Goal: Task Accomplishment & Management: Use online tool/utility

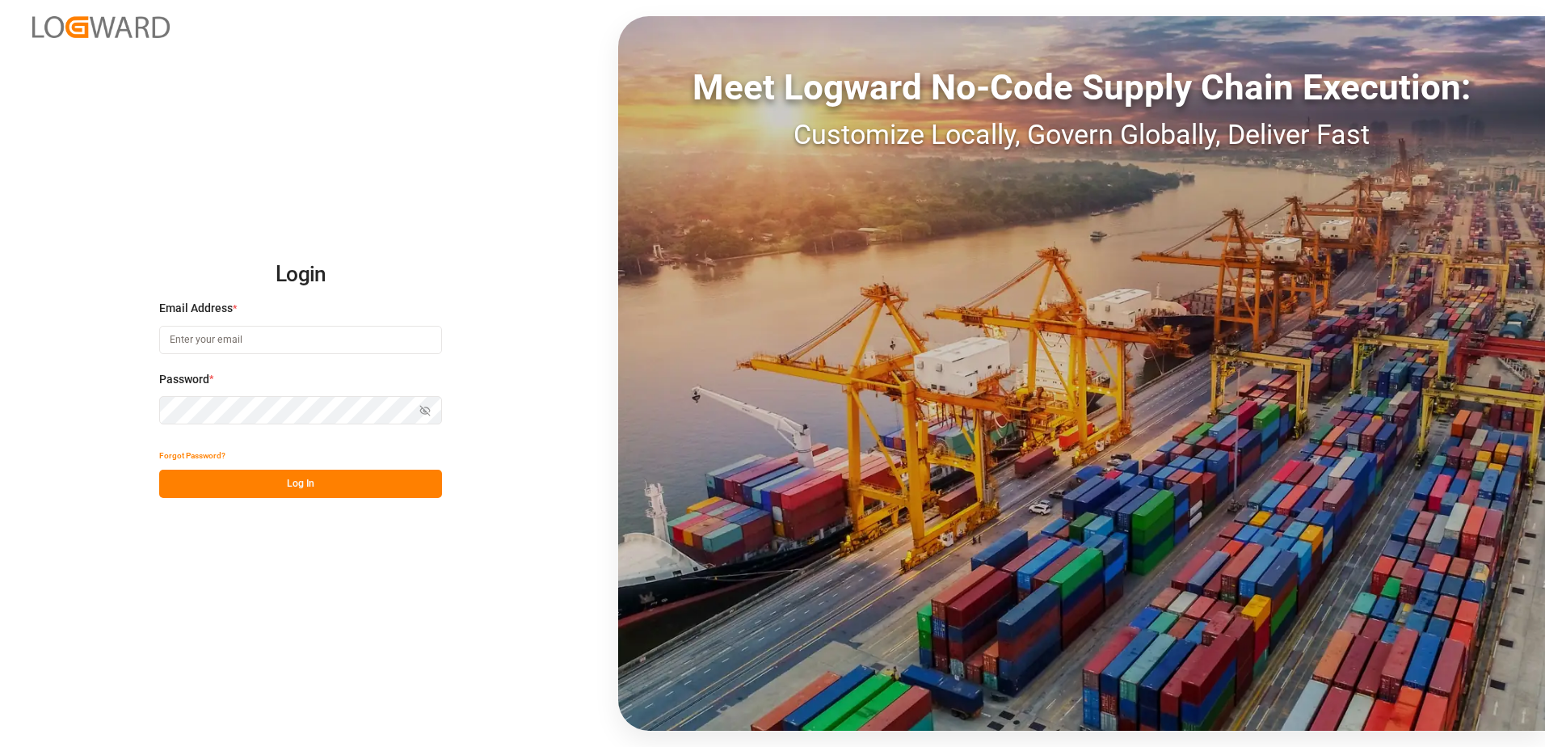
click at [225, 336] on input at bounding box center [300, 340] width 283 height 28
type input "[EMAIL_ADDRESS][PERSON_NAME][DOMAIN_NAME]"
click at [309, 495] on button "Log In" at bounding box center [300, 484] width 283 height 28
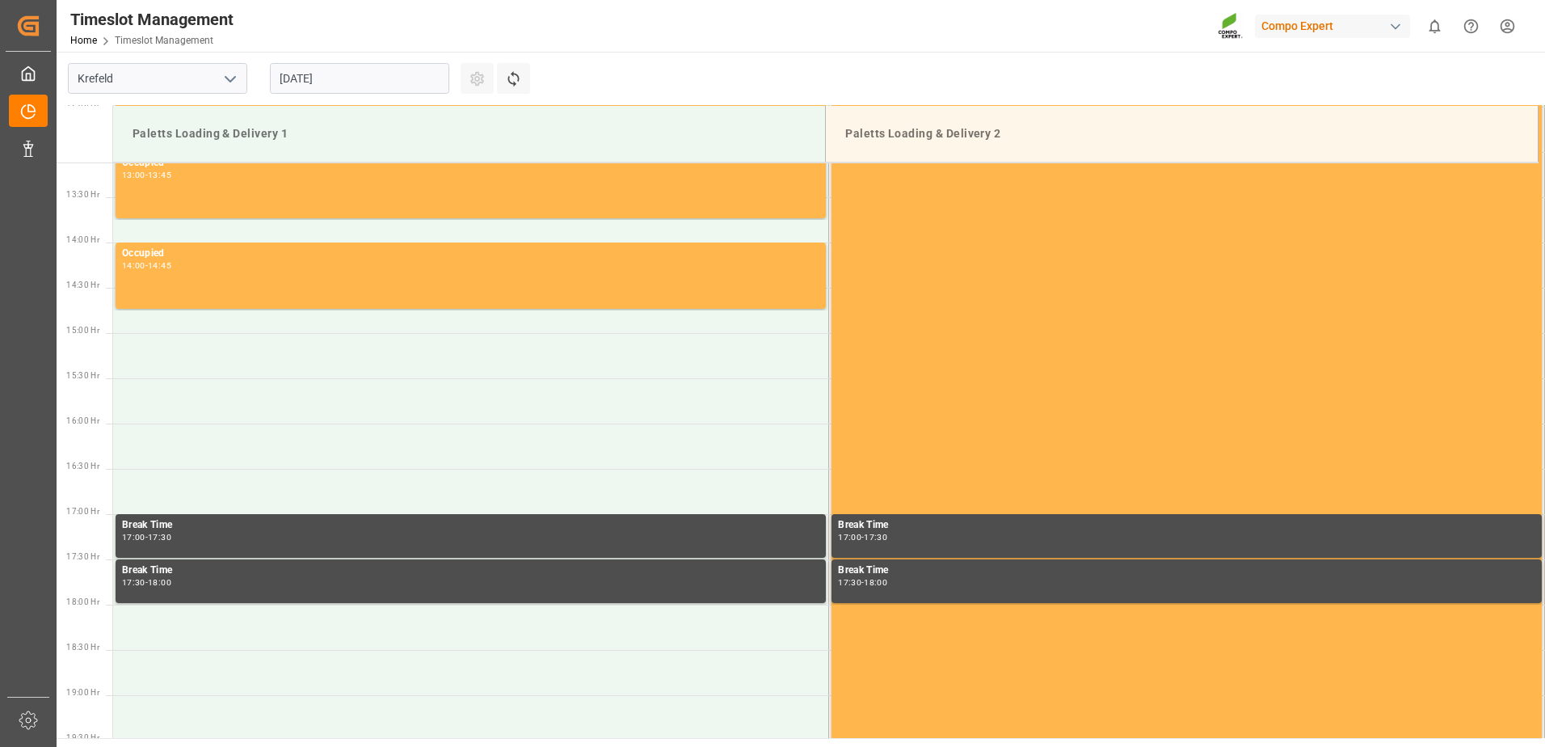
scroll to position [1257, 0]
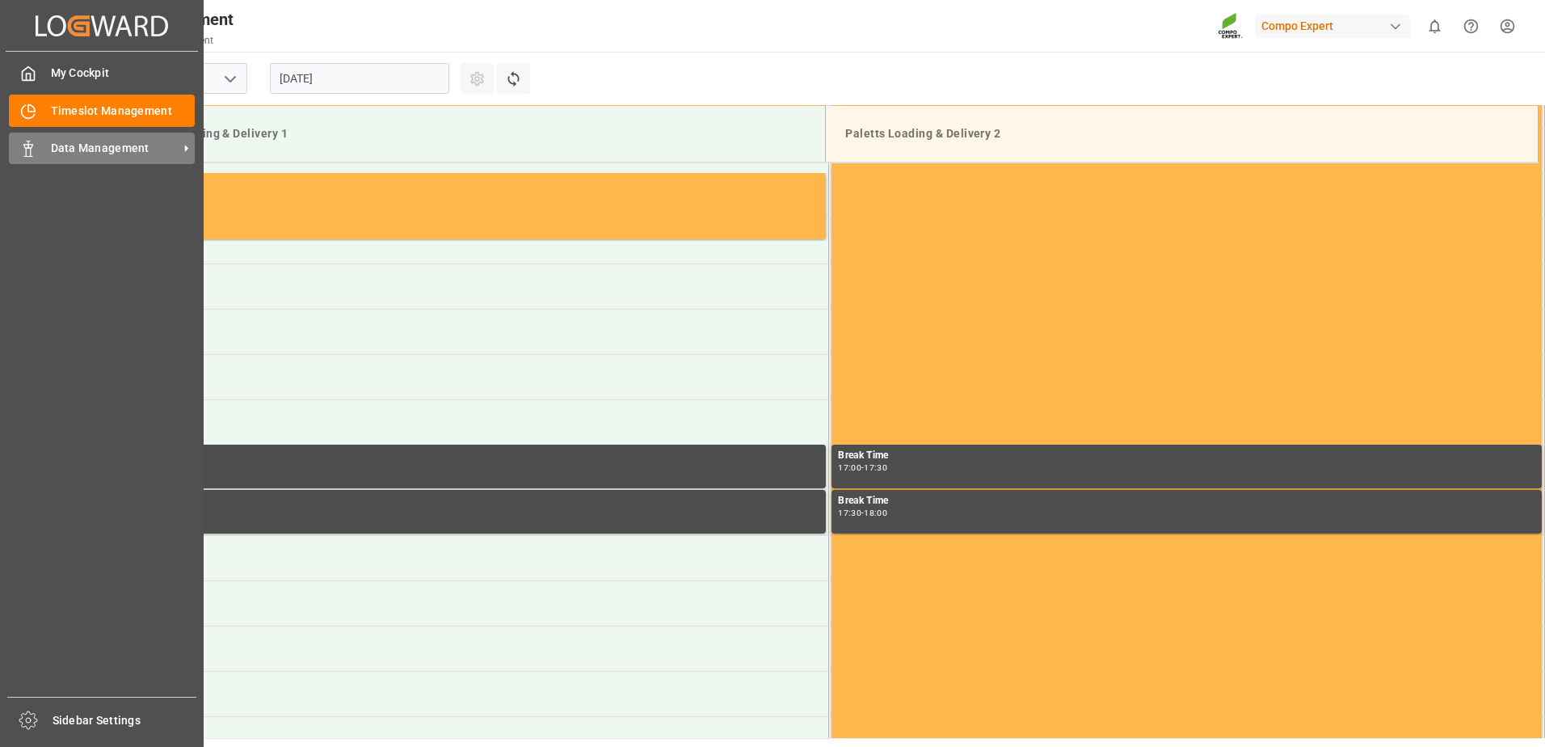
click at [86, 150] on span "Data Management" at bounding box center [115, 148] width 128 height 17
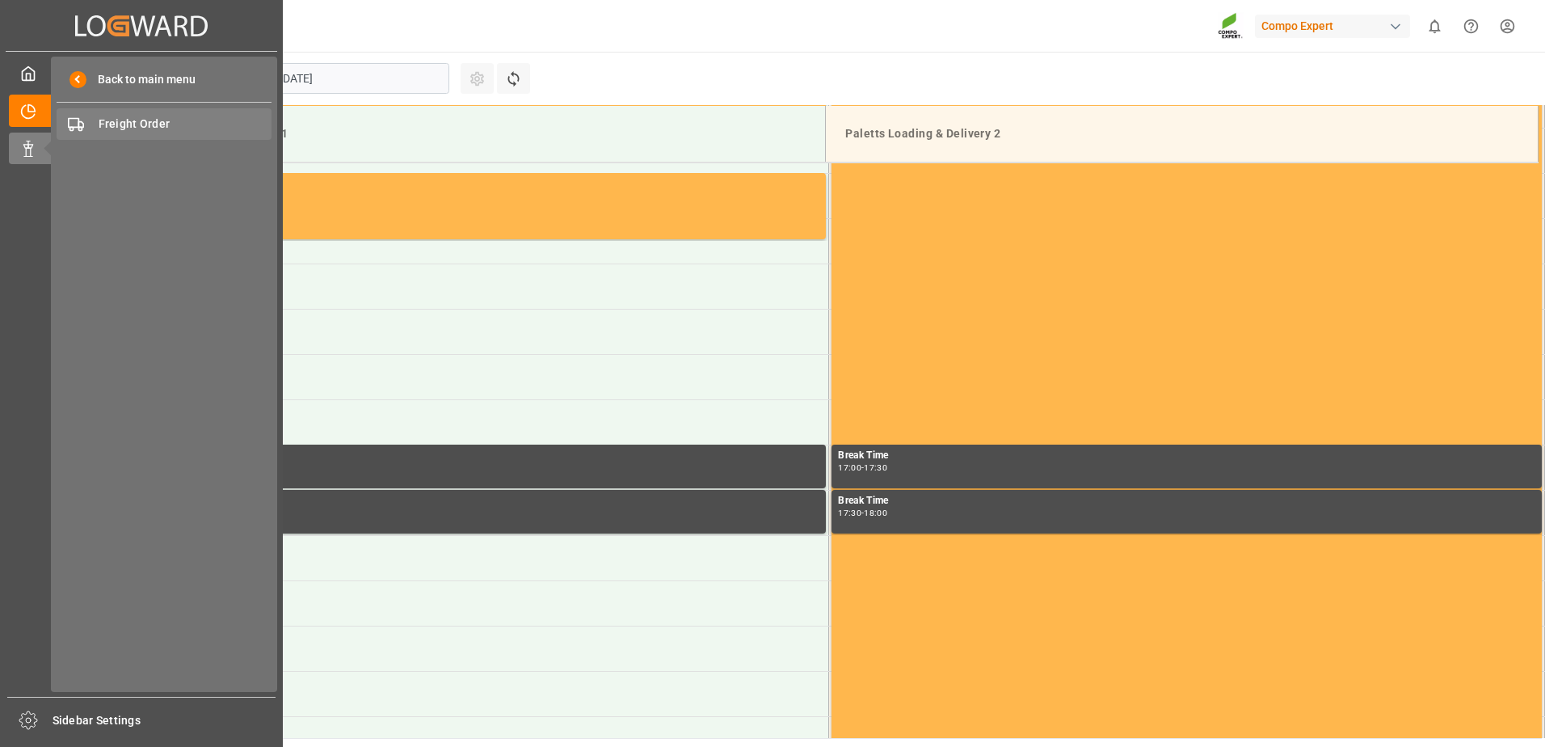
click at [167, 133] on span "Freight Order" at bounding box center [186, 124] width 174 height 17
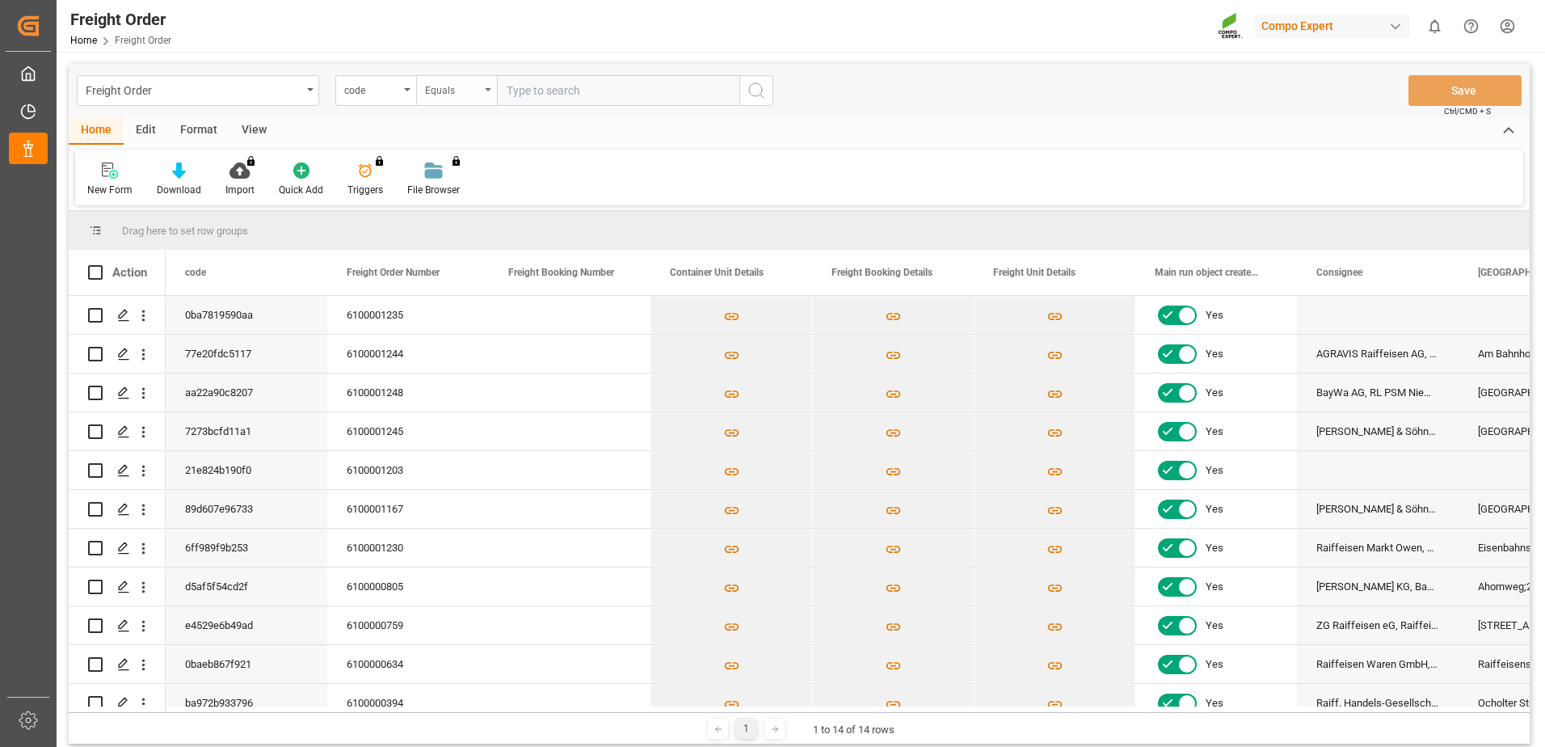
click at [494, 91] on div "Equals" at bounding box center [456, 90] width 81 height 31
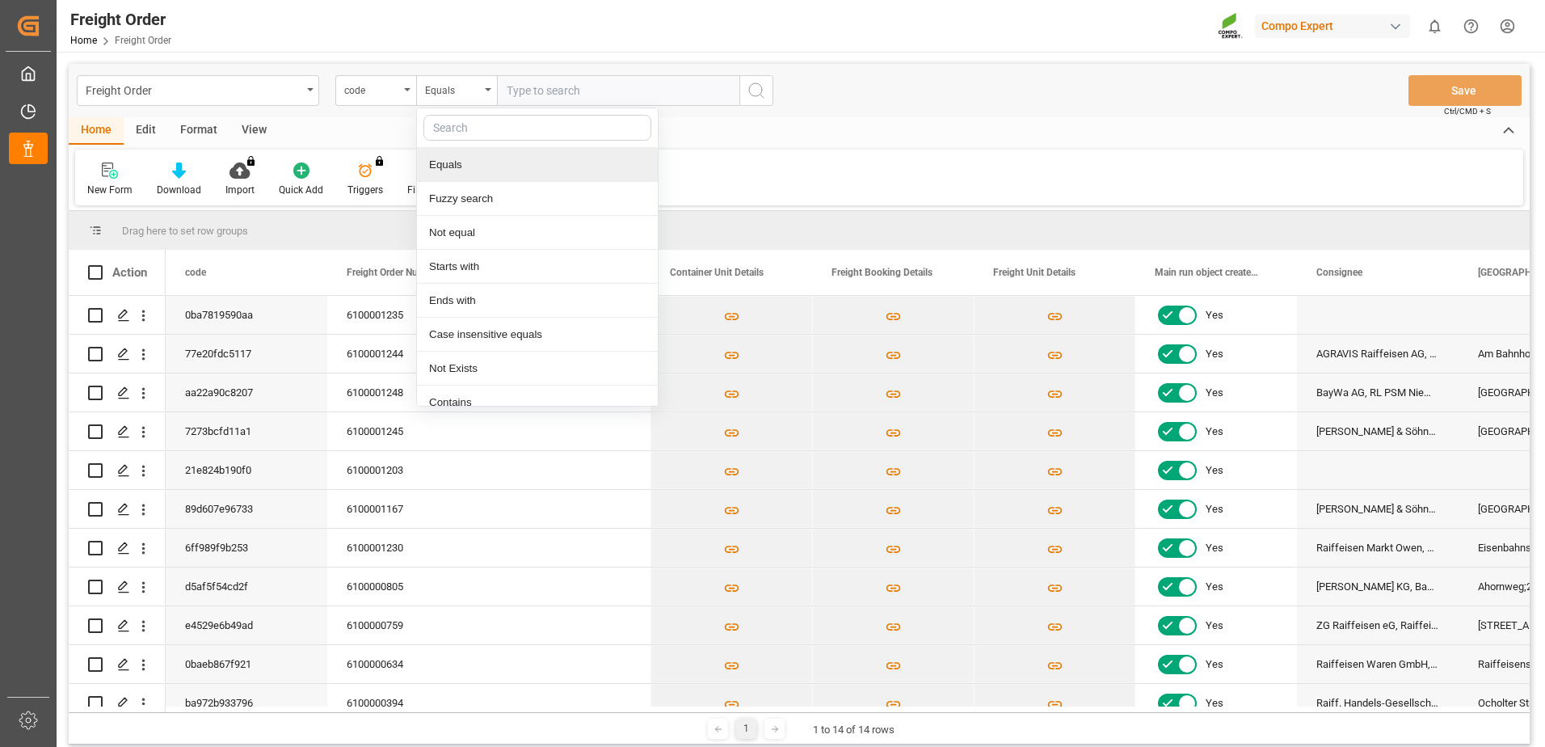
click at [495, 171] on div "Equals" at bounding box center [537, 165] width 241 height 34
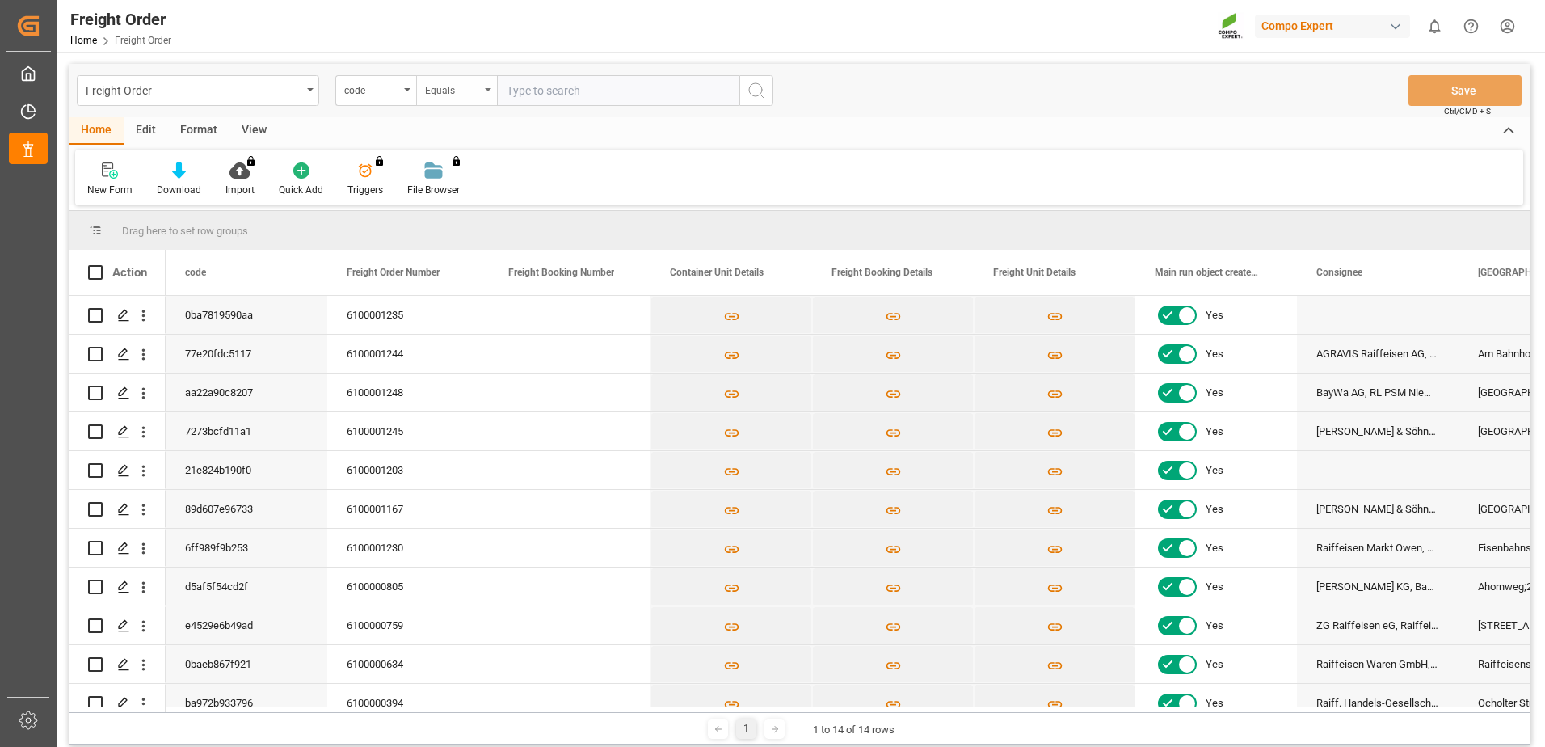
click at [479, 82] on div "Equals" at bounding box center [452, 88] width 55 height 19
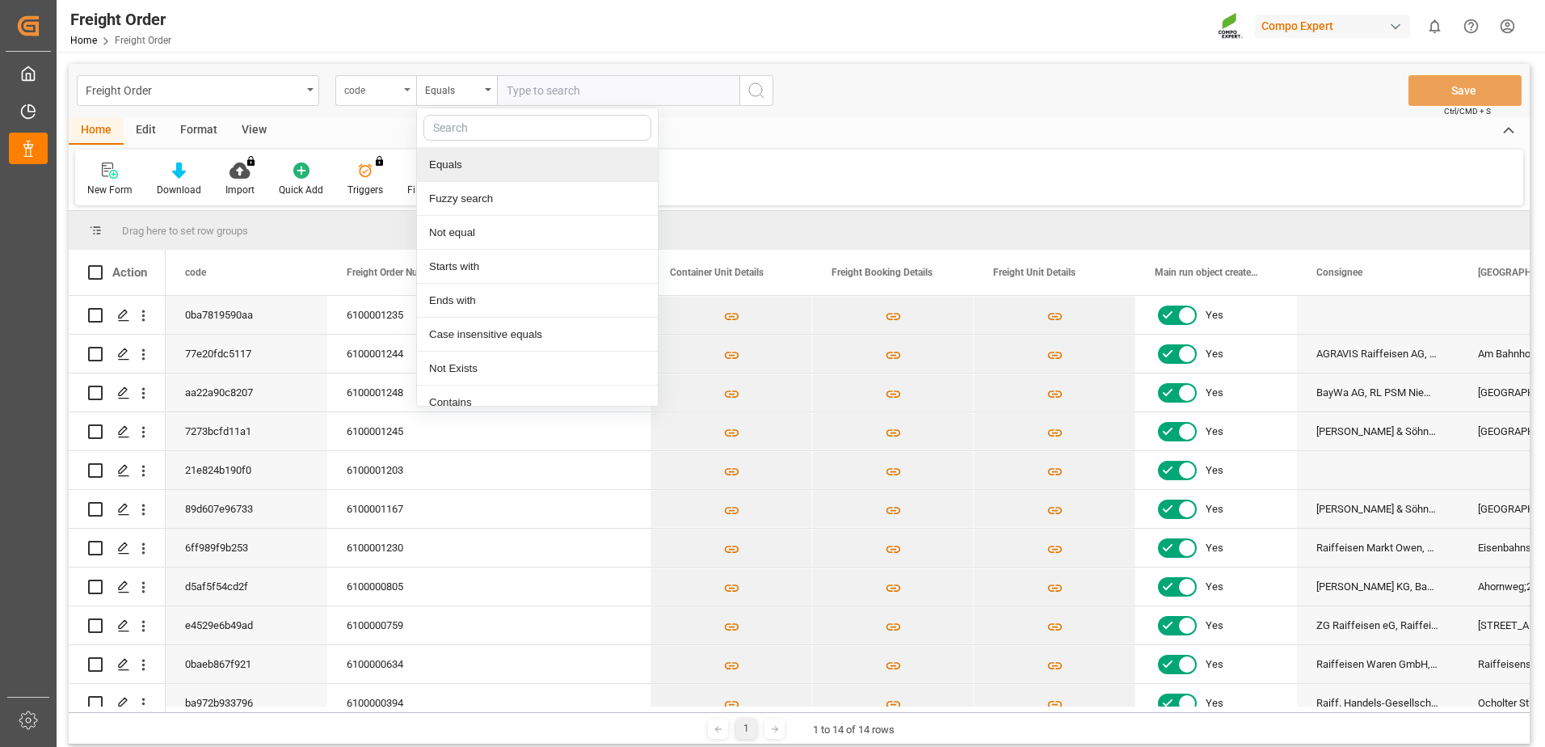
click at [361, 92] on div "code" at bounding box center [371, 88] width 55 height 19
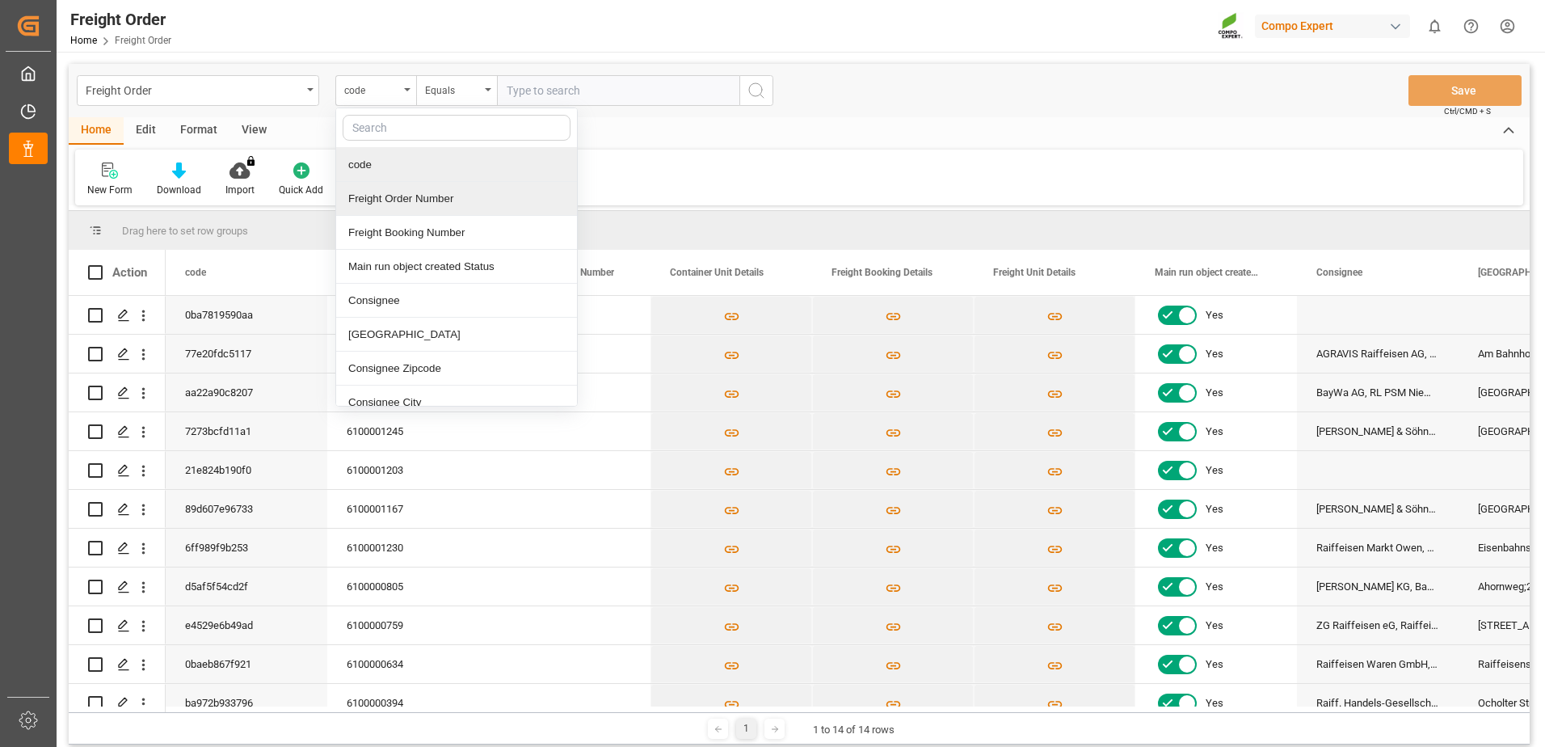
click at [396, 200] on div "Freight Order Number" at bounding box center [456, 199] width 241 height 34
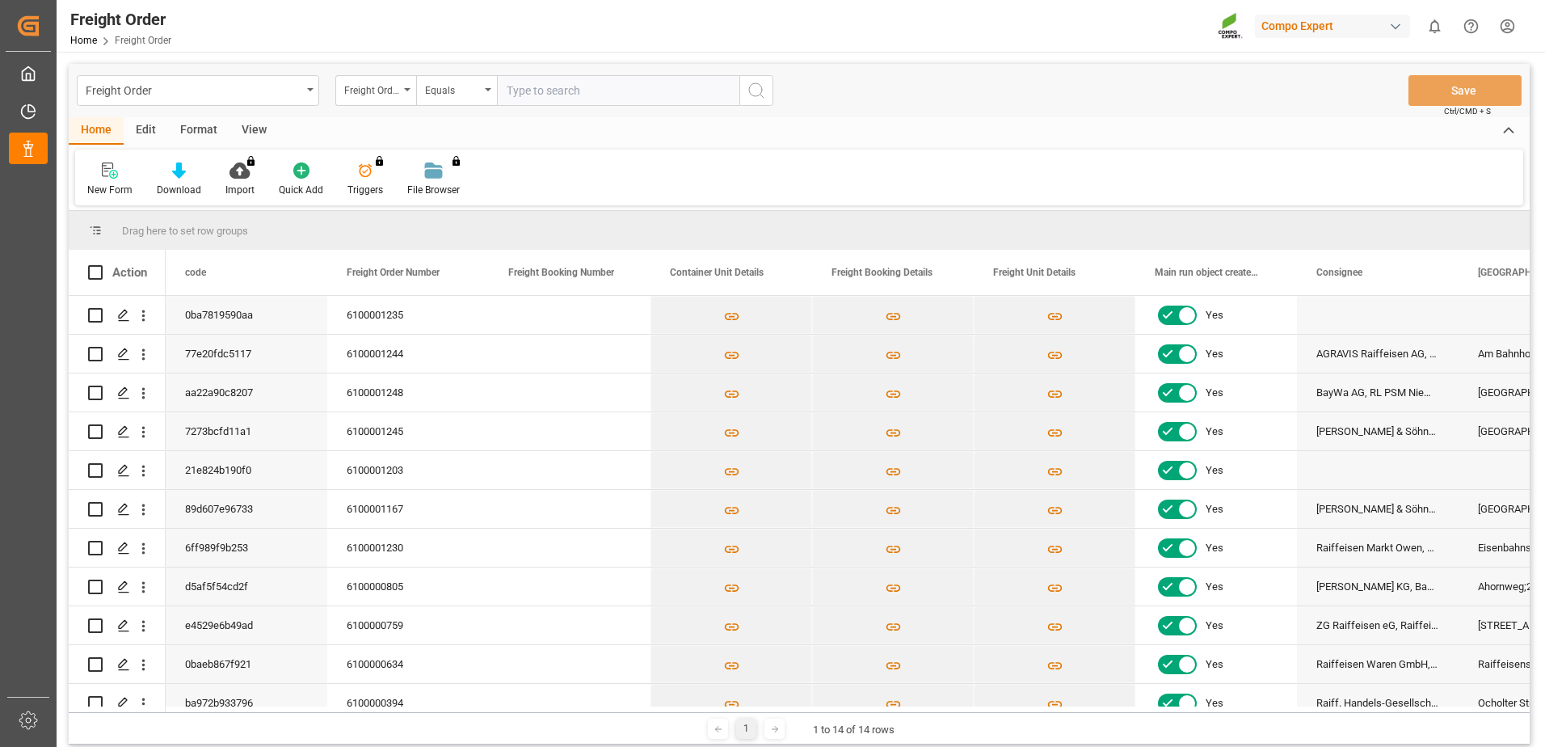
click at [619, 76] on input "text" at bounding box center [618, 90] width 242 height 31
paste input "6100001245"
type input "6100001245"
click at [749, 93] on icon "search button" at bounding box center [756, 90] width 19 height 19
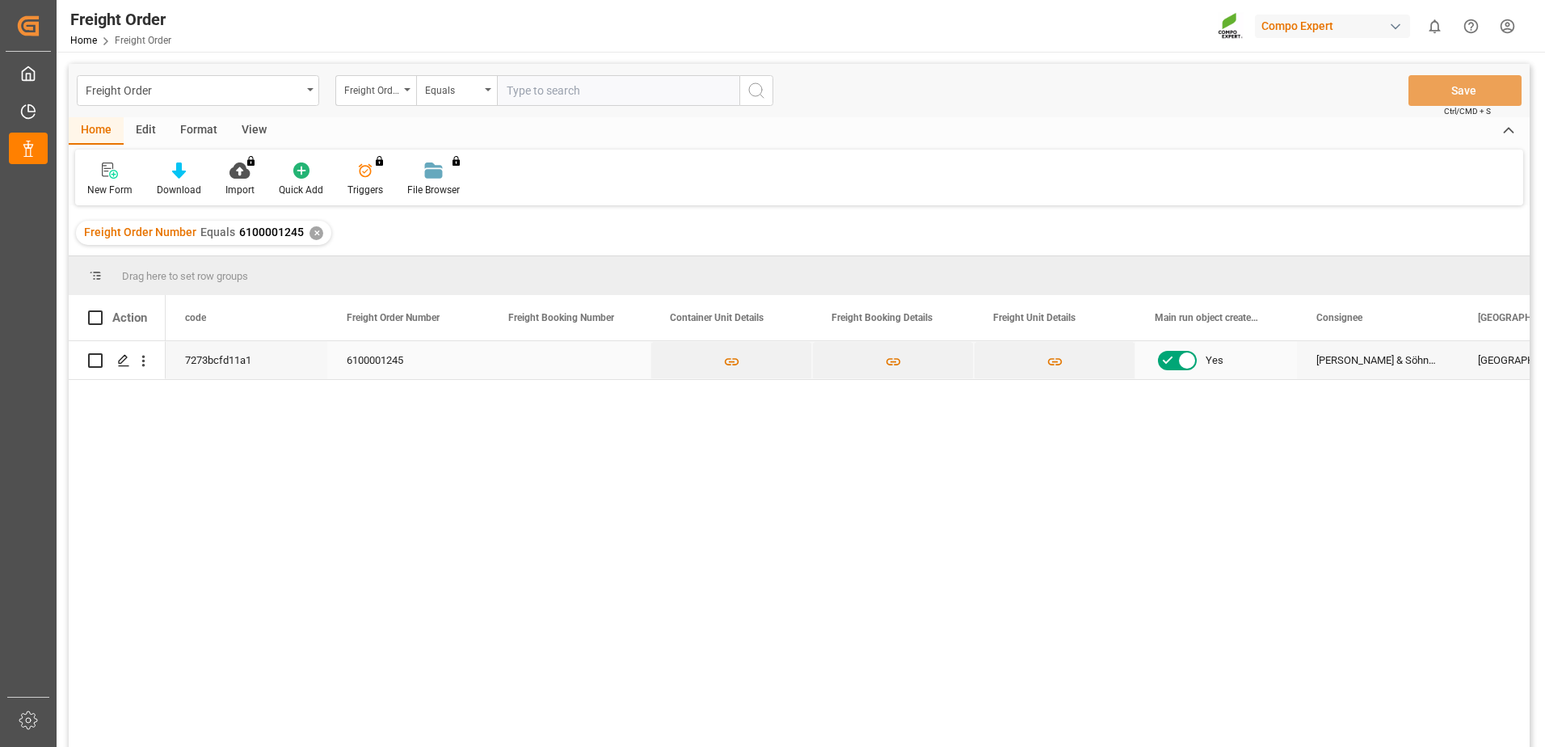
click at [93, 362] on input "Press Space to toggle row selection (unchecked)" at bounding box center [95, 360] width 15 height 15
checkbox input "true"
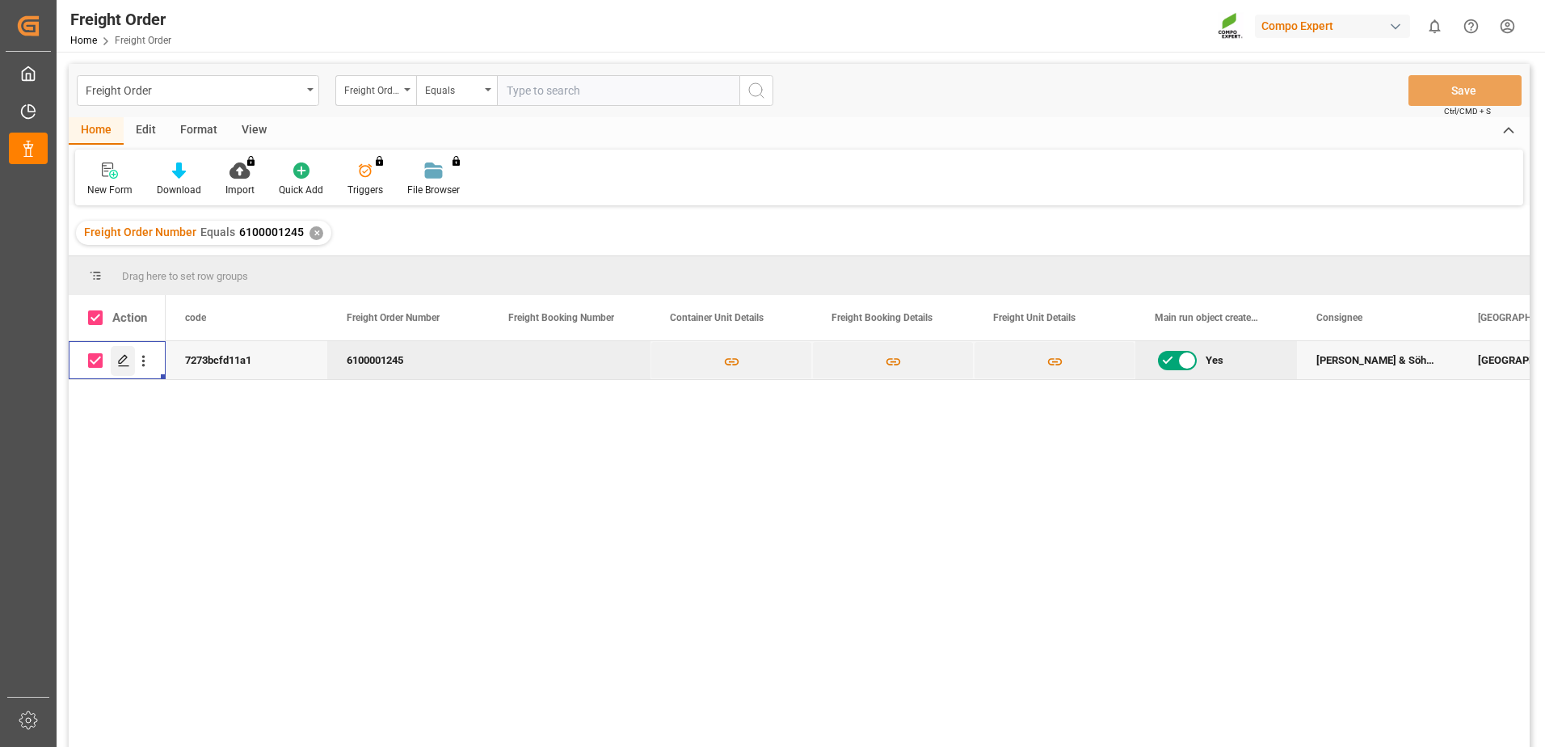
click at [120, 360] on icon "Press SPACE to deselect this row." at bounding box center [123, 360] width 13 height 13
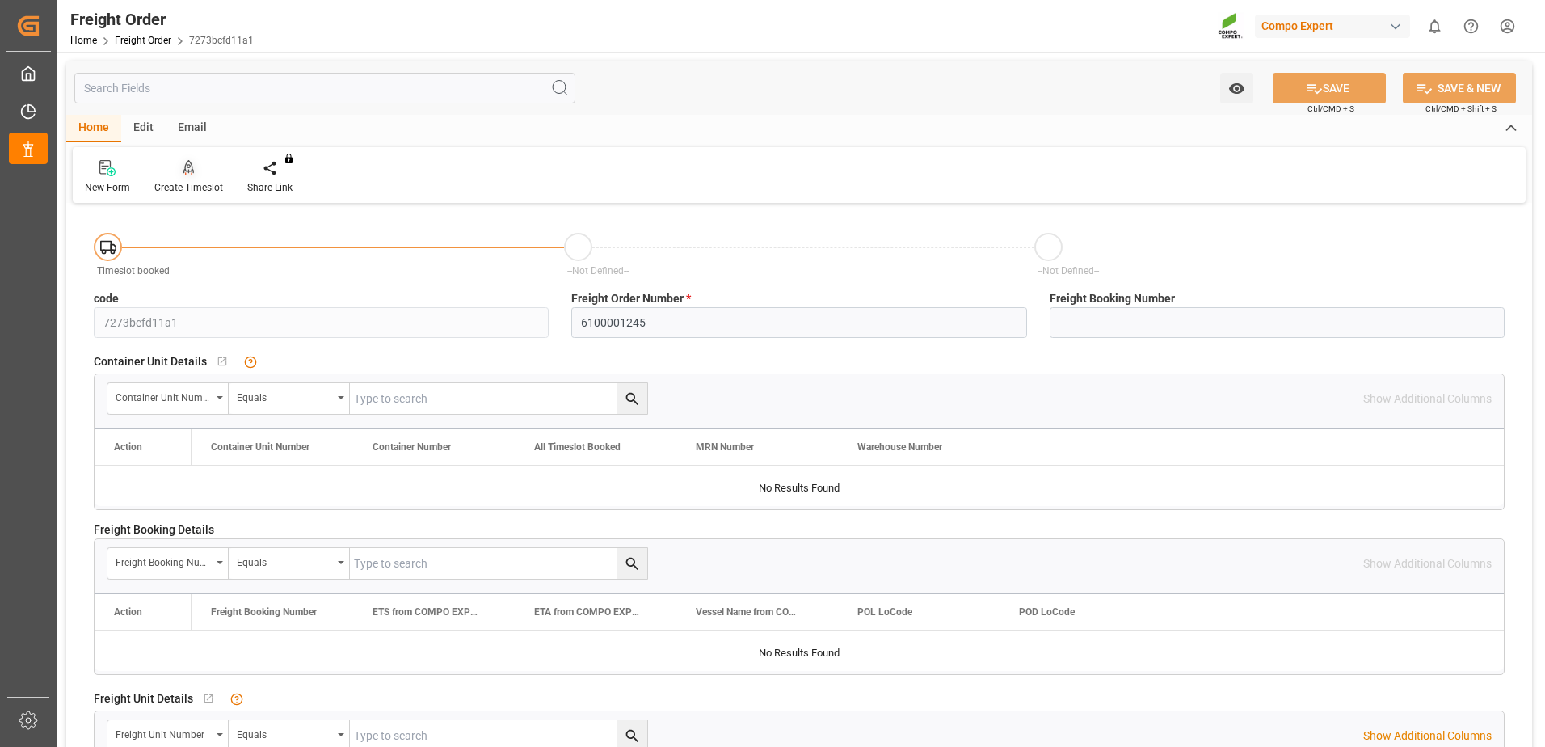
click at [201, 171] on div at bounding box center [188, 167] width 69 height 17
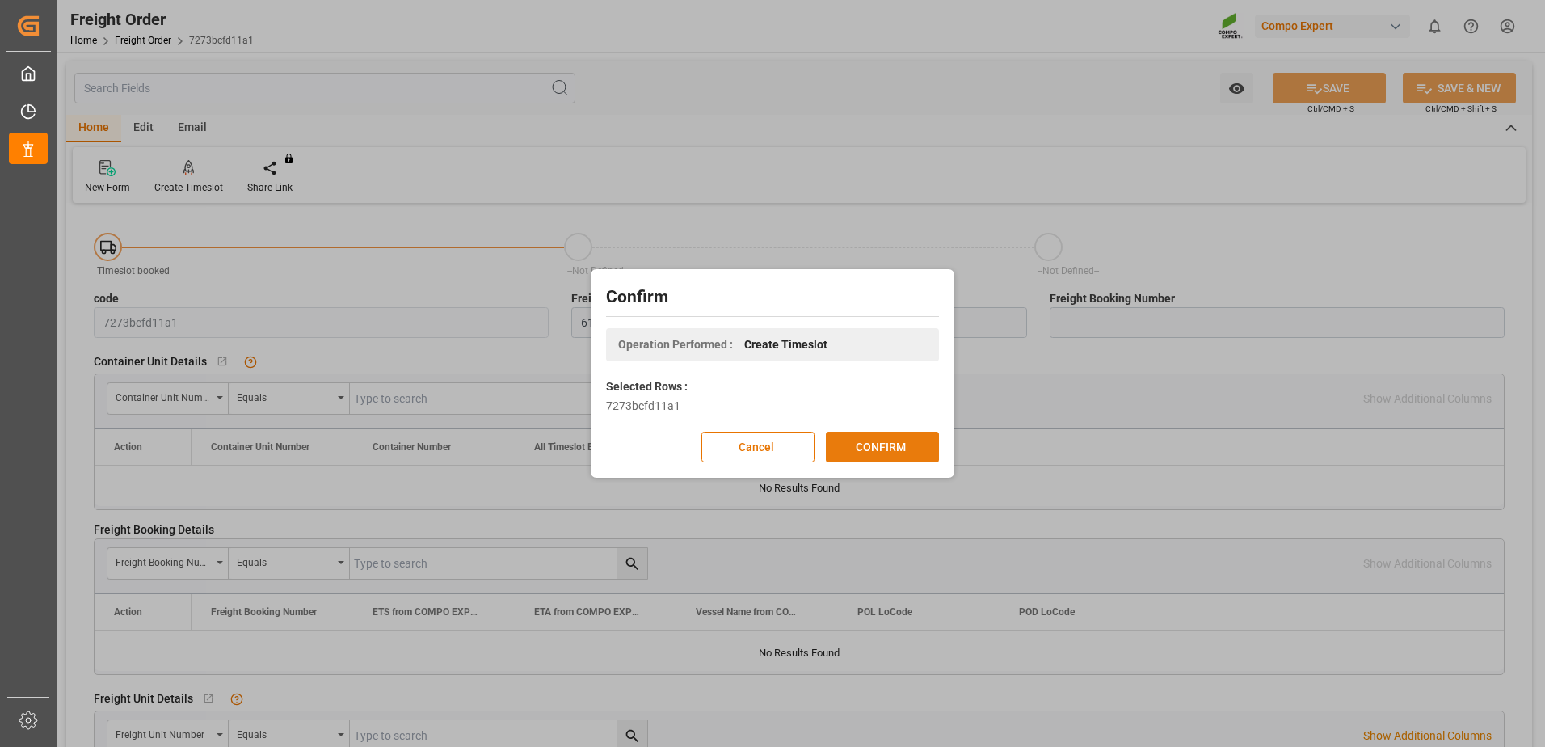
click at [912, 455] on button "CONFIRM" at bounding box center [882, 447] width 113 height 31
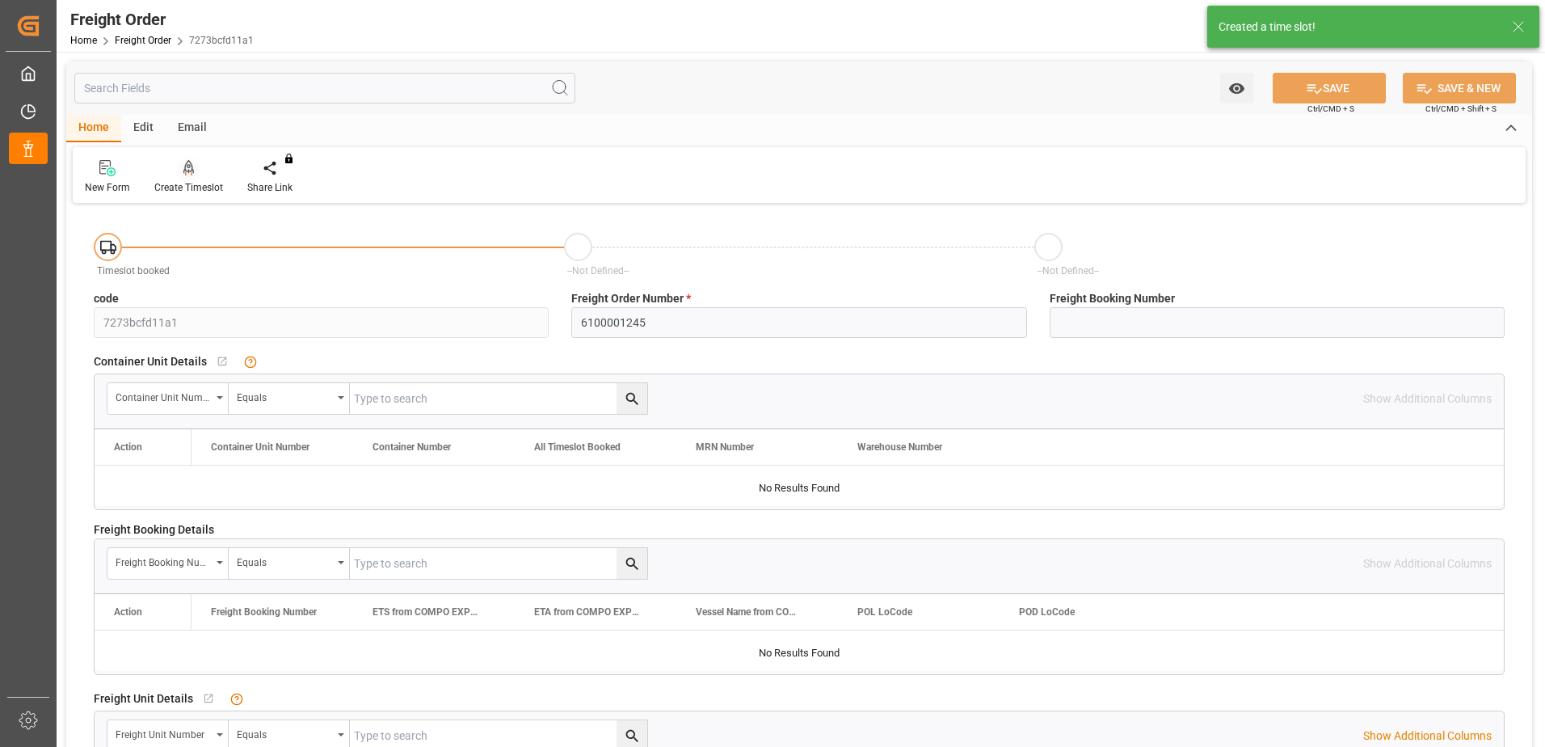
click at [180, 166] on div at bounding box center [188, 167] width 69 height 17
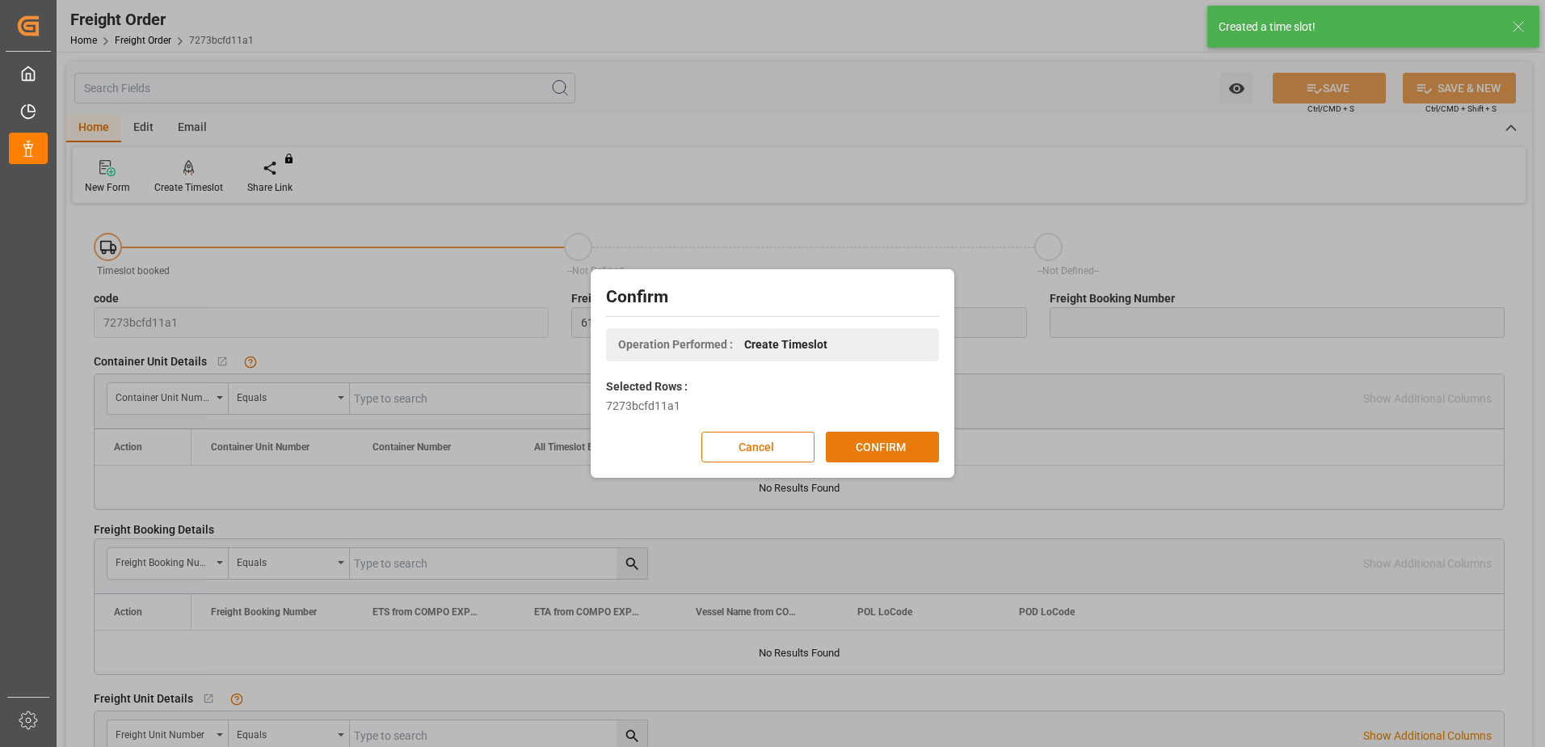
click at [866, 449] on button "CONFIRM" at bounding box center [882, 447] width 113 height 31
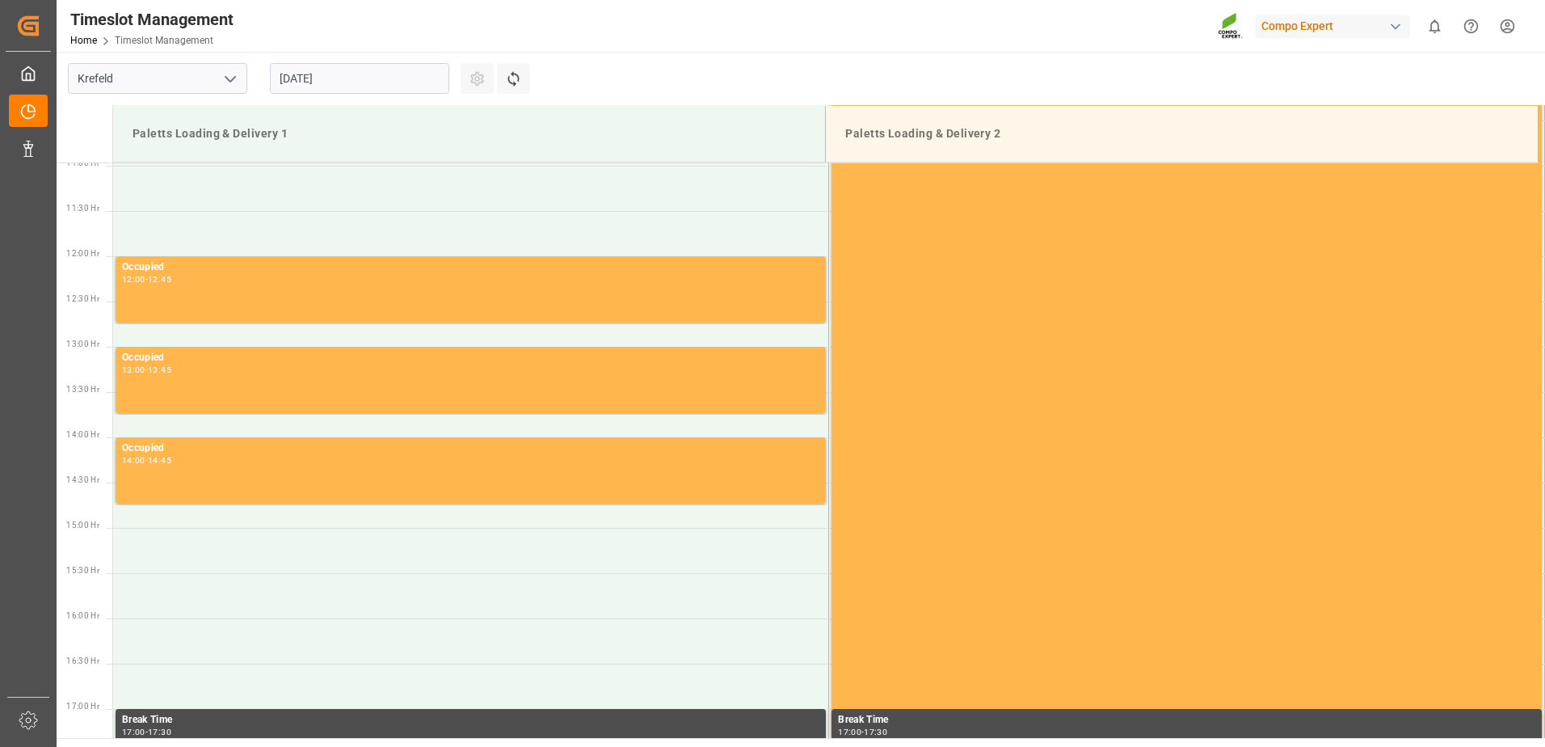
scroll to position [1257, 0]
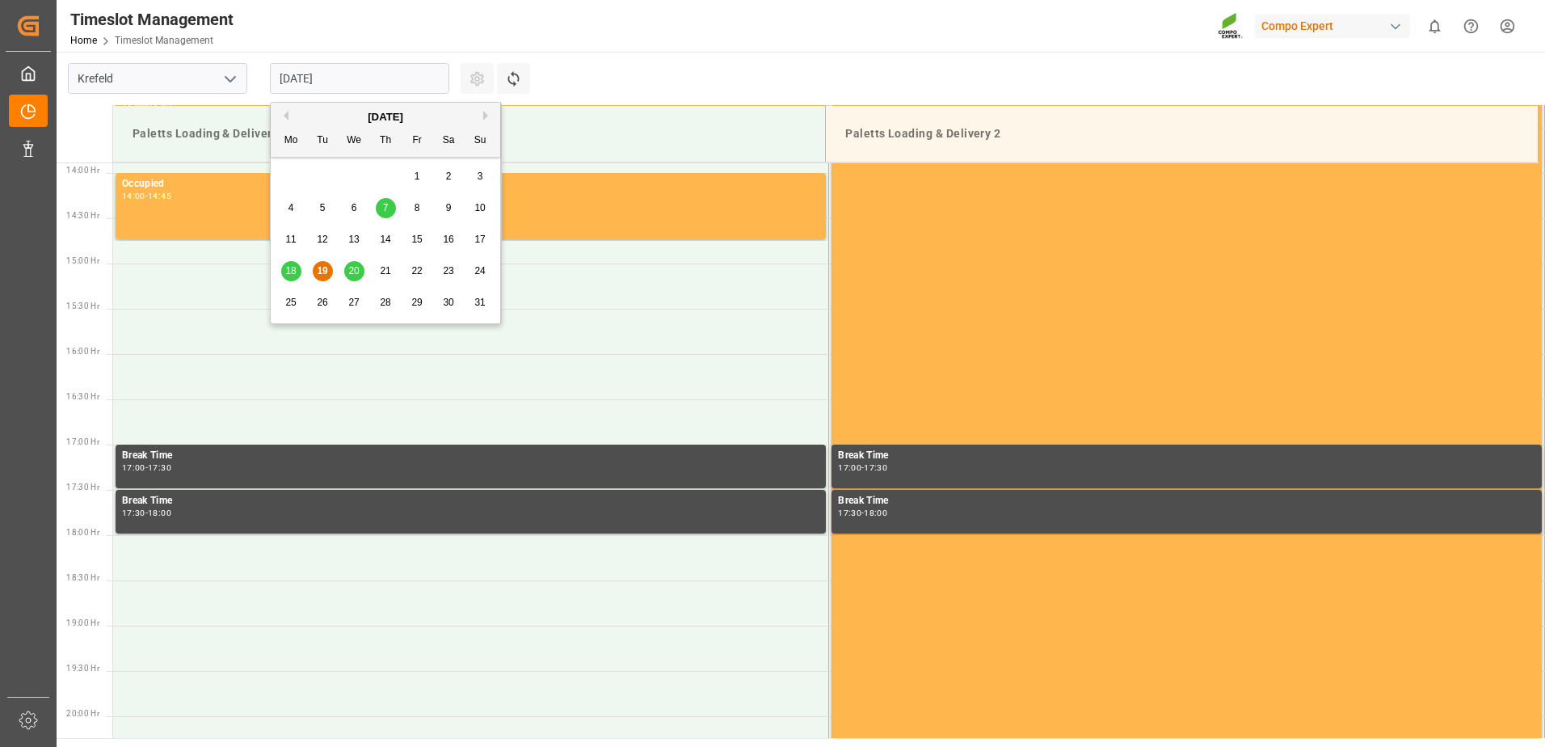
click at [390, 73] on input "[DATE]" at bounding box center [359, 78] width 179 height 31
click at [362, 273] on div "20" at bounding box center [354, 271] width 20 height 19
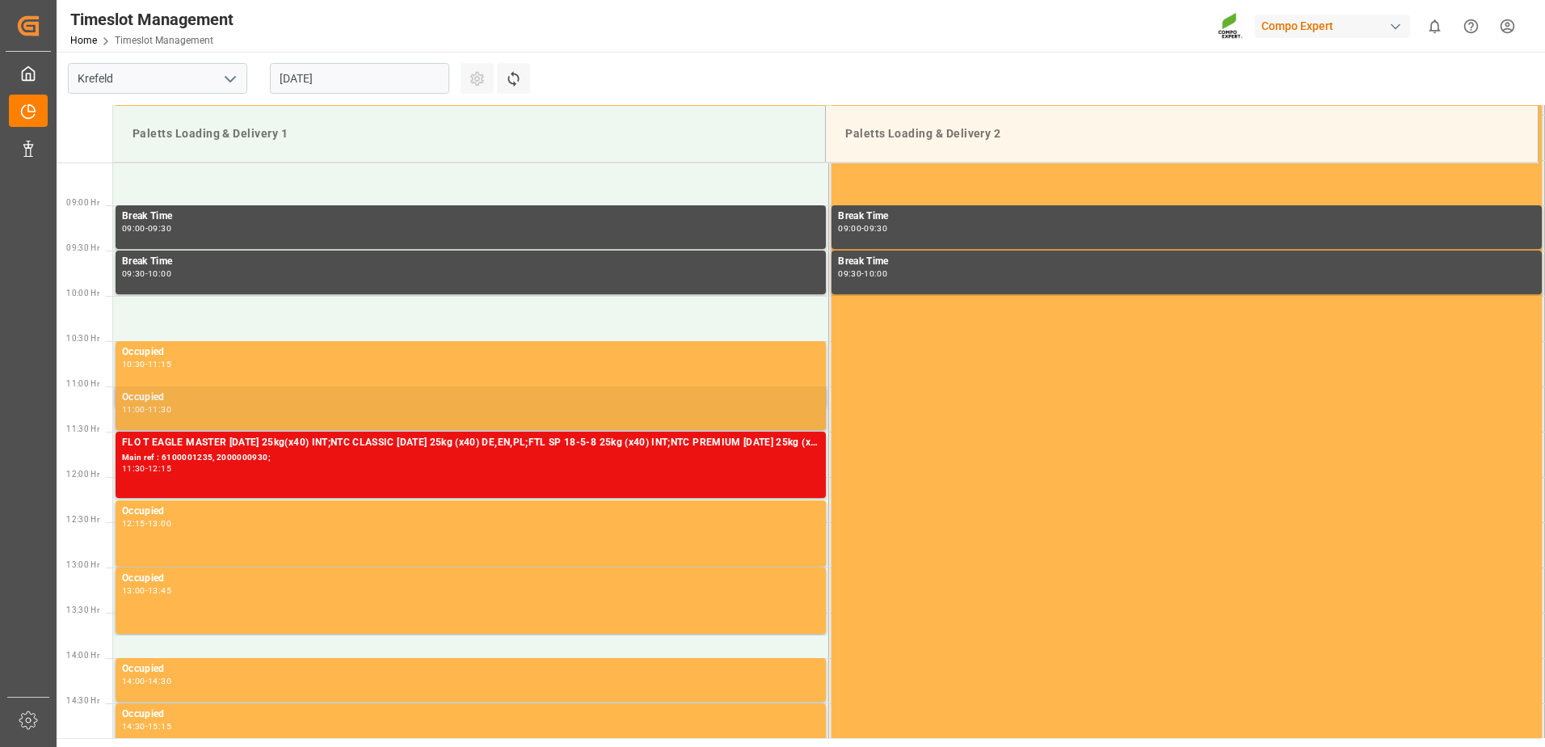
scroll to position [1095, 0]
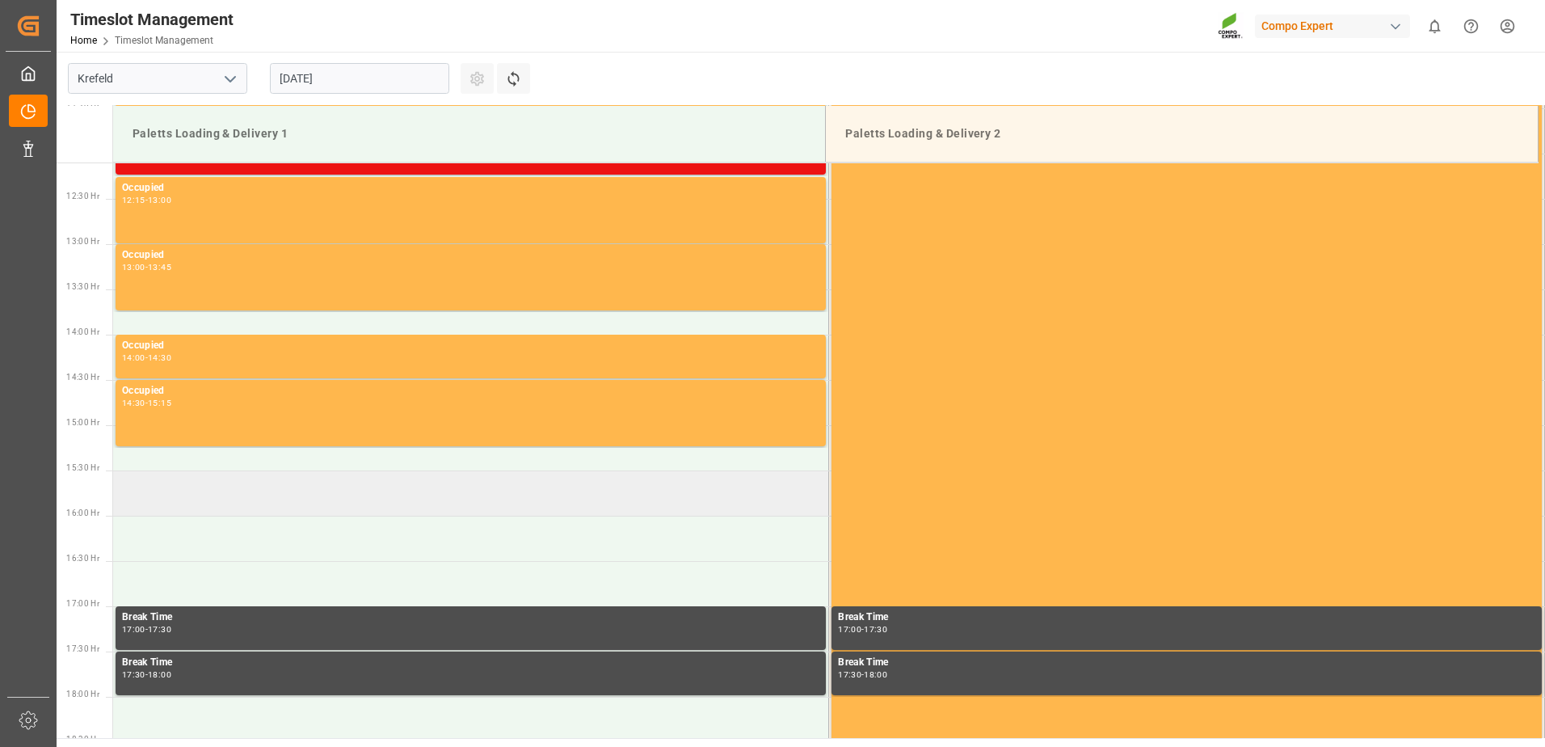
click at [253, 489] on td at bounding box center [471, 492] width 716 height 45
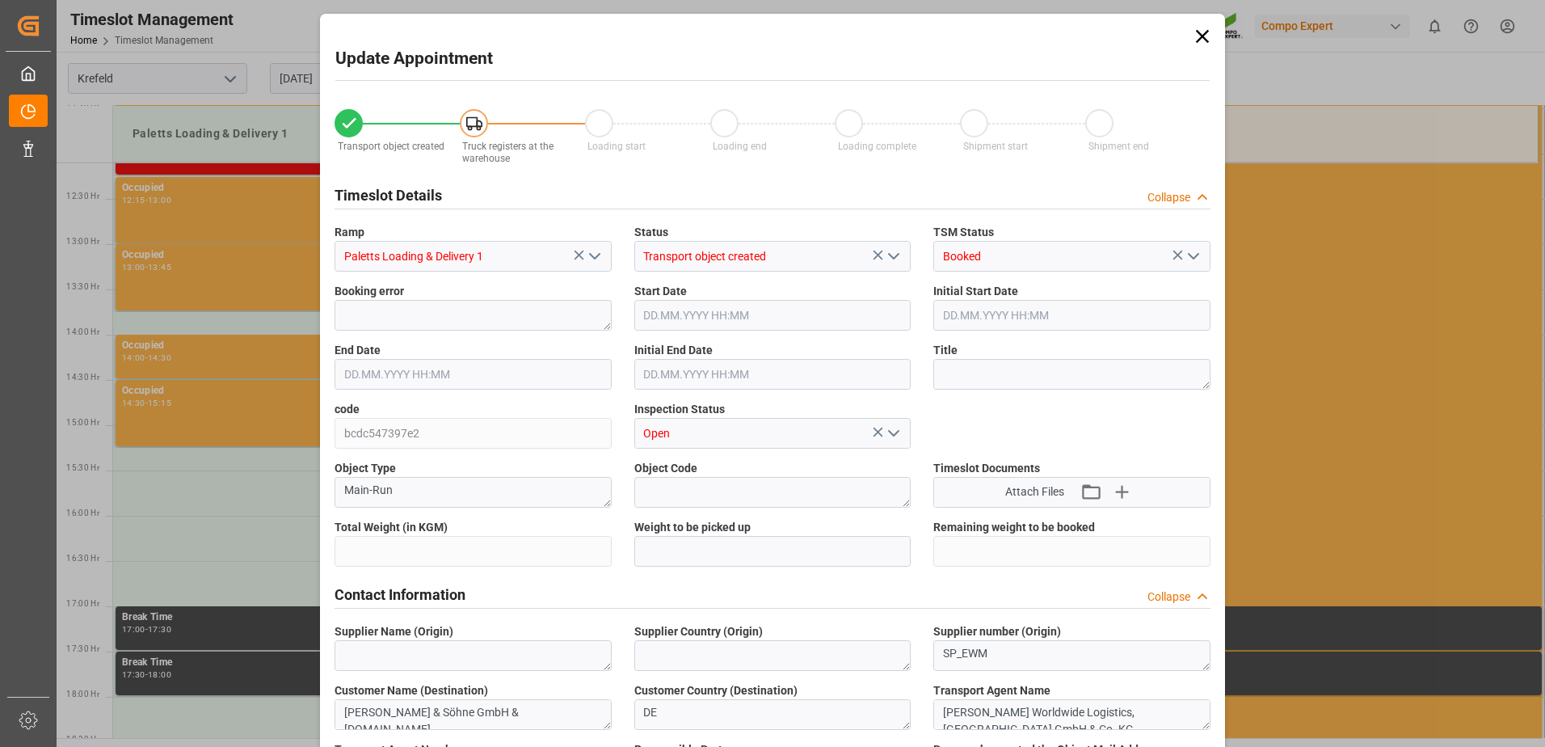
type input "8198.4"
type input "0"
type input "20.08.2025 15:30"
type input "20.08.2025 16:00"
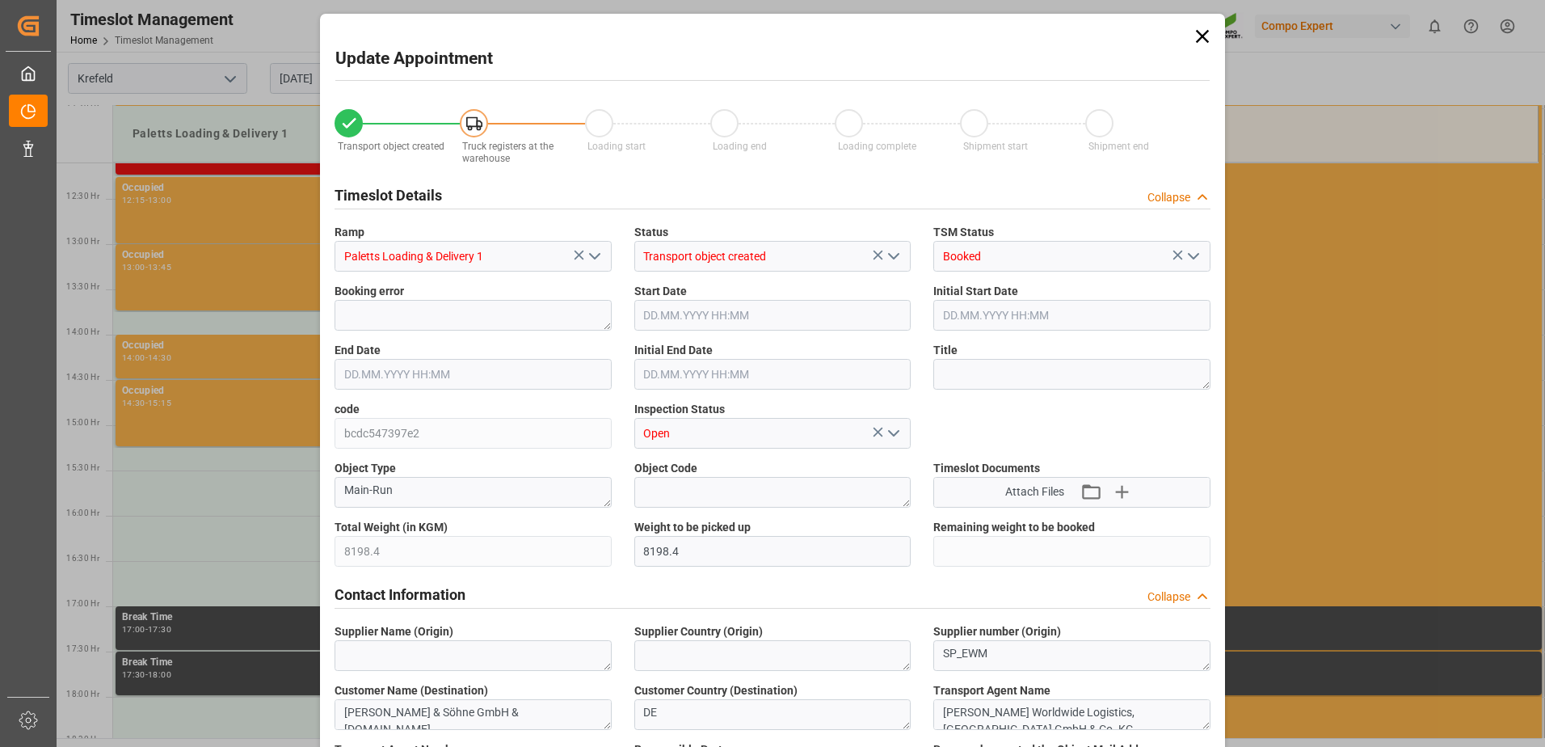
type input "18.08.2025 14:04"
type input "19.08.2025 13:12"
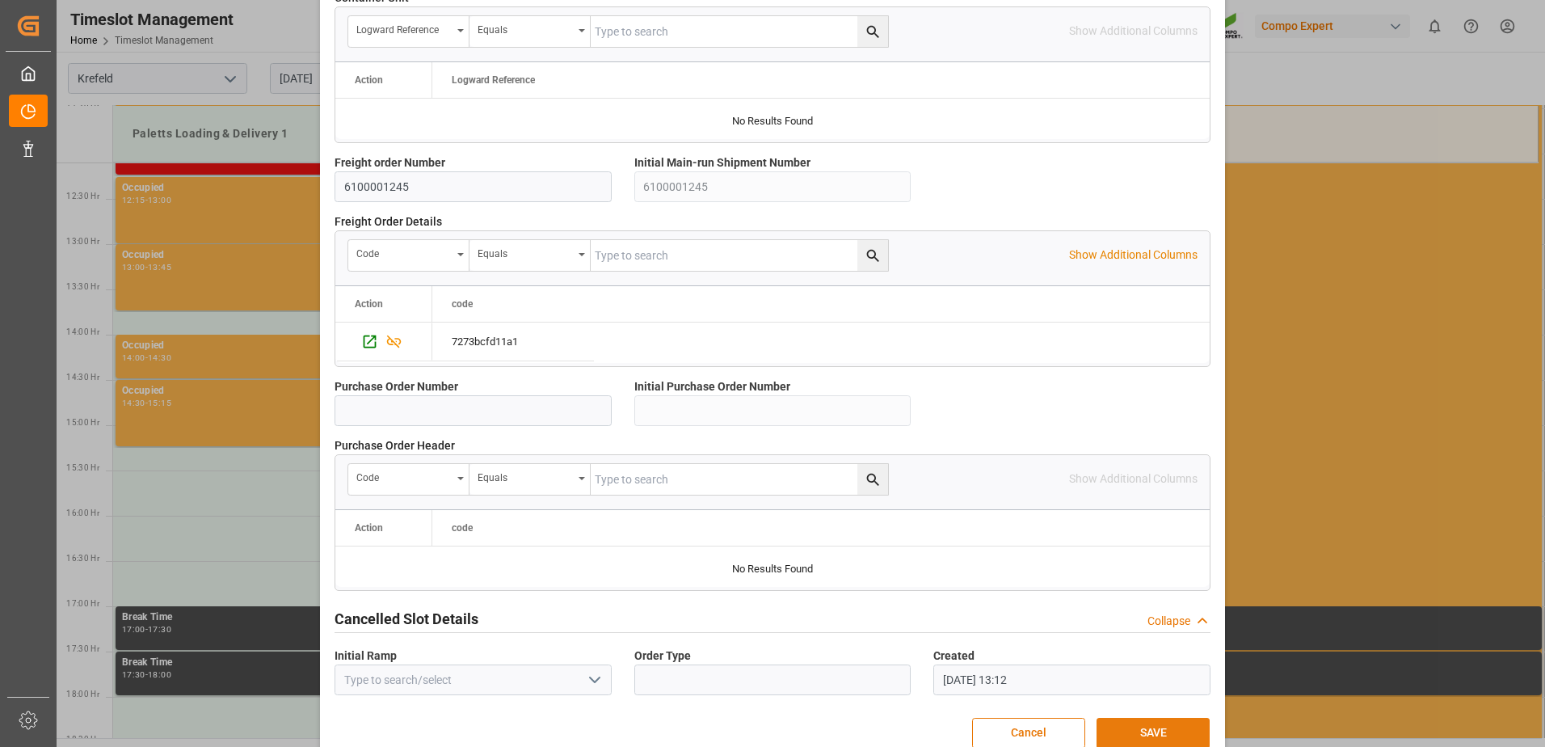
scroll to position [1388, 0]
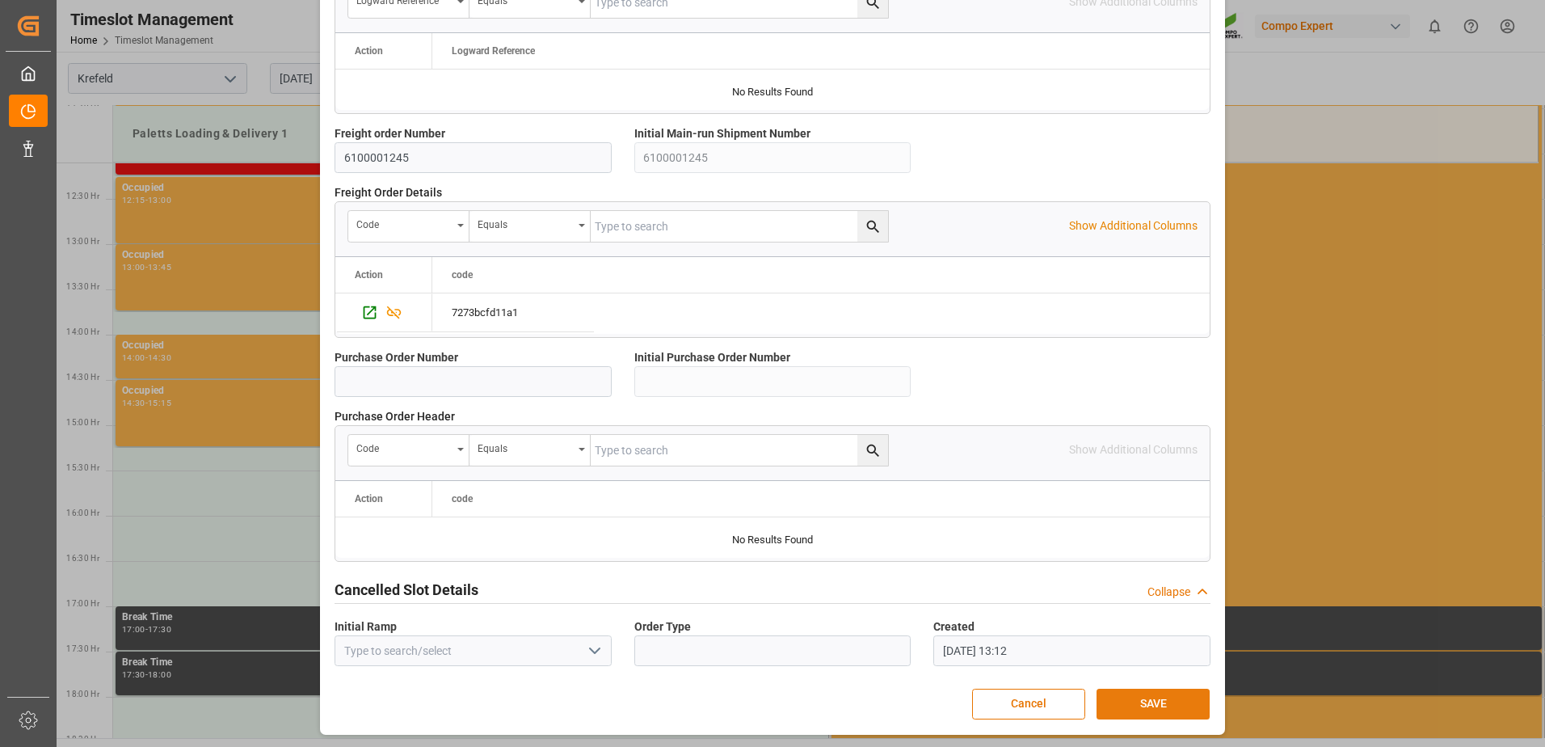
click at [1167, 705] on button "SAVE" at bounding box center [1153, 704] width 113 height 31
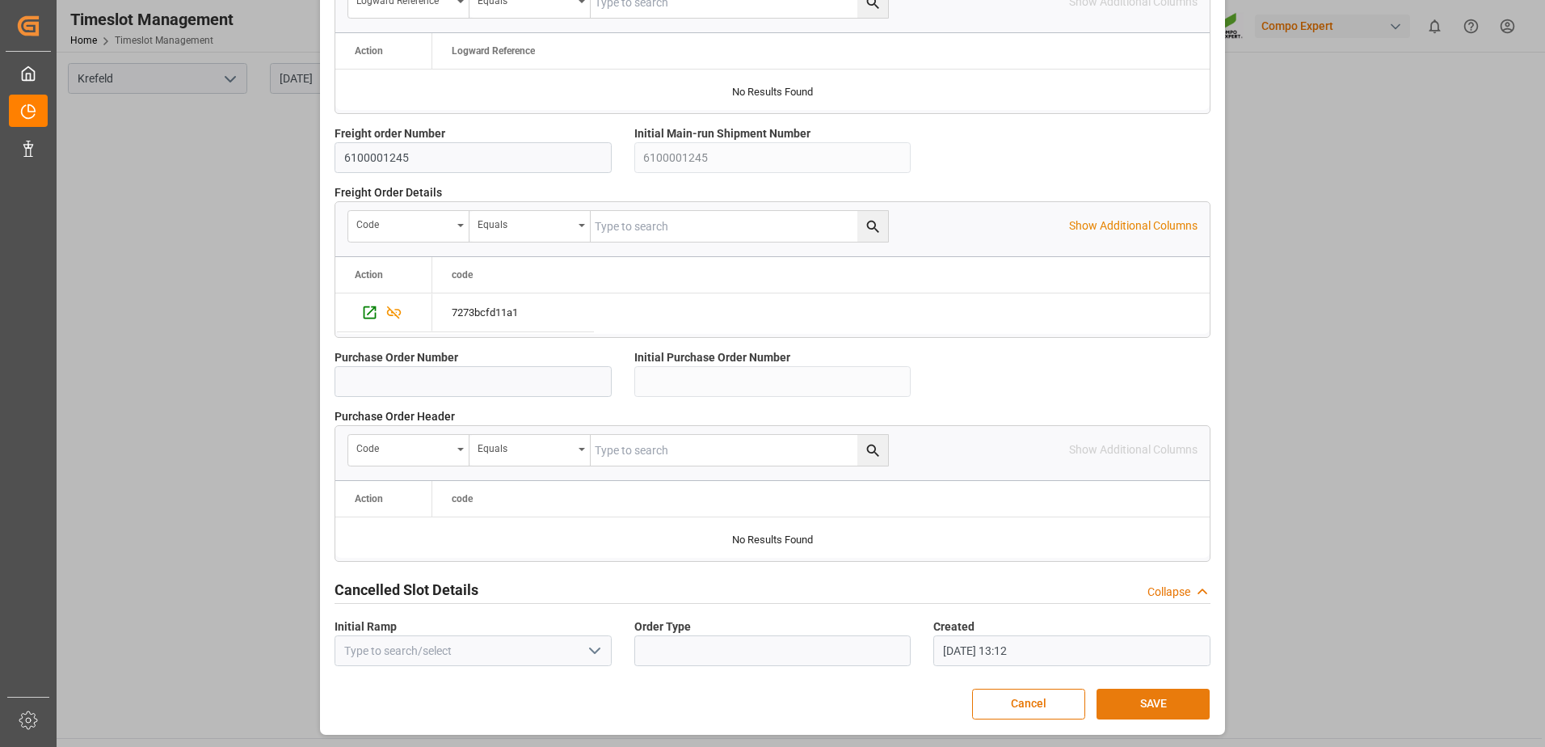
click at [1150, 700] on button "SAVE" at bounding box center [1153, 704] width 113 height 31
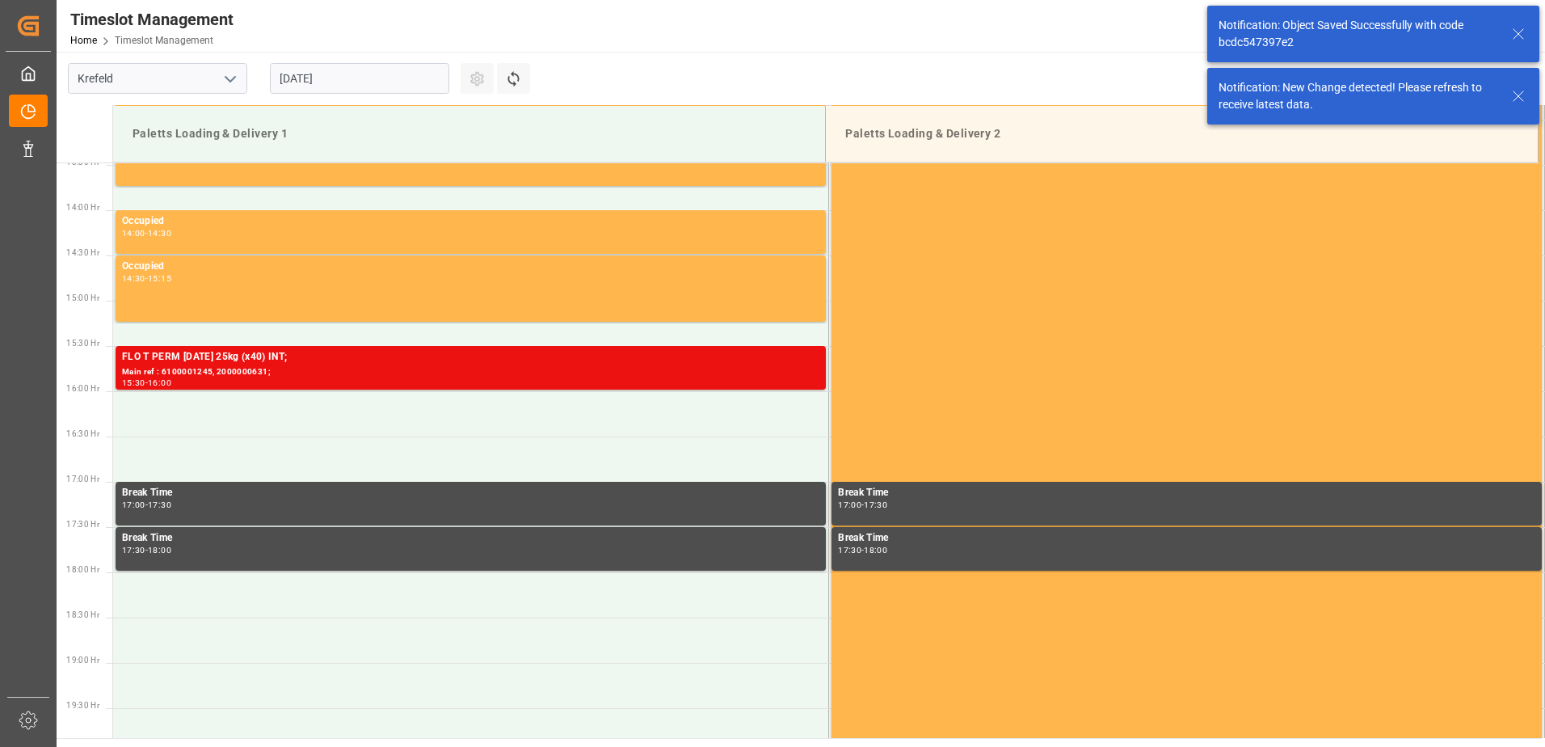
scroll to position [1014, 0]
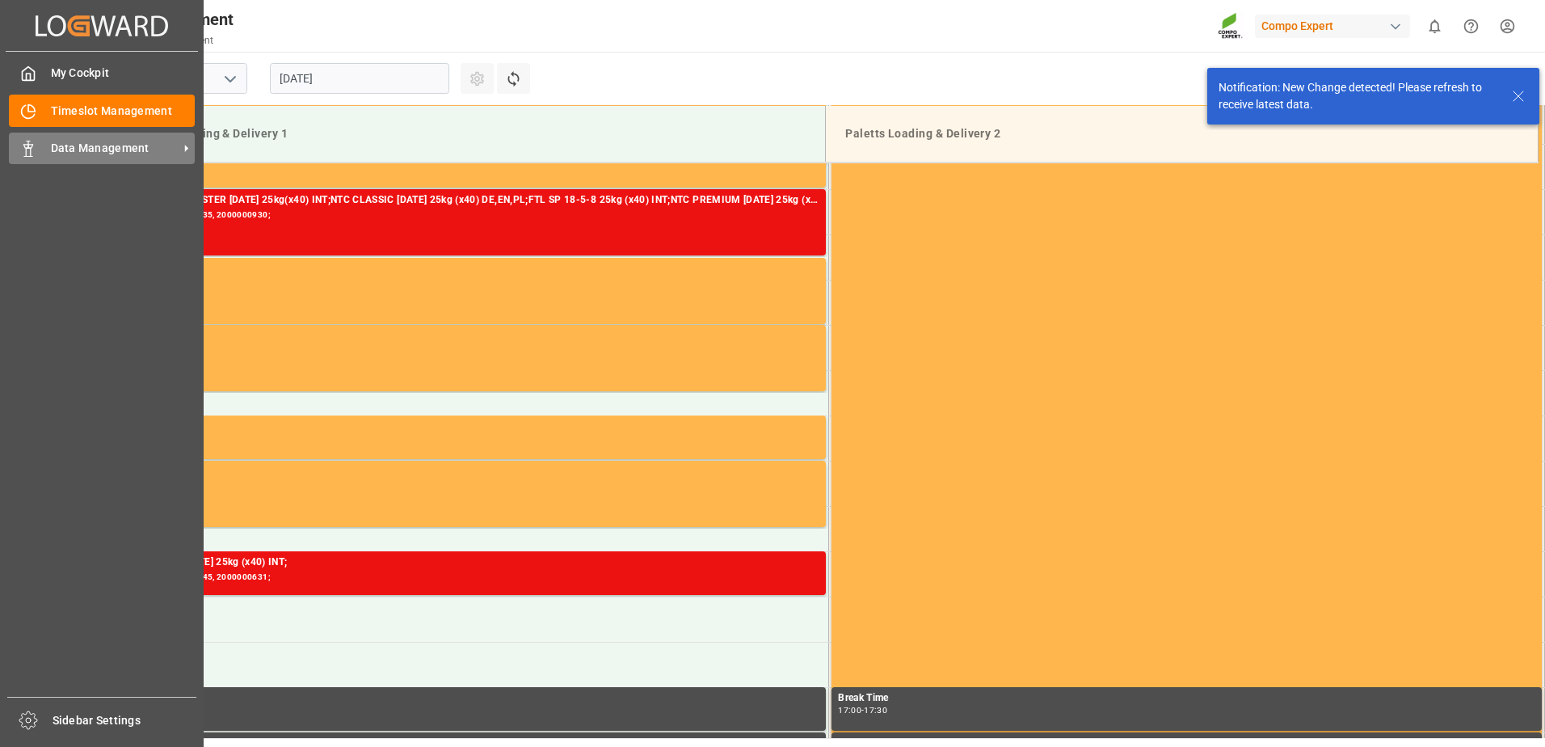
click at [137, 162] on div "Data Management Data Management" at bounding box center [102, 149] width 186 height 32
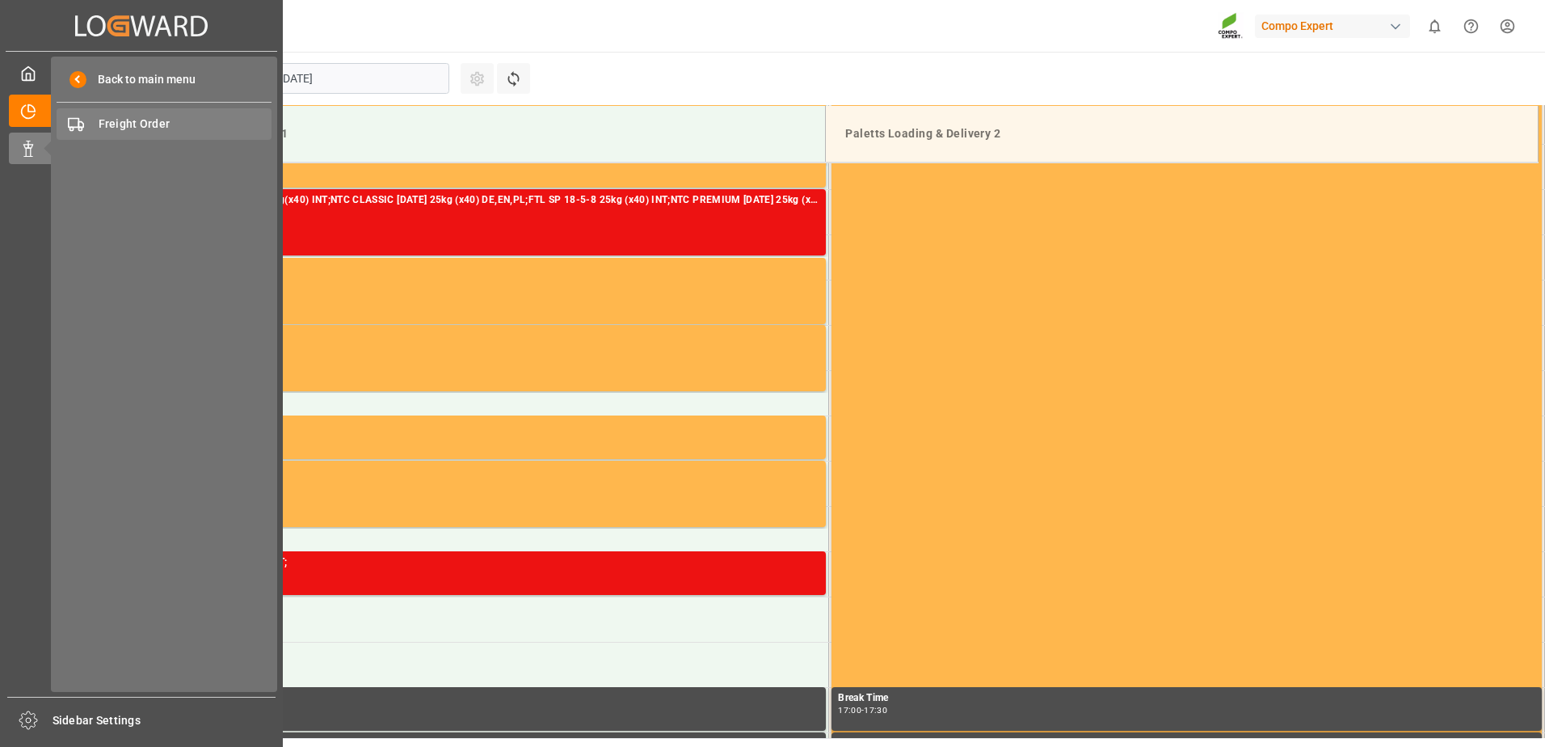
click at [212, 127] on span "Freight Order" at bounding box center [186, 124] width 174 height 17
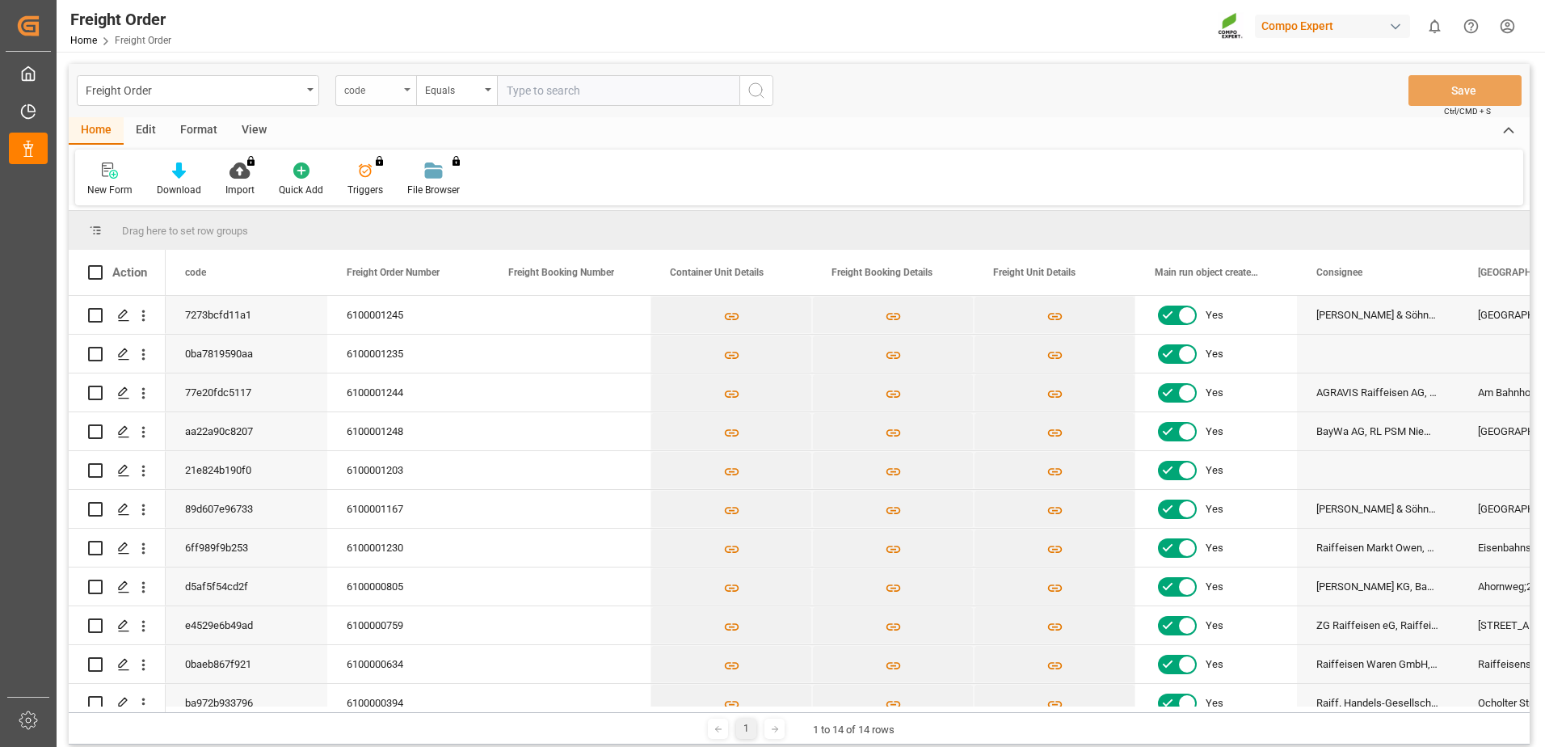
click at [399, 88] on div "code" at bounding box center [375, 90] width 81 height 31
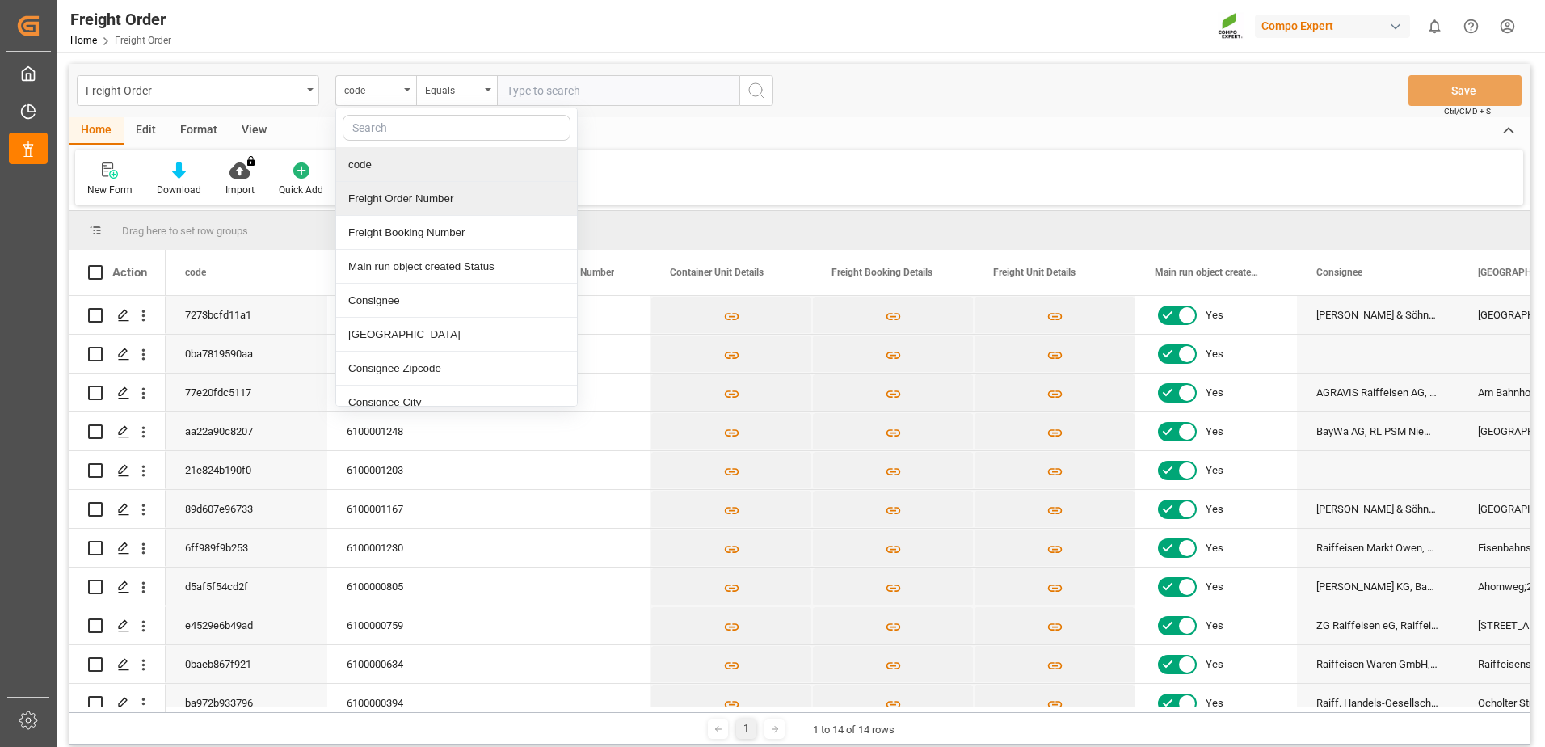
click at [408, 195] on div "Freight Order Number" at bounding box center [456, 199] width 241 height 34
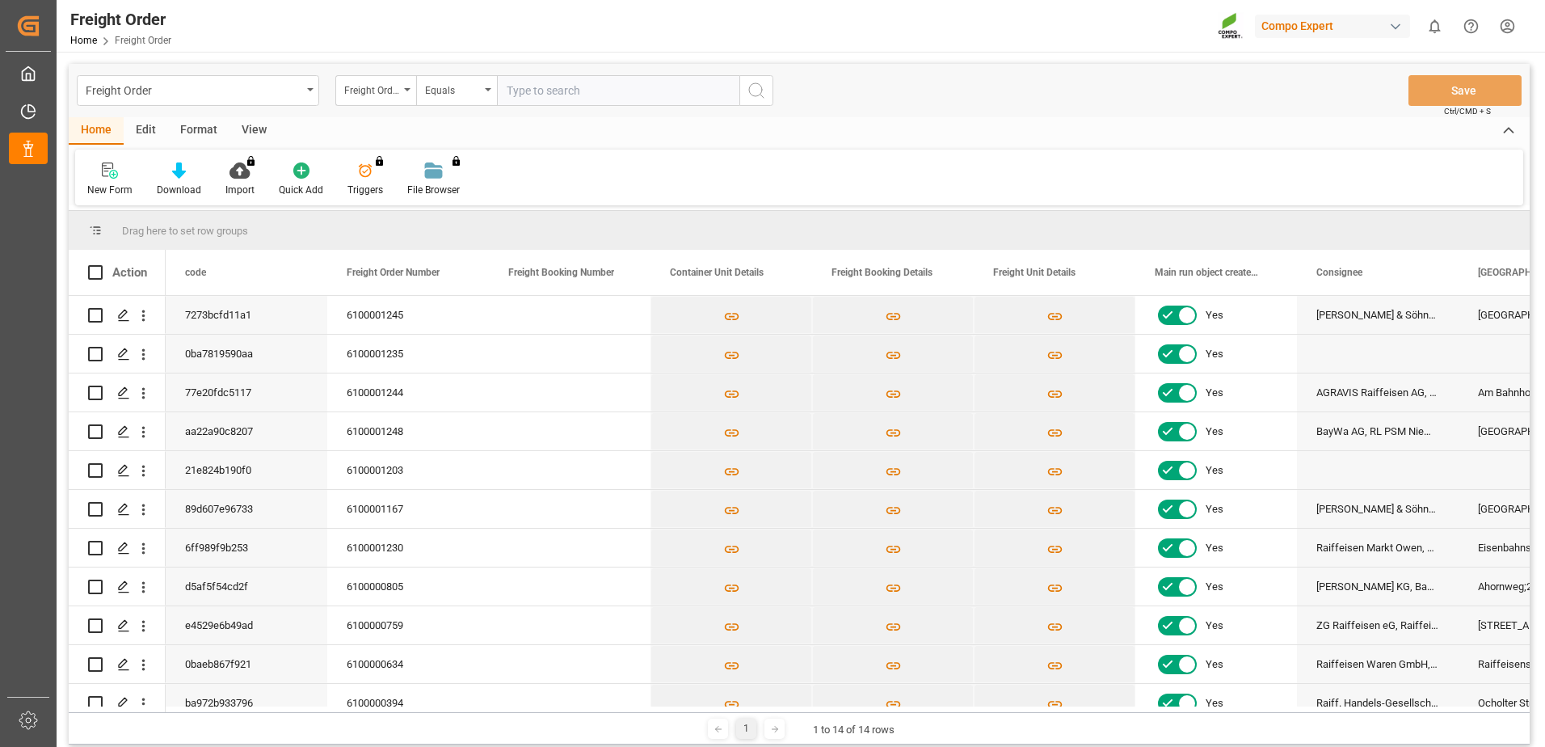
click at [567, 102] on input "text" at bounding box center [618, 90] width 242 height 31
paste input "6100001244"
type input "6100001244"
click at [762, 95] on icon "search button" at bounding box center [756, 90] width 19 height 19
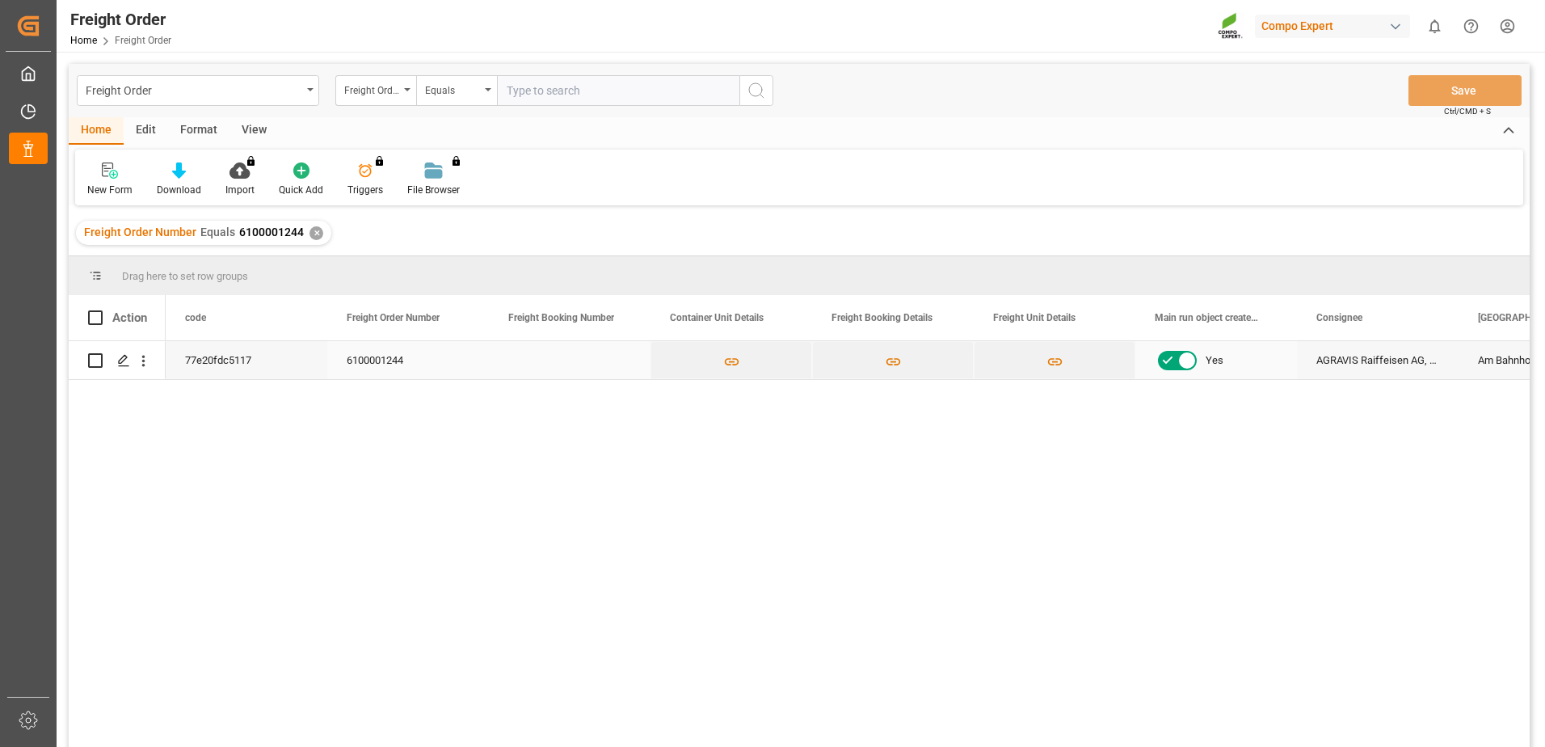
click at [101, 364] on input "Press Space to toggle row selection (unchecked)" at bounding box center [95, 360] width 15 height 15
checkbox input "true"
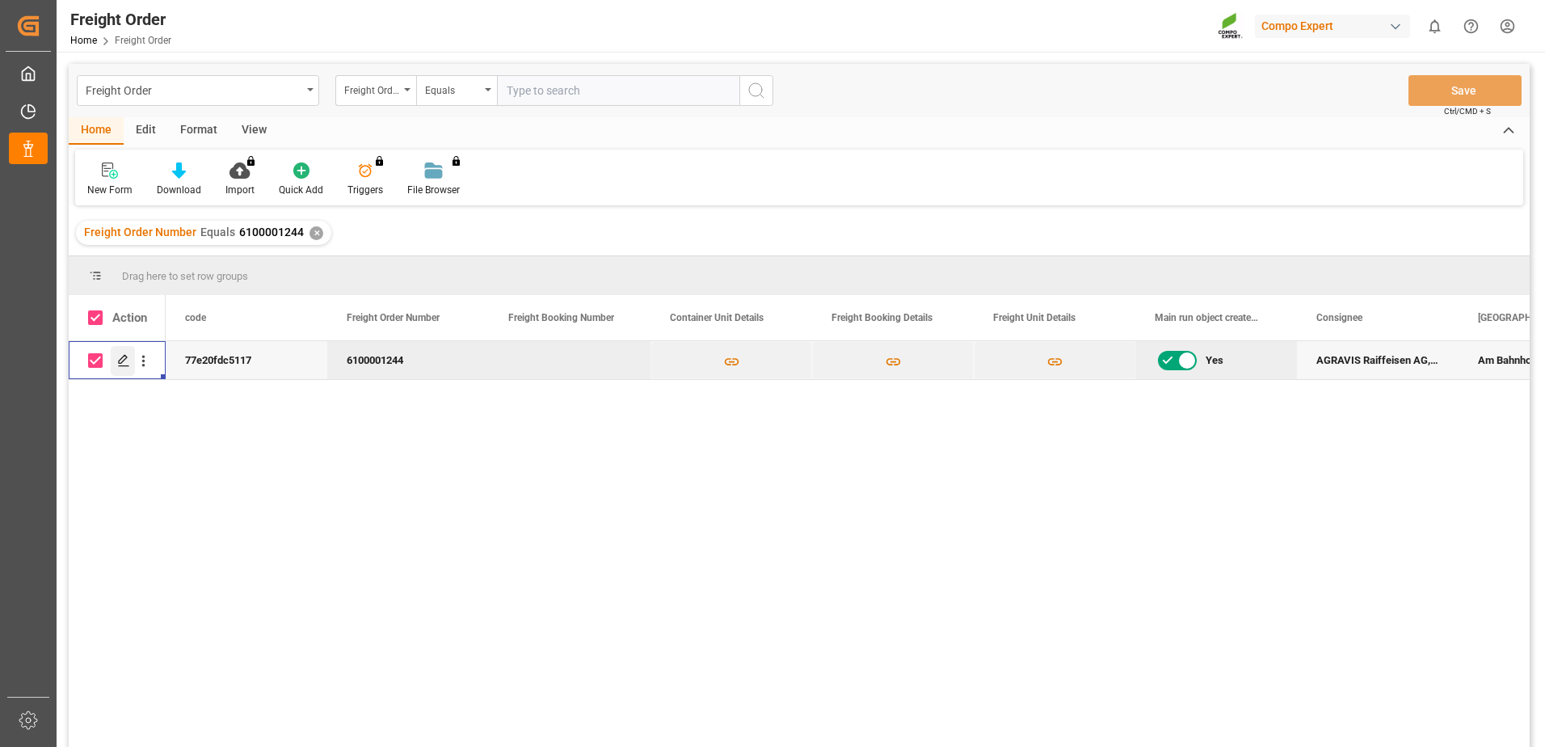
click at [128, 352] on div "Press SPACE to deselect this row." at bounding box center [123, 361] width 24 height 30
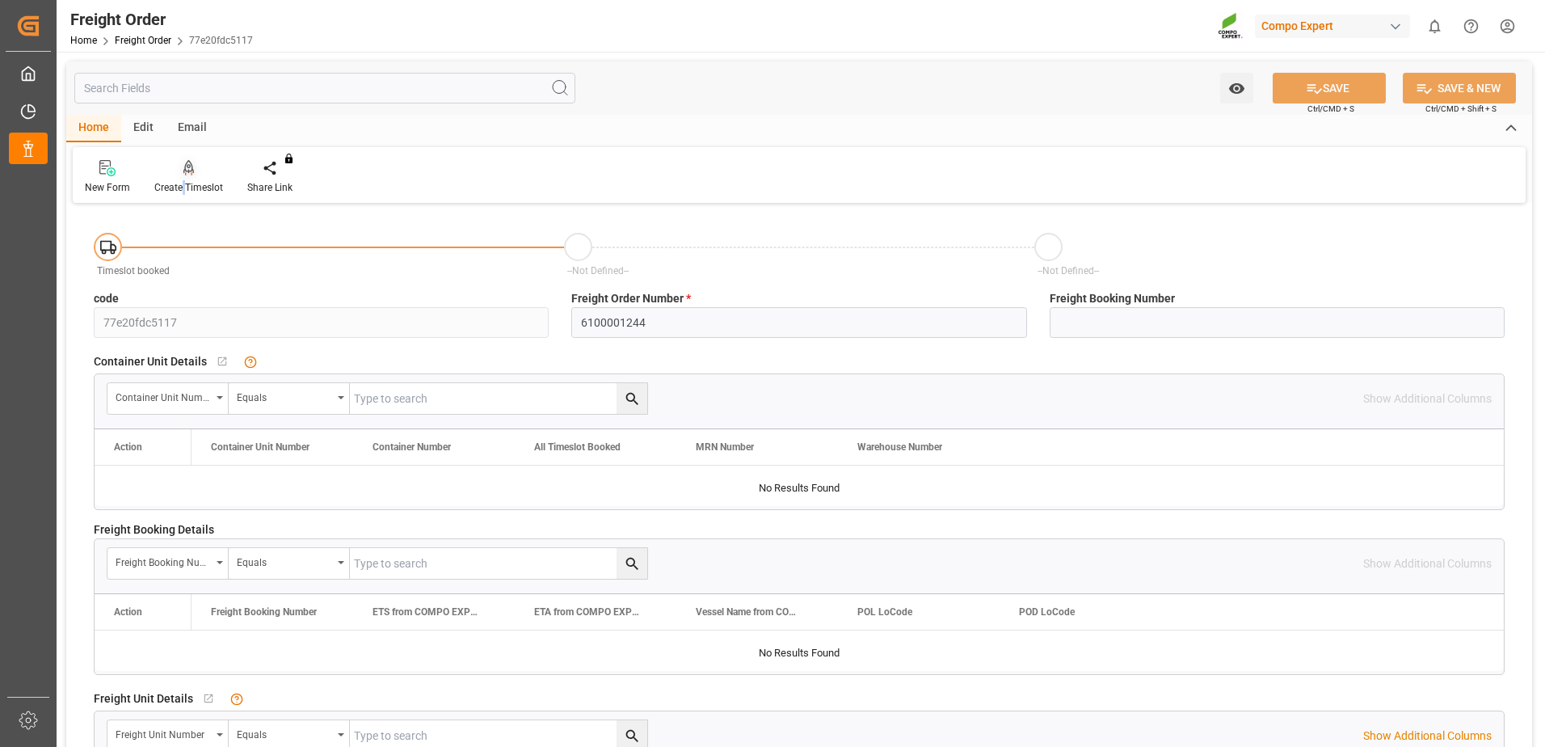
click at [183, 177] on div "Create Timeslot" at bounding box center [188, 177] width 93 height 36
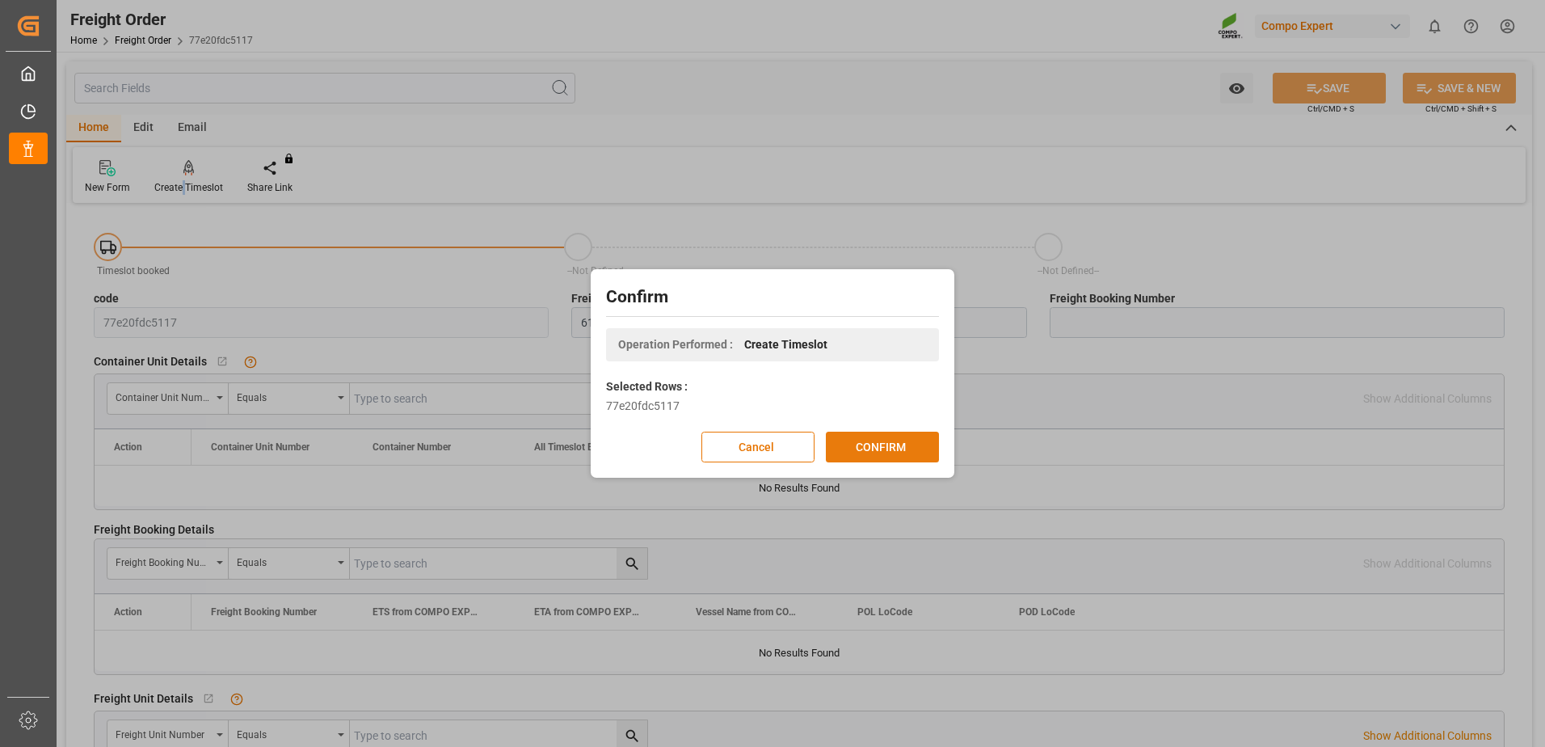
click at [883, 448] on button "CONFIRM" at bounding box center [882, 447] width 113 height 31
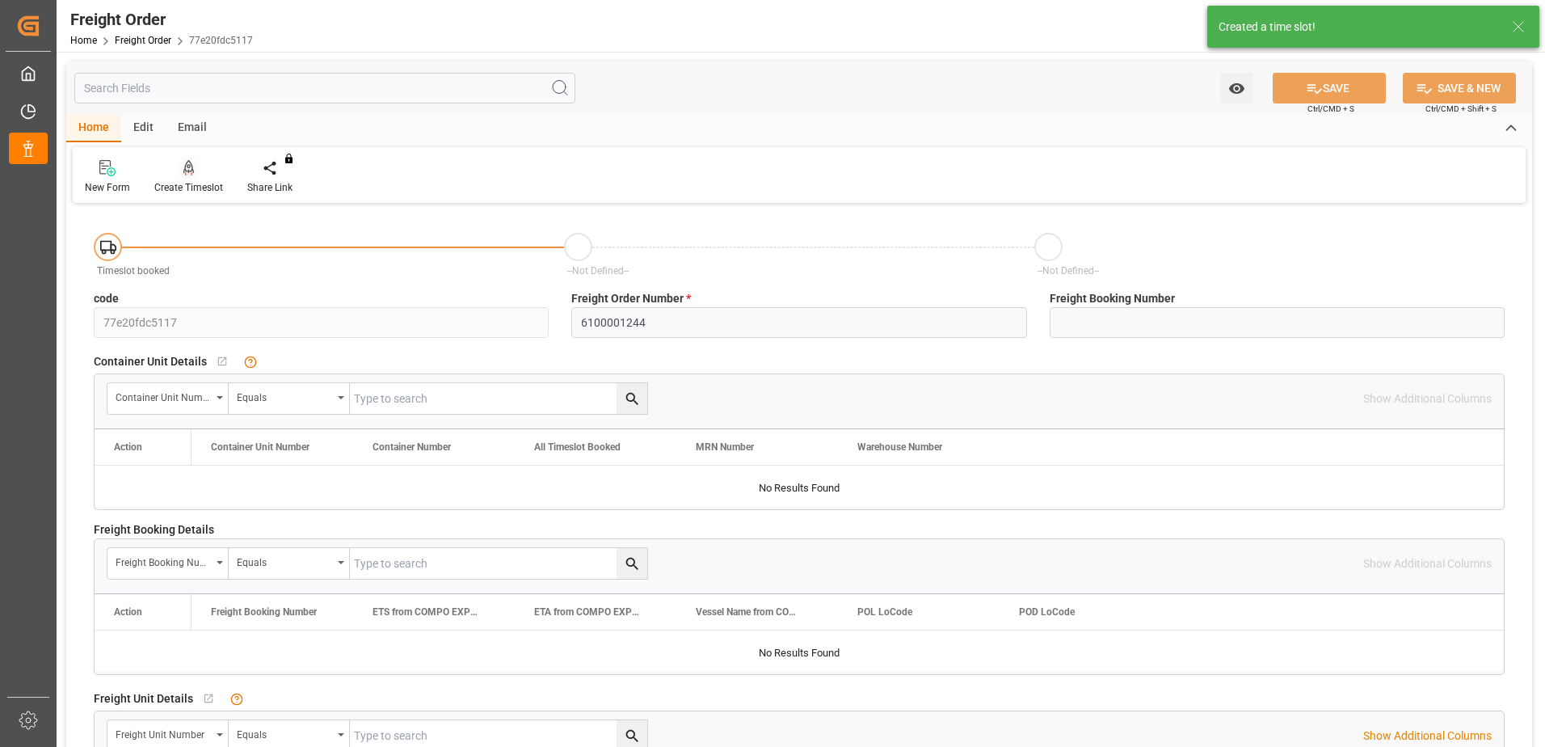
click at [208, 171] on div at bounding box center [188, 167] width 69 height 17
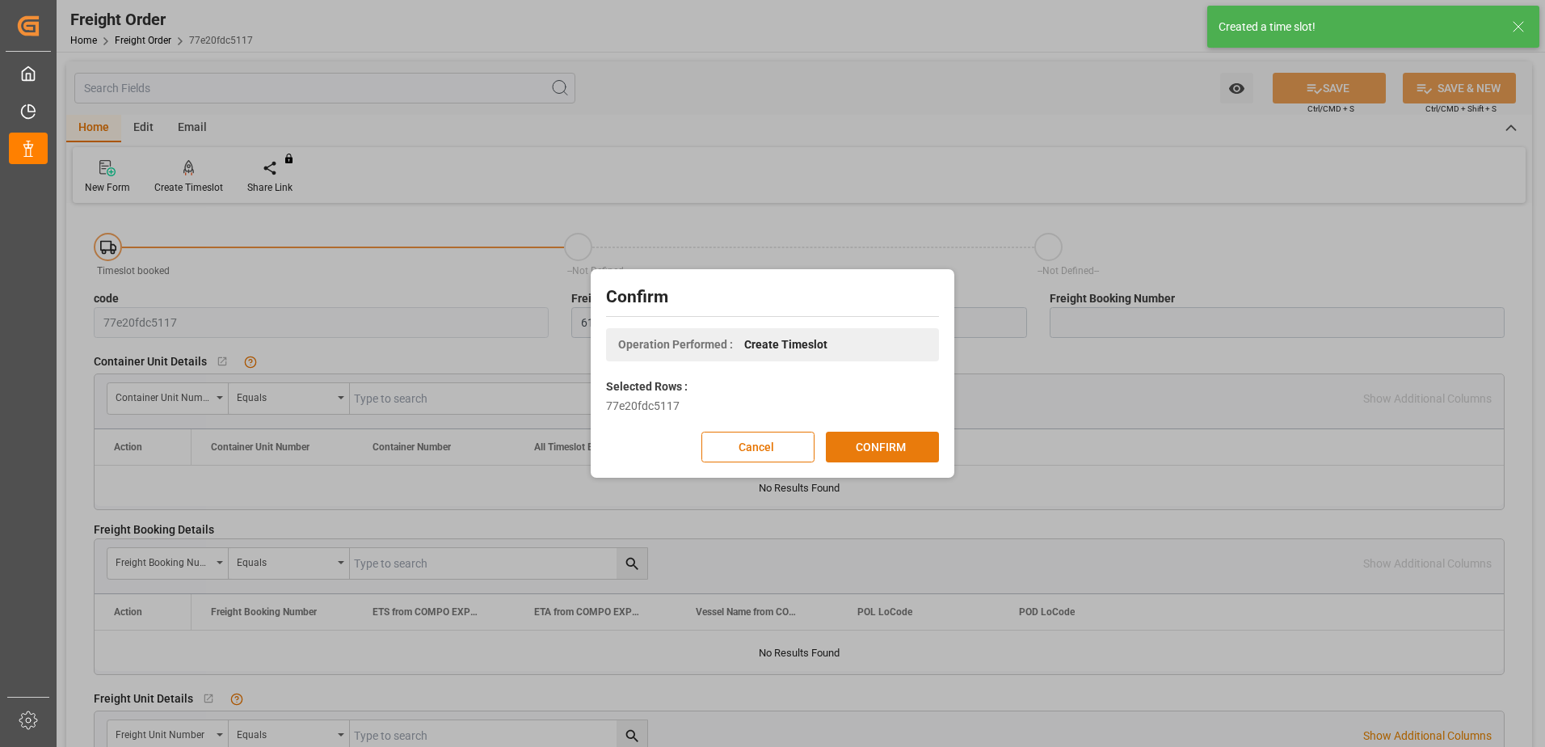
click at [836, 438] on button "CONFIRM" at bounding box center [882, 447] width 113 height 31
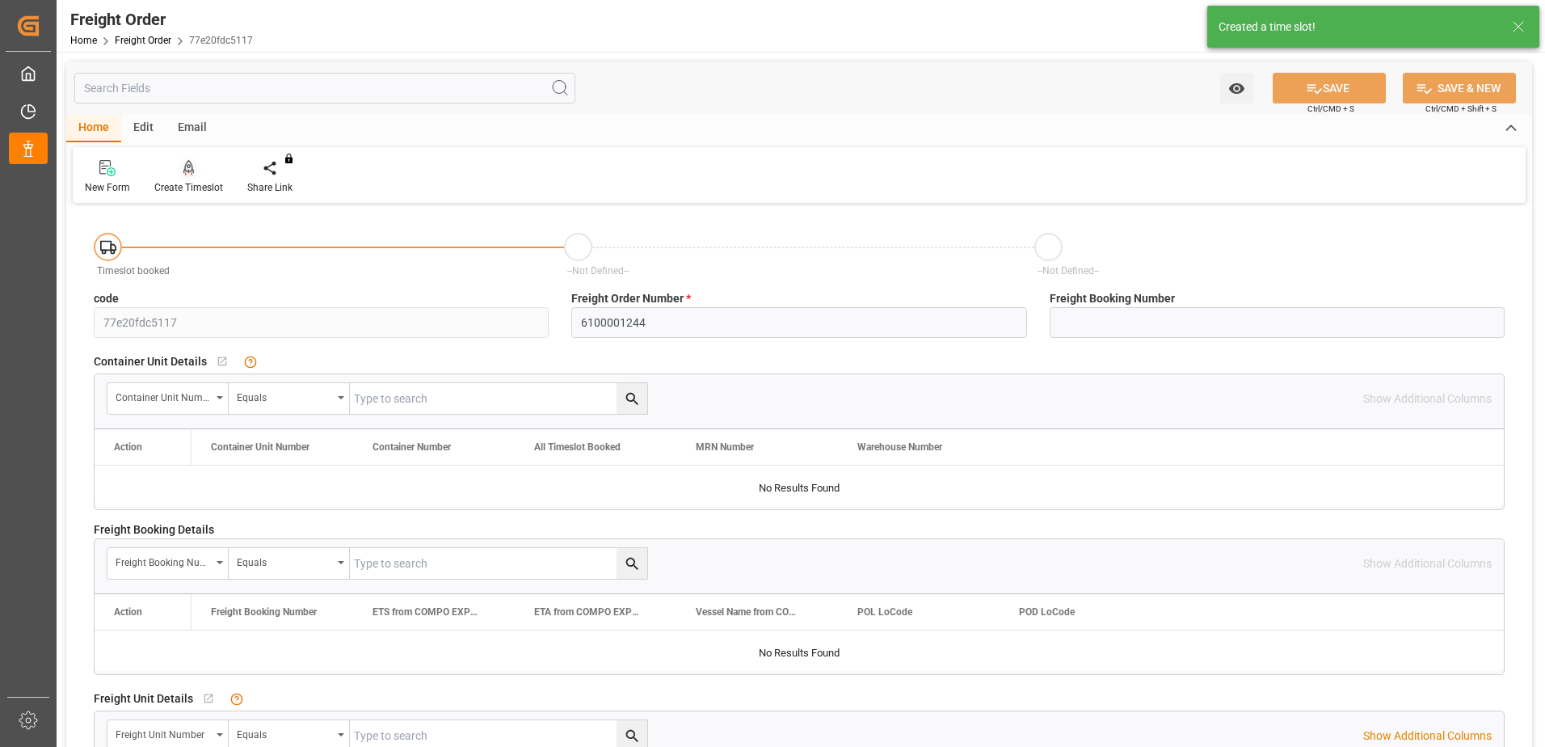
click at [204, 187] on div "Create Timeslot" at bounding box center [188, 187] width 69 height 15
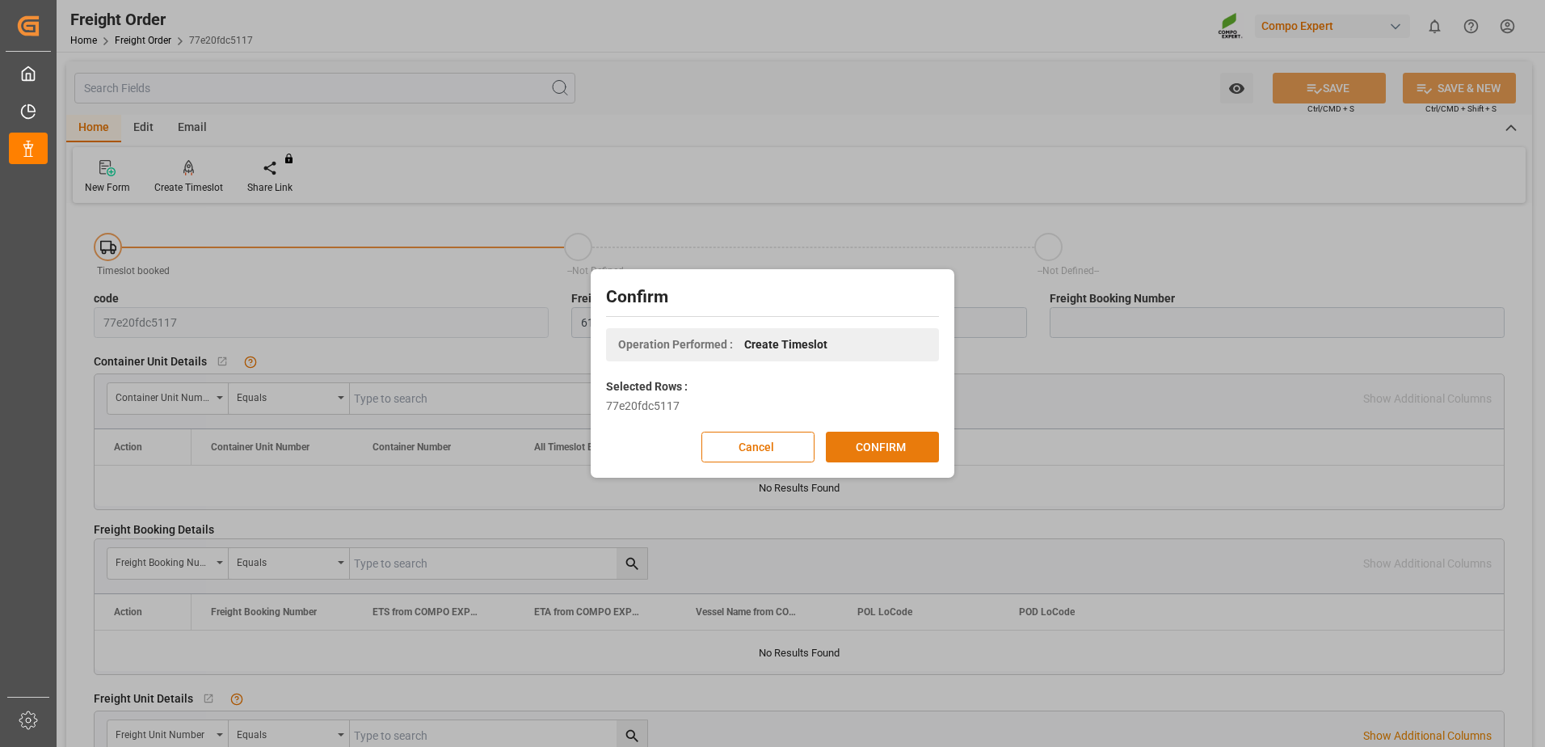
click at [867, 437] on button "CONFIRM" at bounding box center [882, 447] width 113 height 31
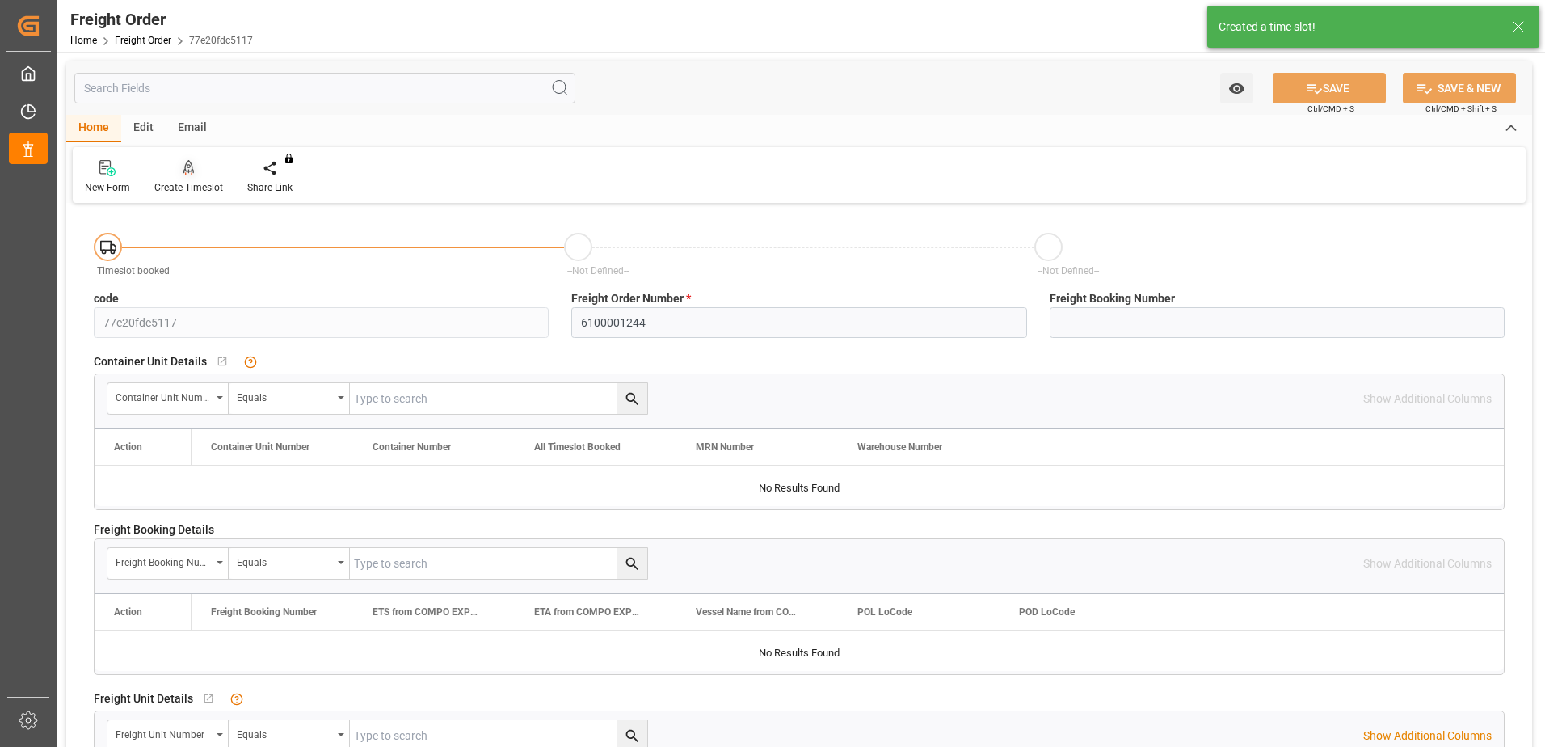
click at [183, 165] on icon at bounding box center [188, 168] width 11 height 16
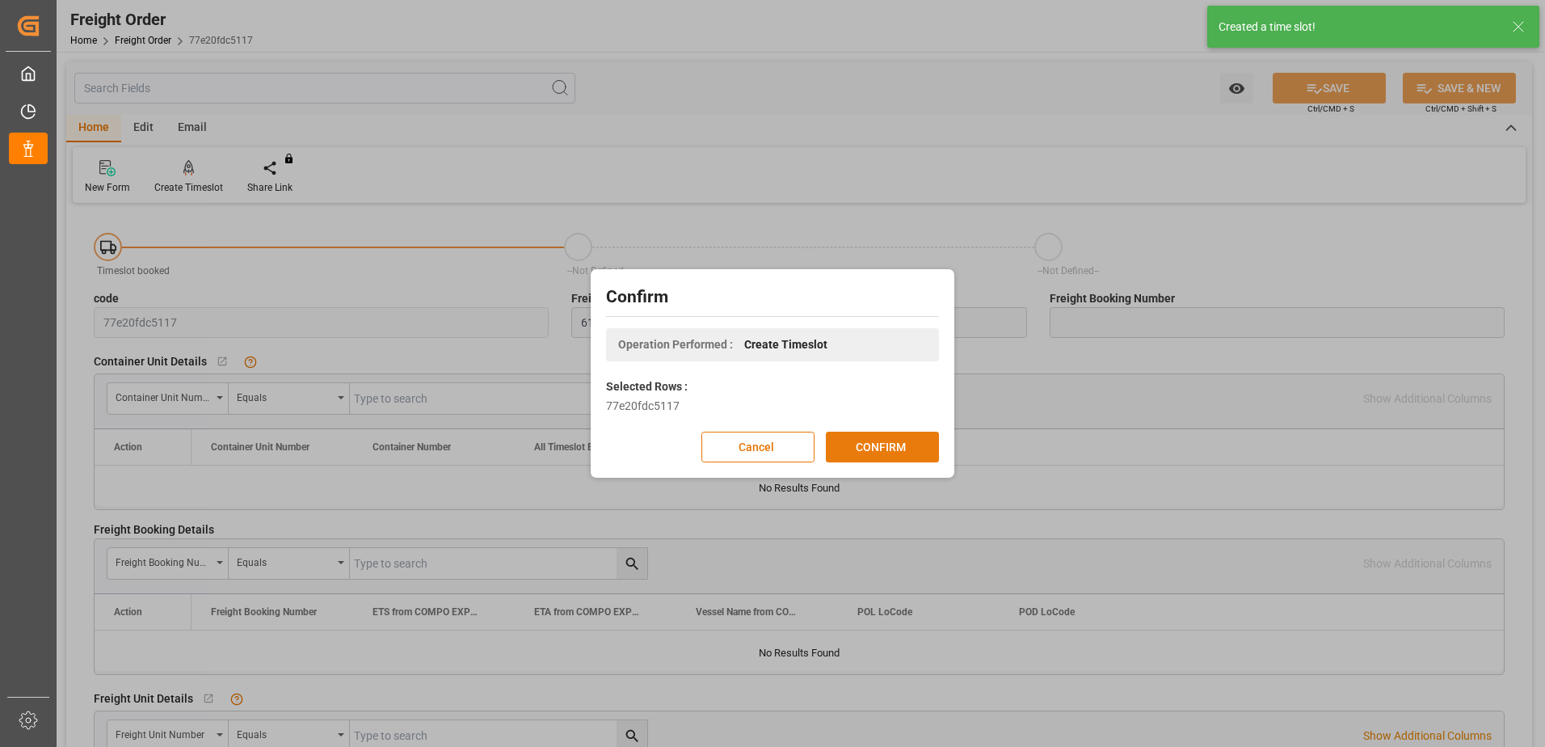
click at [903, 447] on button "CONFIRM" at bounding box center [882, 447] width 113 height 31
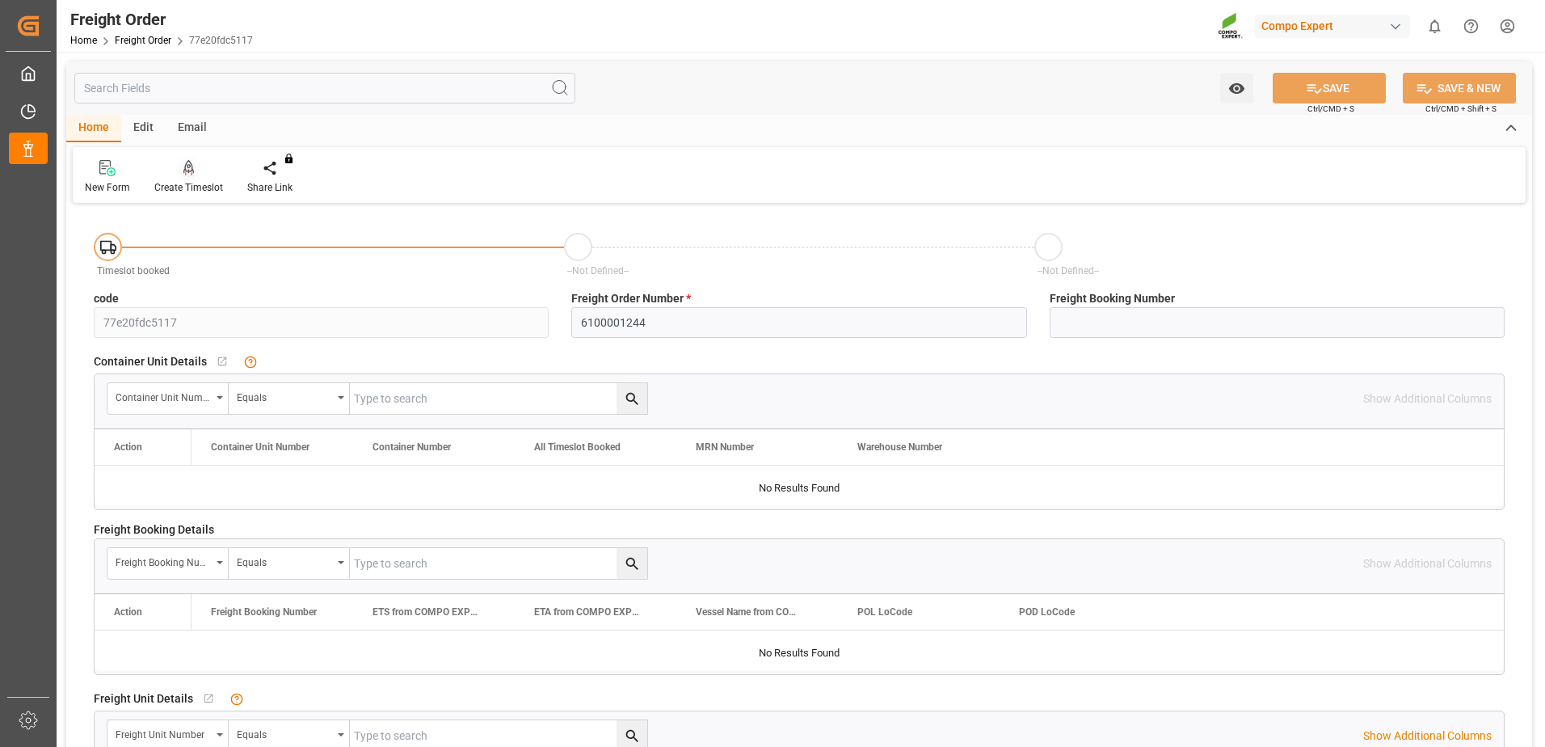
click at [179, 170] on div at bounding box center [188, 167] width 69 height 17
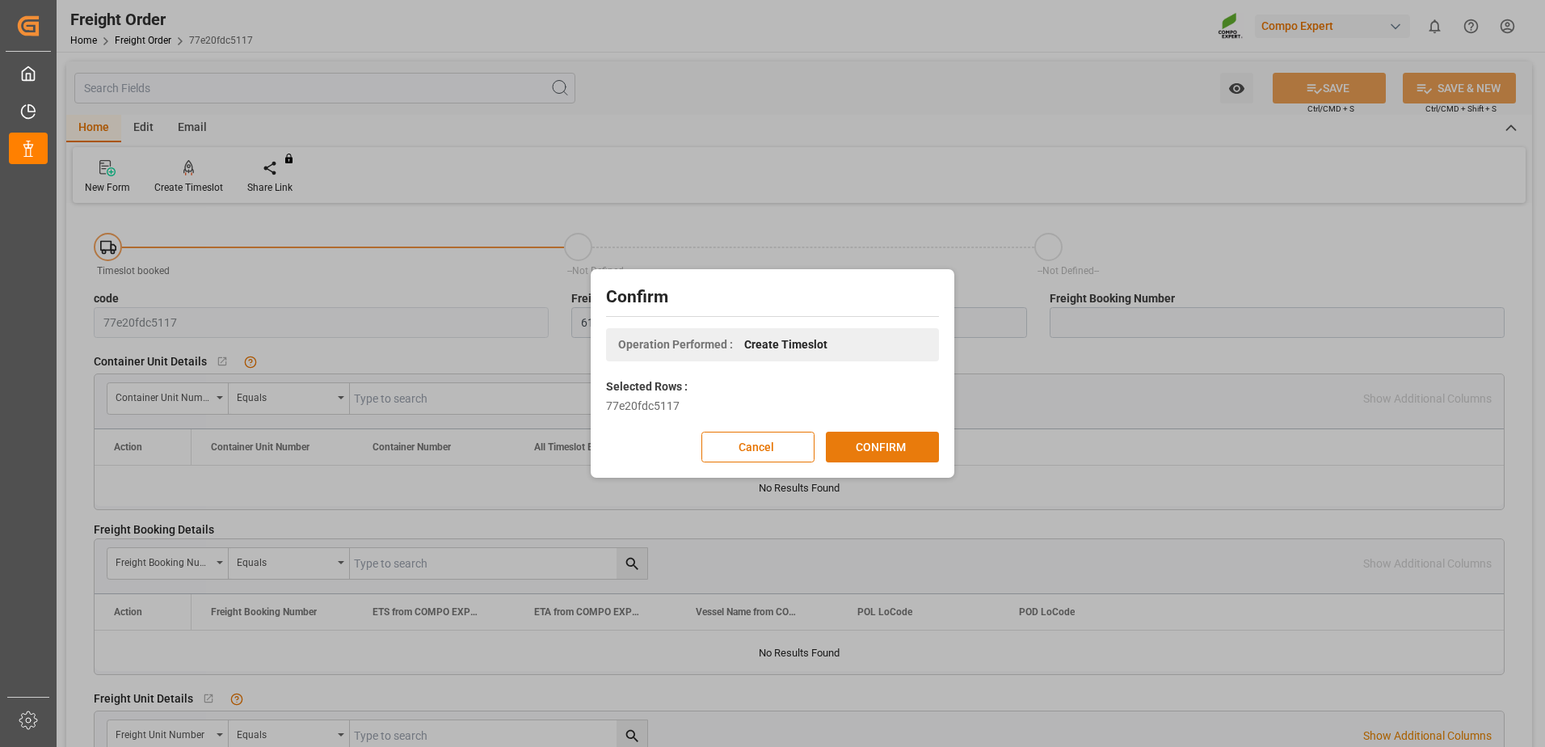
click at [908, 448] on button "CONFIRM" at bounding box center [882, 447] width 113 height 31
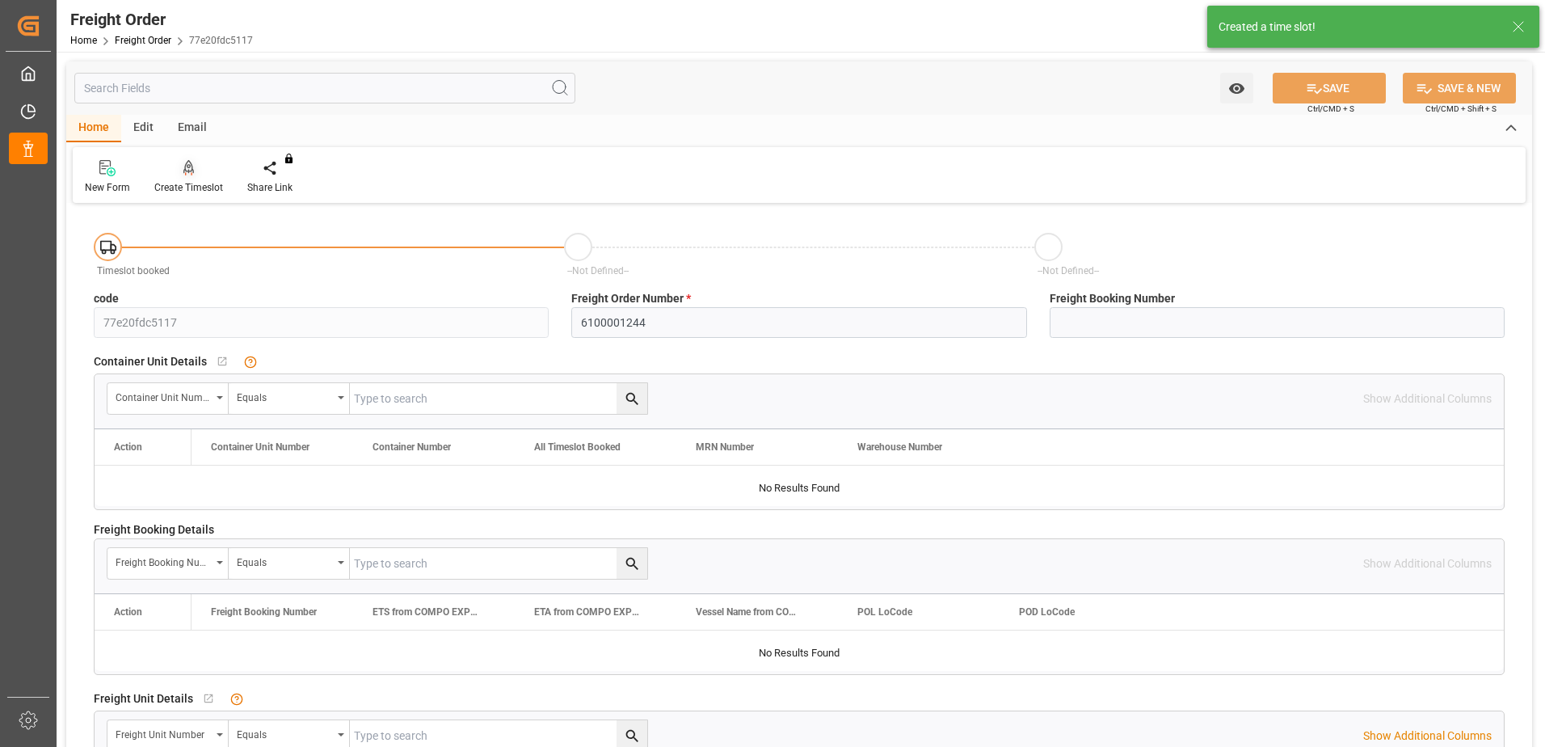
click at [195, 184] on div "Create Timeslot" at bounding box center [188, 187] width 69 height 15
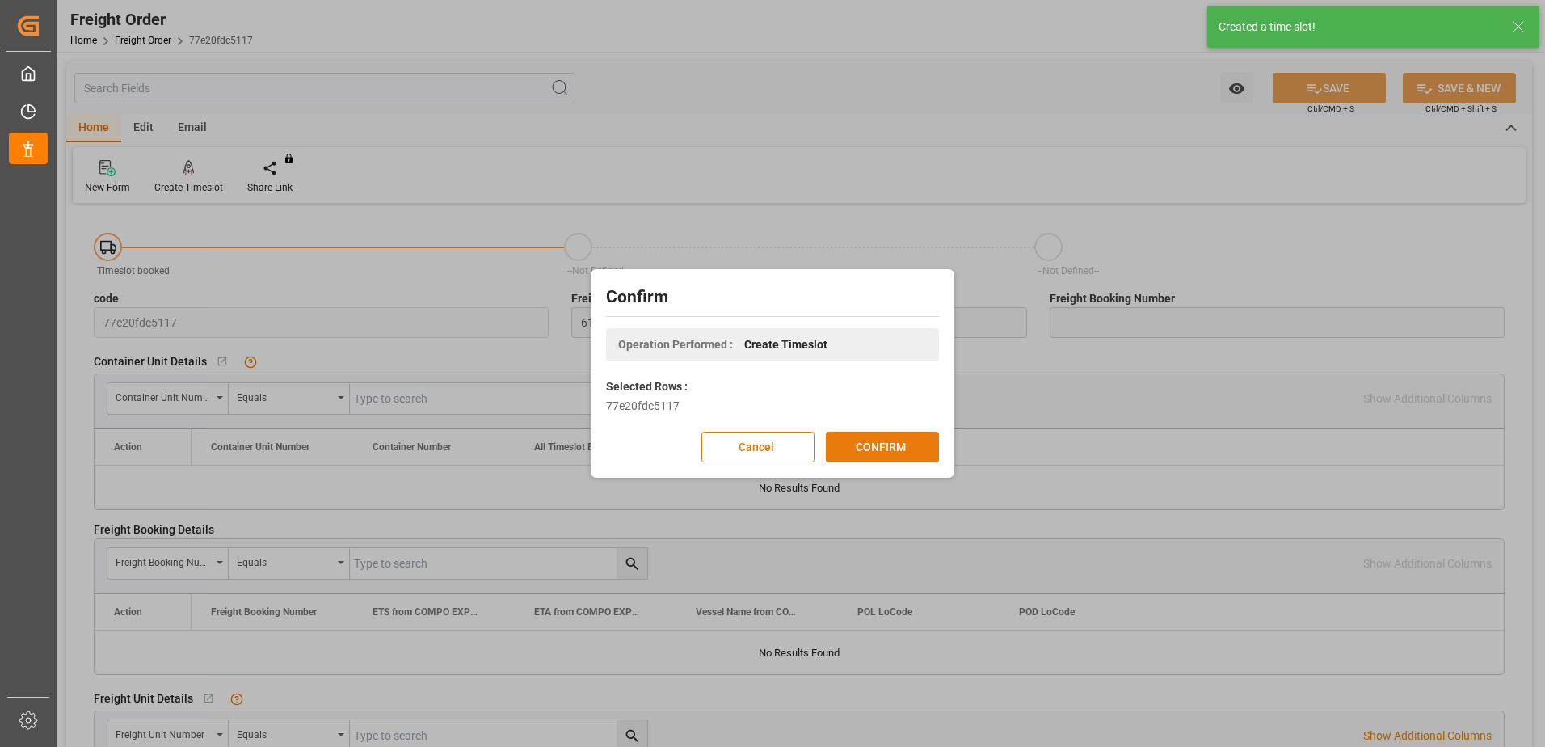
click at [916, 449] on button "CONFIRM" at bounding box center [882, 447] width 113 height 31
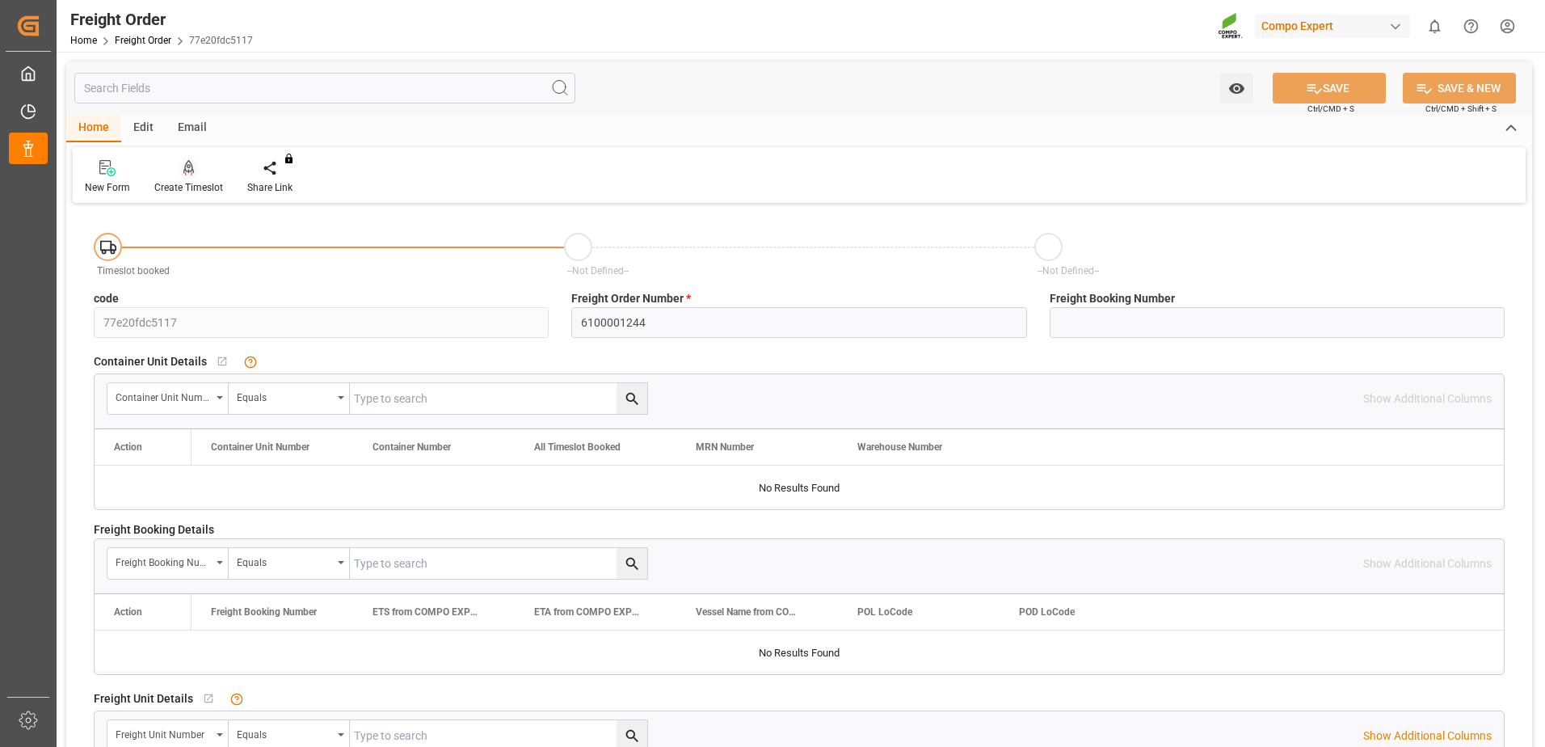
click at [198, 183] on div "Create Timeslot" at bounding box center [188, 187] width 69 height 15
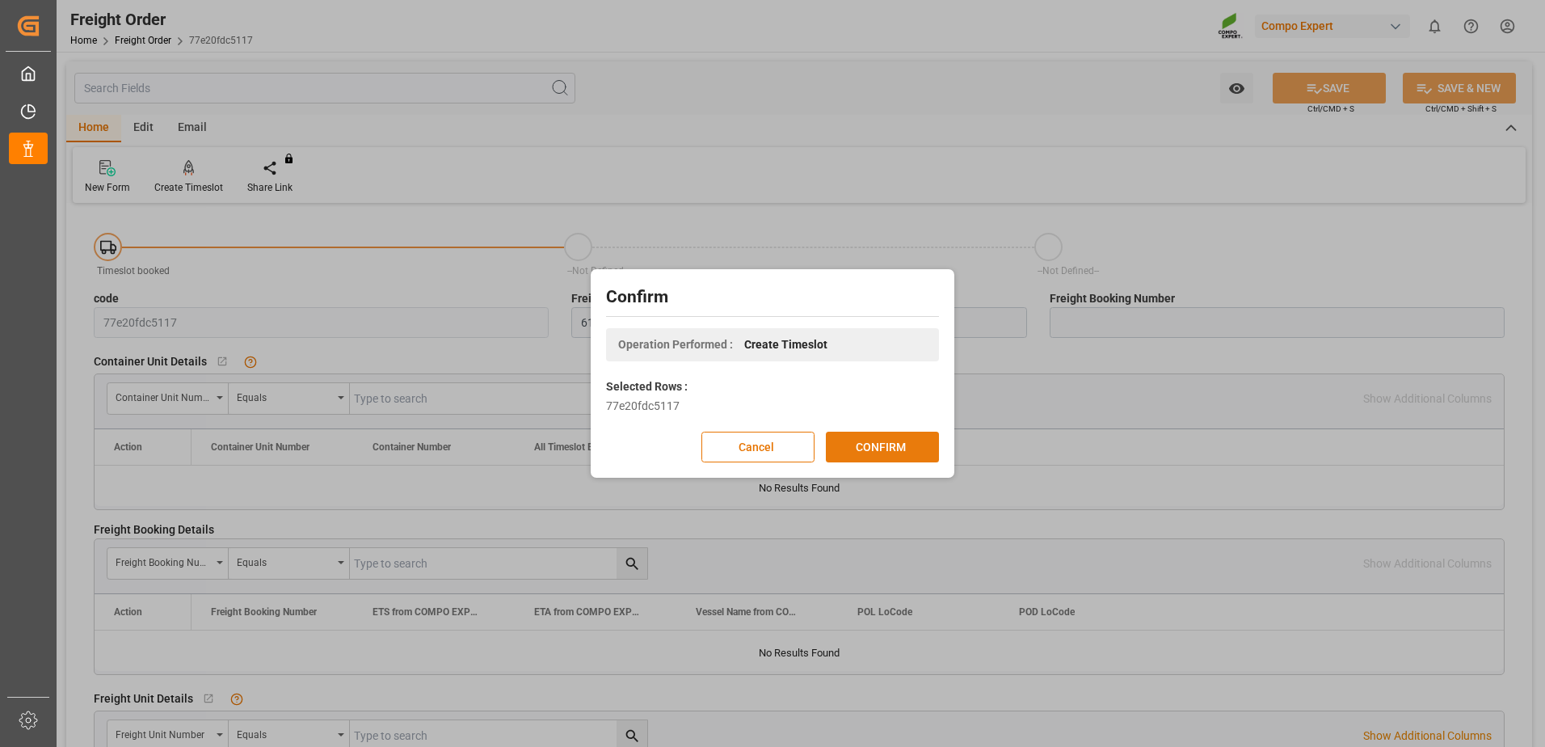
click at [885, 456] on button "CONFIRM" at bounding box center [882, 447] width 113 height 31
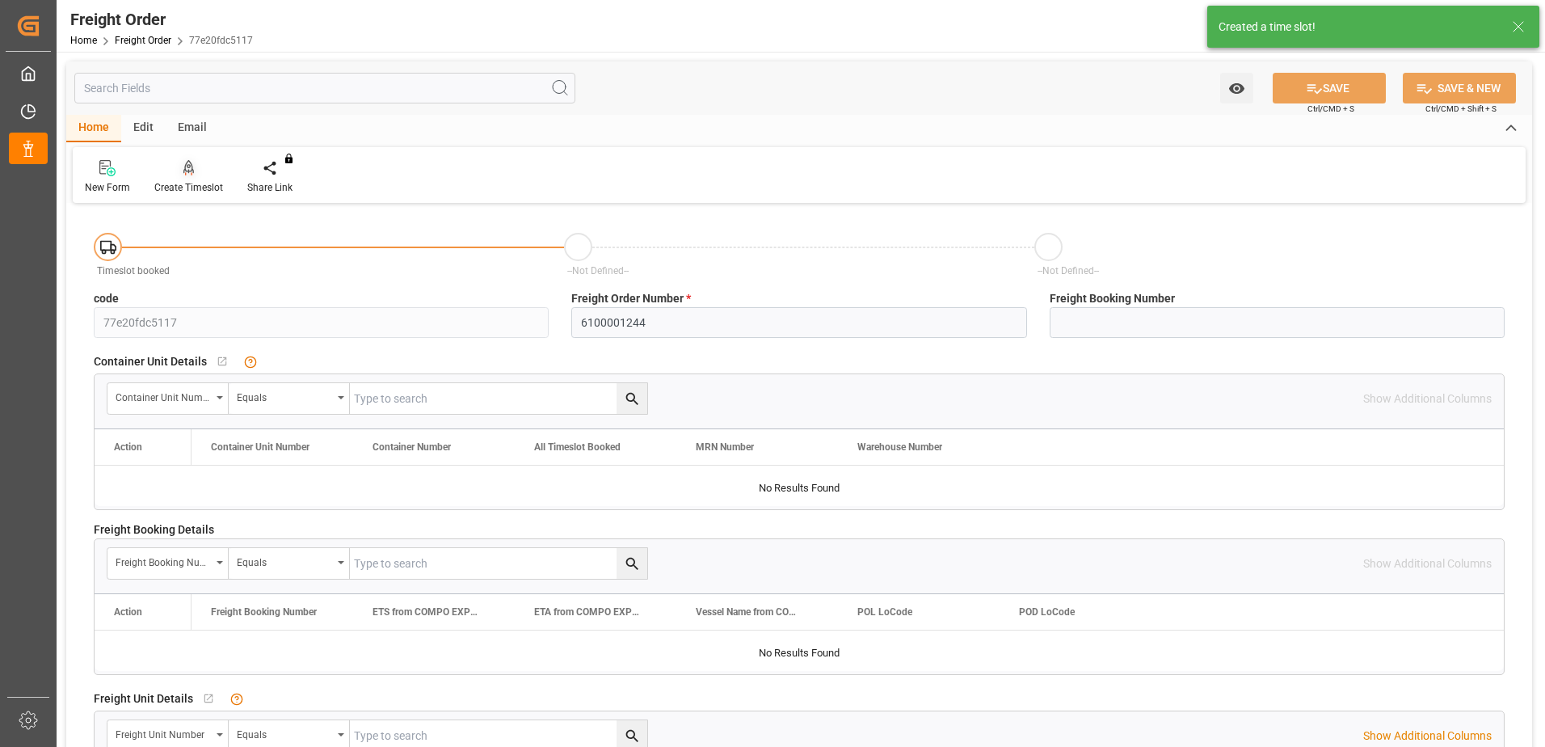
click at [192, 178] on div "Create Timeslot" at bounding box center [188, 177] width 93 height 36
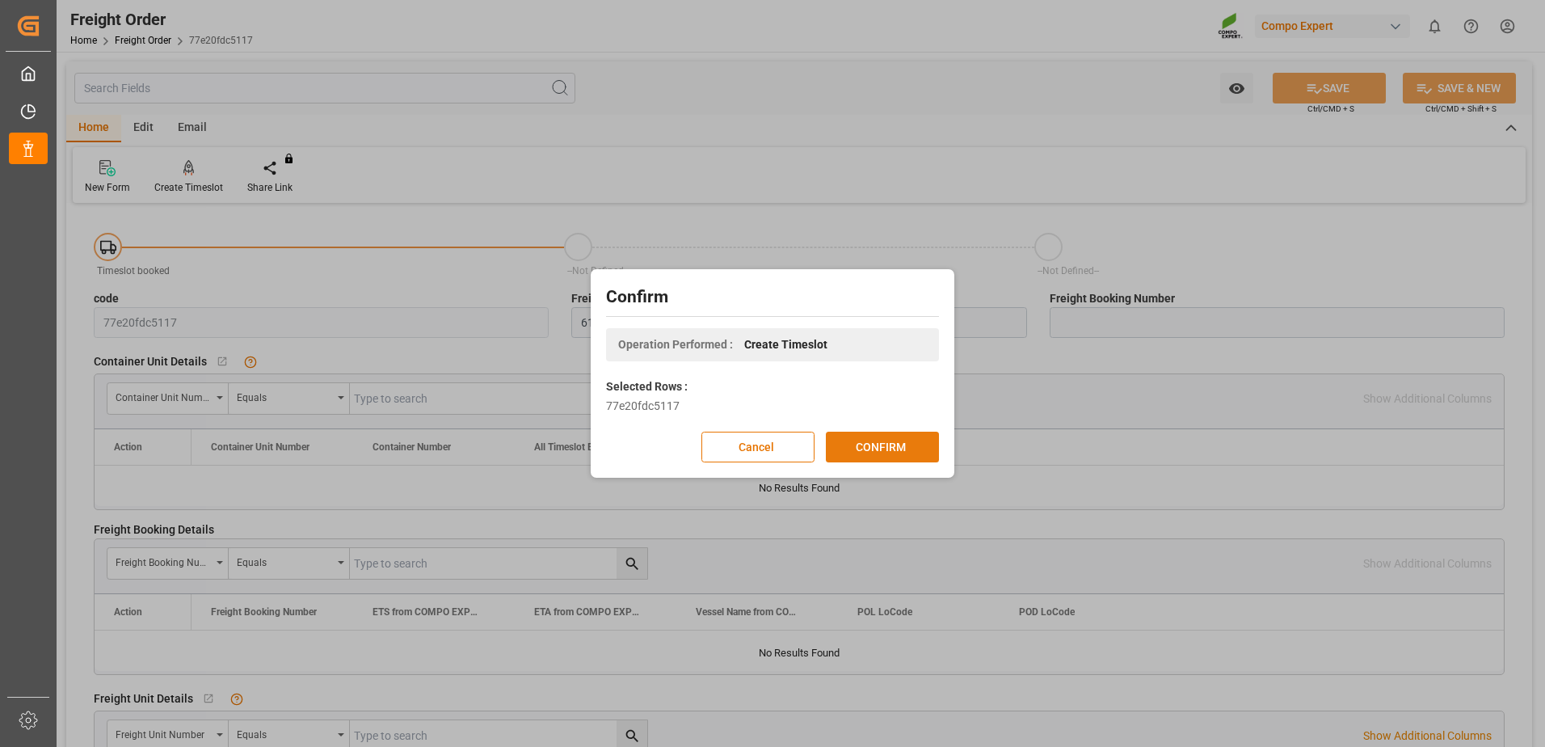
click at [918, 444] on button "CONFIRM" at bounding box center [882, 447] width 113 height 31
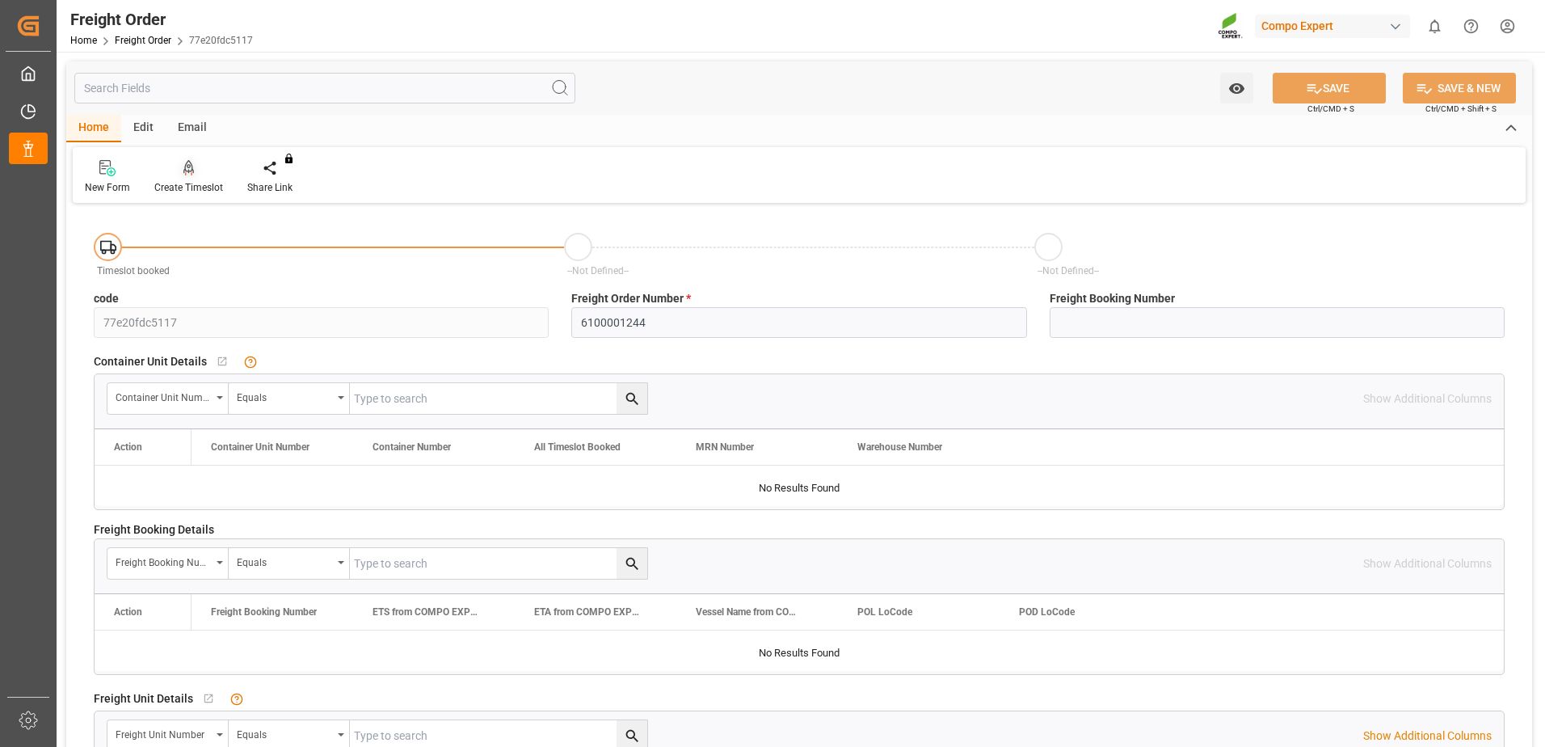
click at [197, 177] on div "Create Timeslot" at bounding box center [188, 177] width 93 height 36
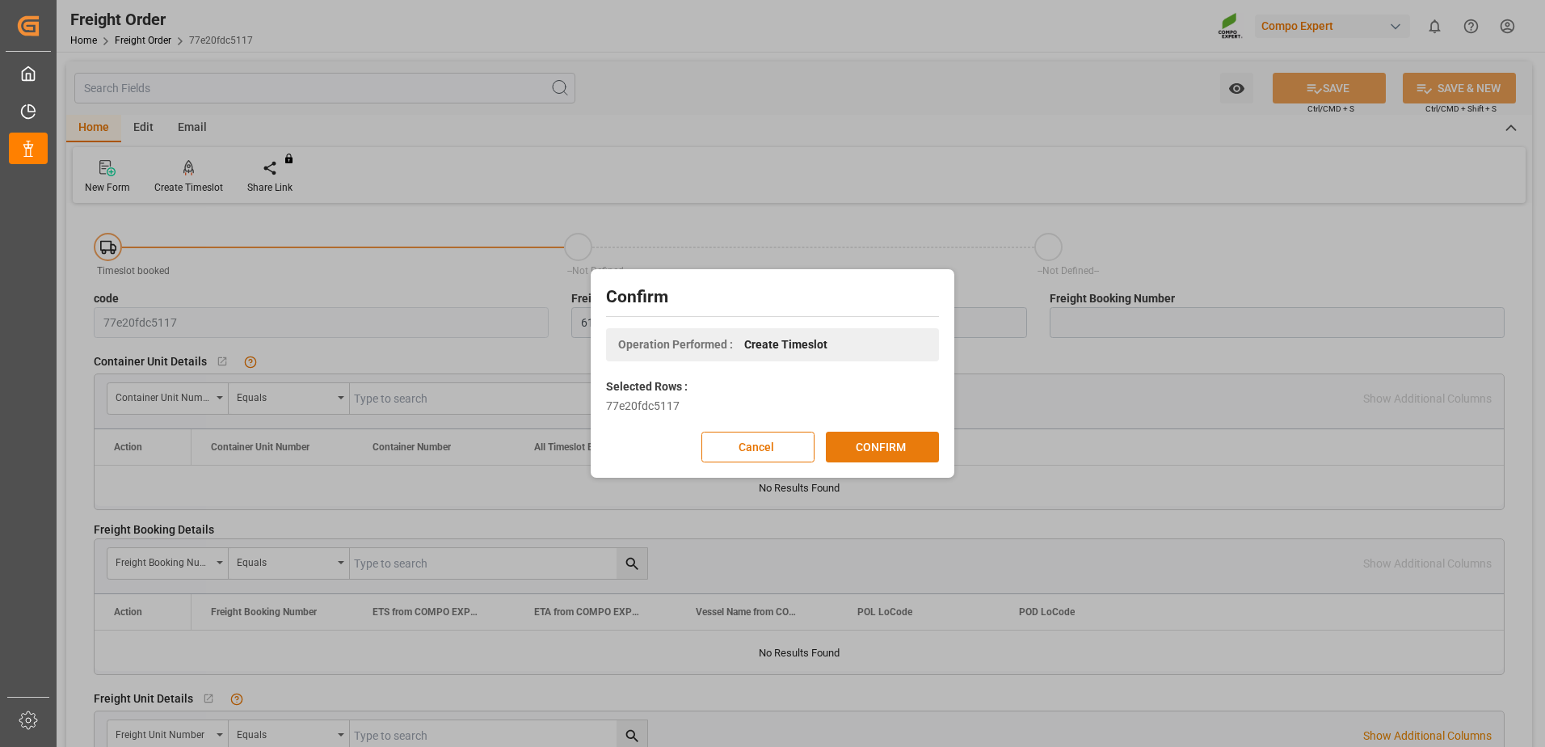
click at [849, 451] on button "CONFIRM" at bounding box center [882, 447] width 113 height 31
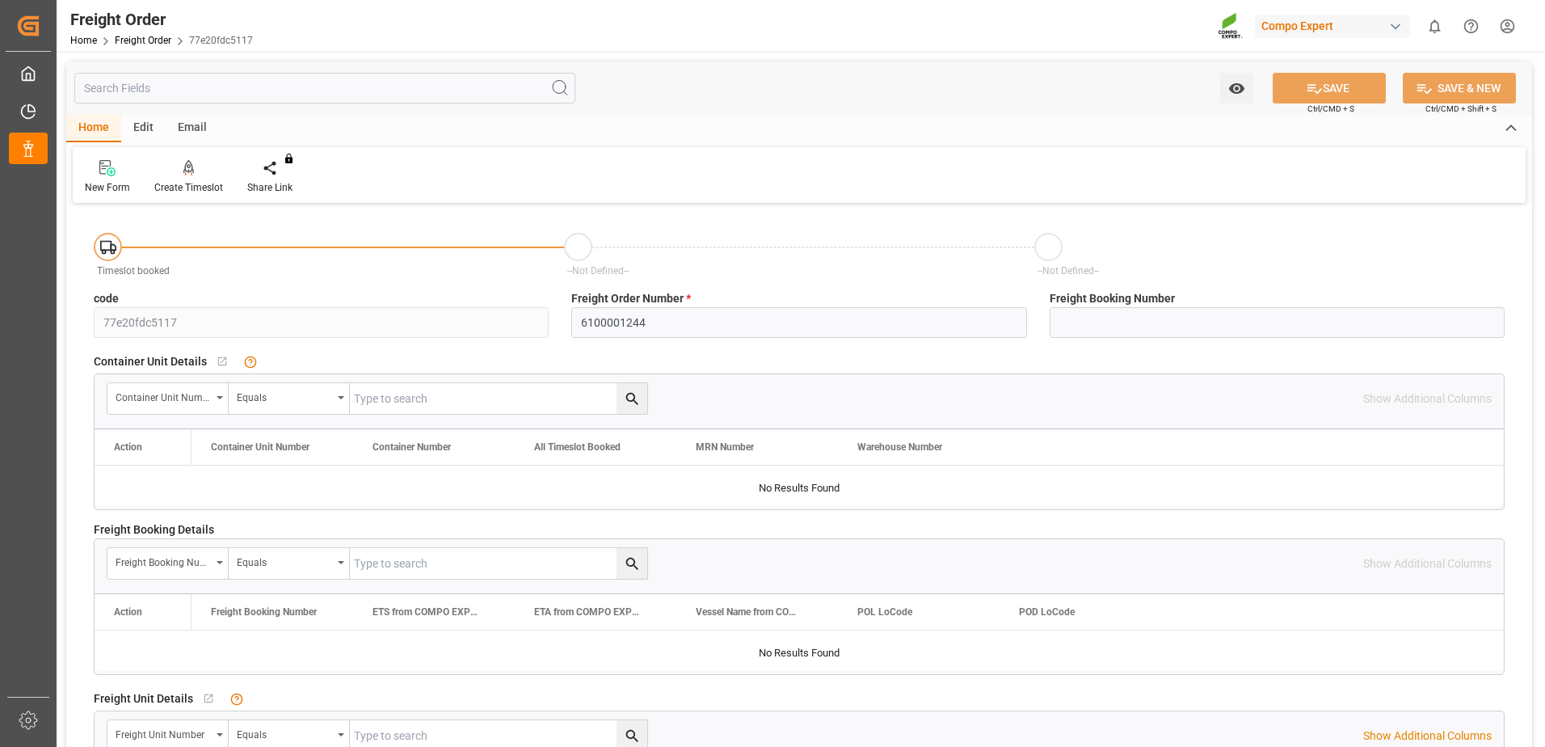
click at [153, 124] on div "Edit" at bounding box center [143, 128] width 44 height 27
click at [119, 124] on div "Home" at bounding box center [93, 128] width 55 height 27
click at [196, 166] on div at bounding box center [188, 167] width 69 height 17
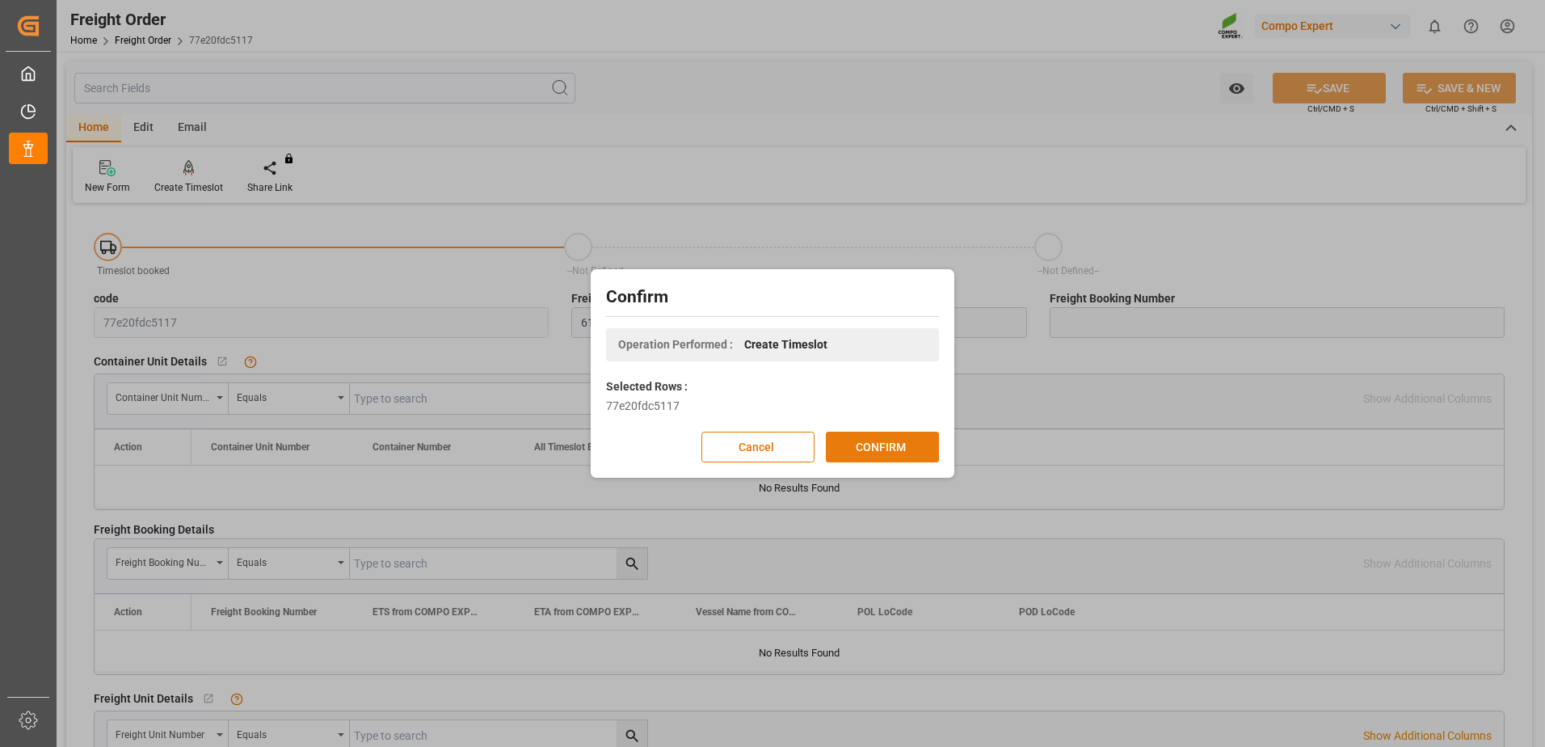
click at [857, 449] on button "CONFIRM" at bounding box center [882, 447] width 113 height 31
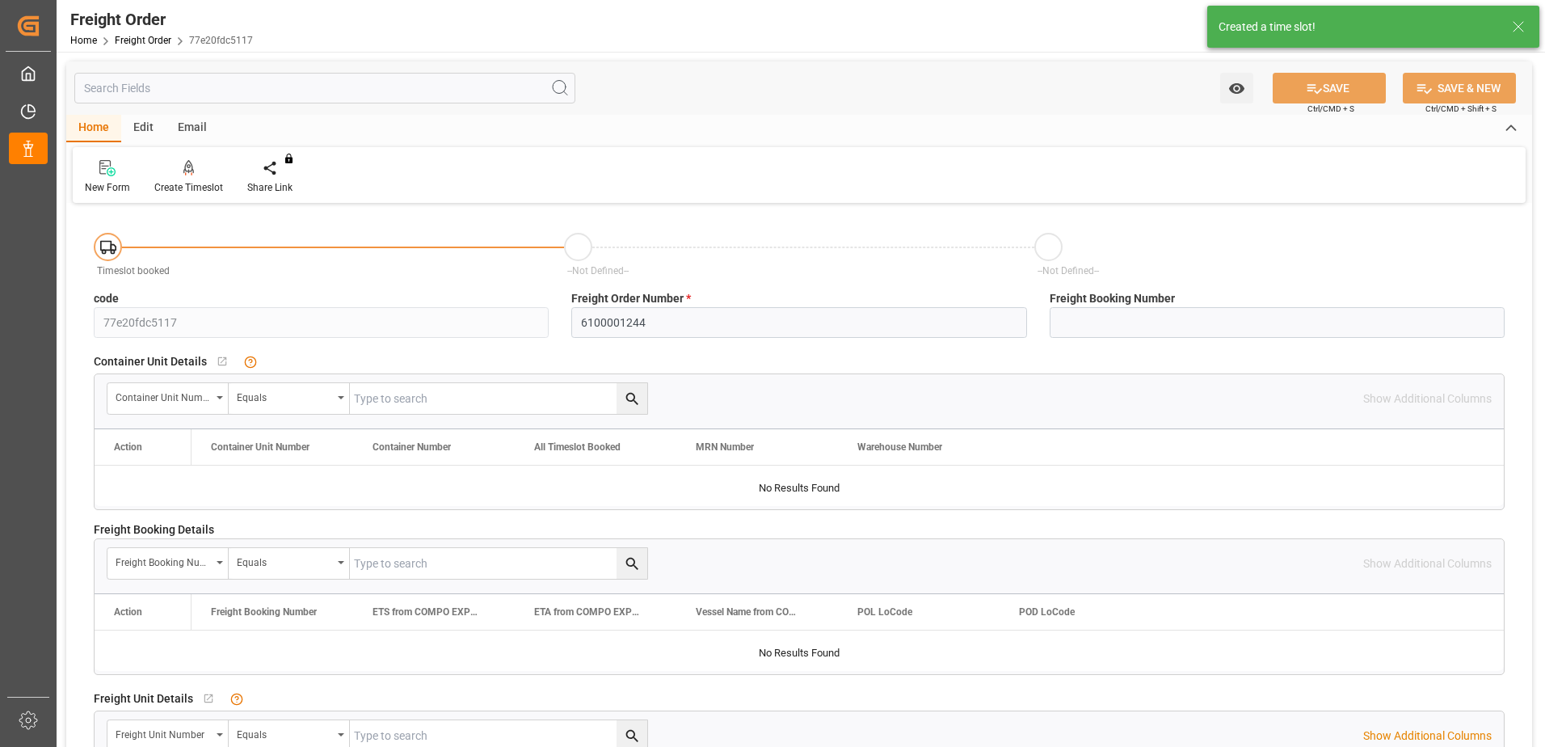
click at [154, 133] on div "Edit" at bounding box center [143, 128] width 44 height 27
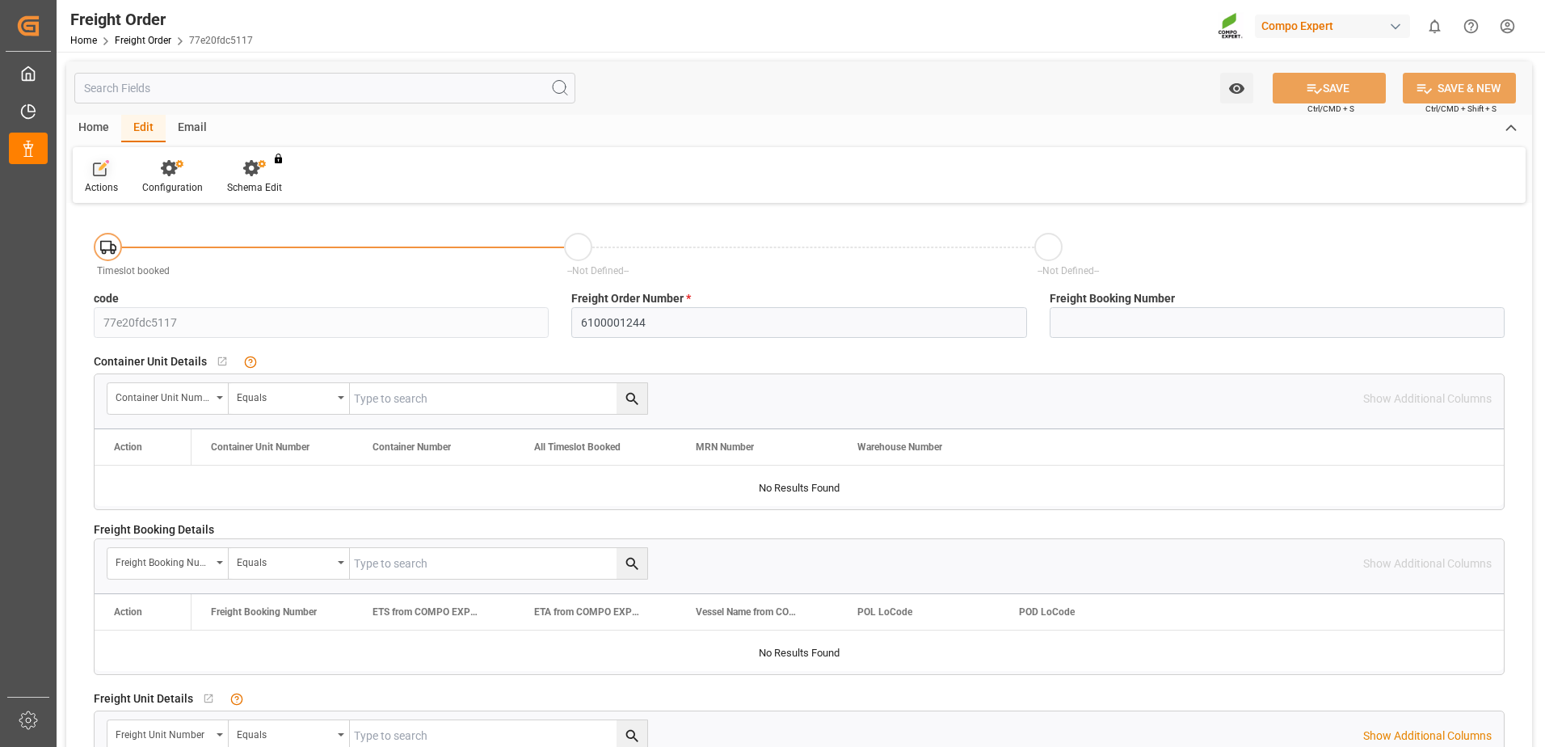
click at [111, 187] on div "Actions" at bounding box center [101, 187] width 33 height 15
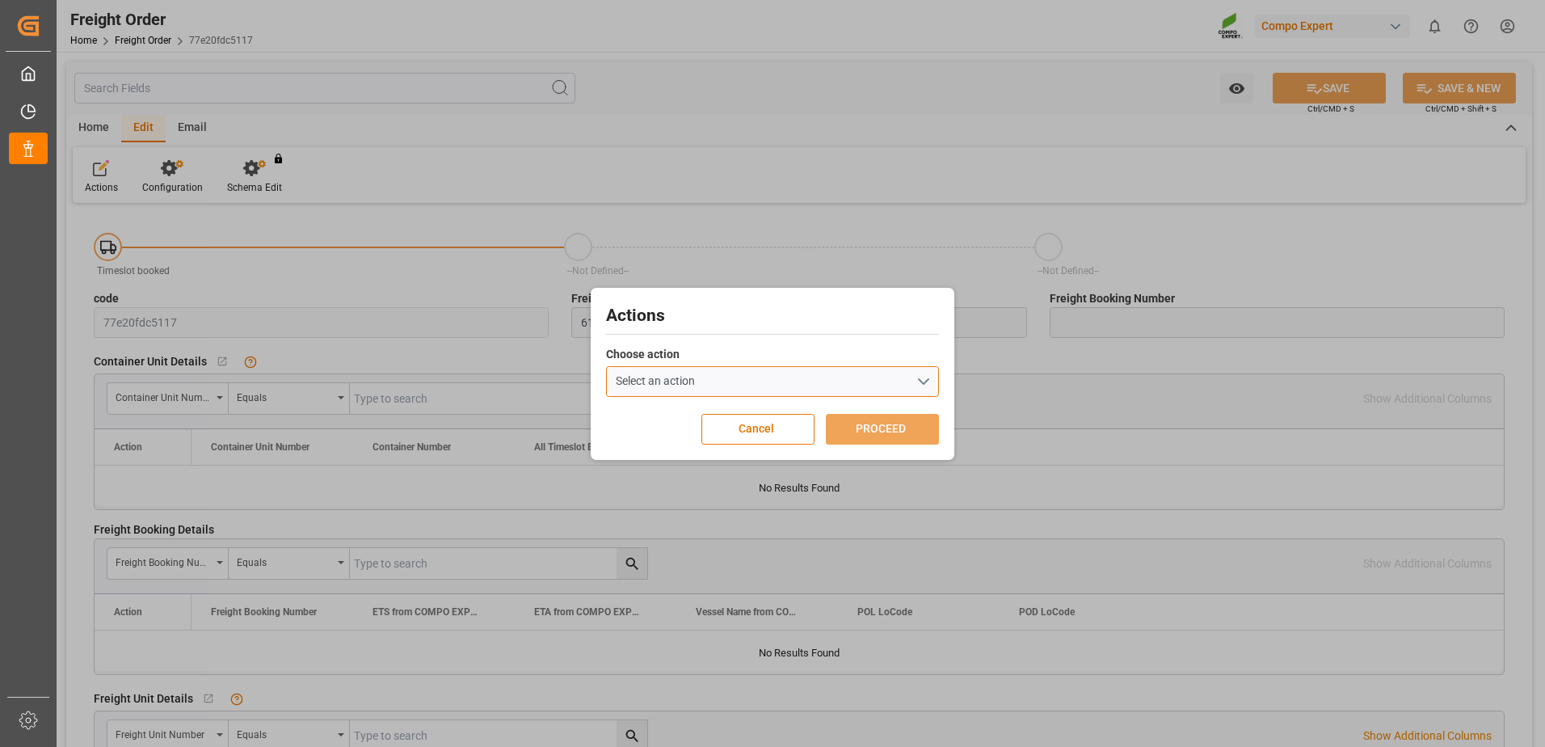
click at [863, 386] on button "Select an action" at bounding box center [772, 381] width 333 height 31
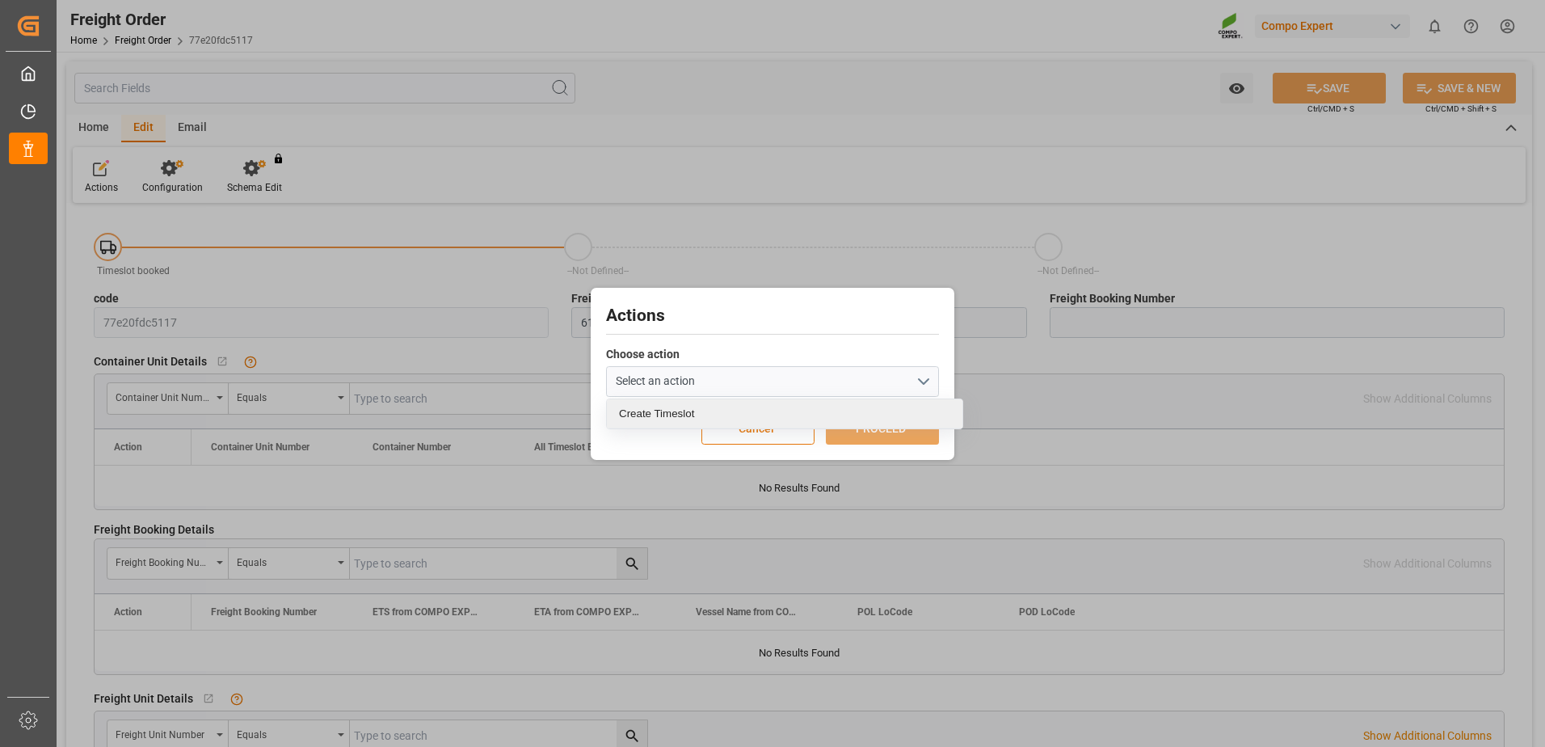
click at [873, 419] on div "Create Timeslot" at bounding box center [785, 413] width 356 height 29
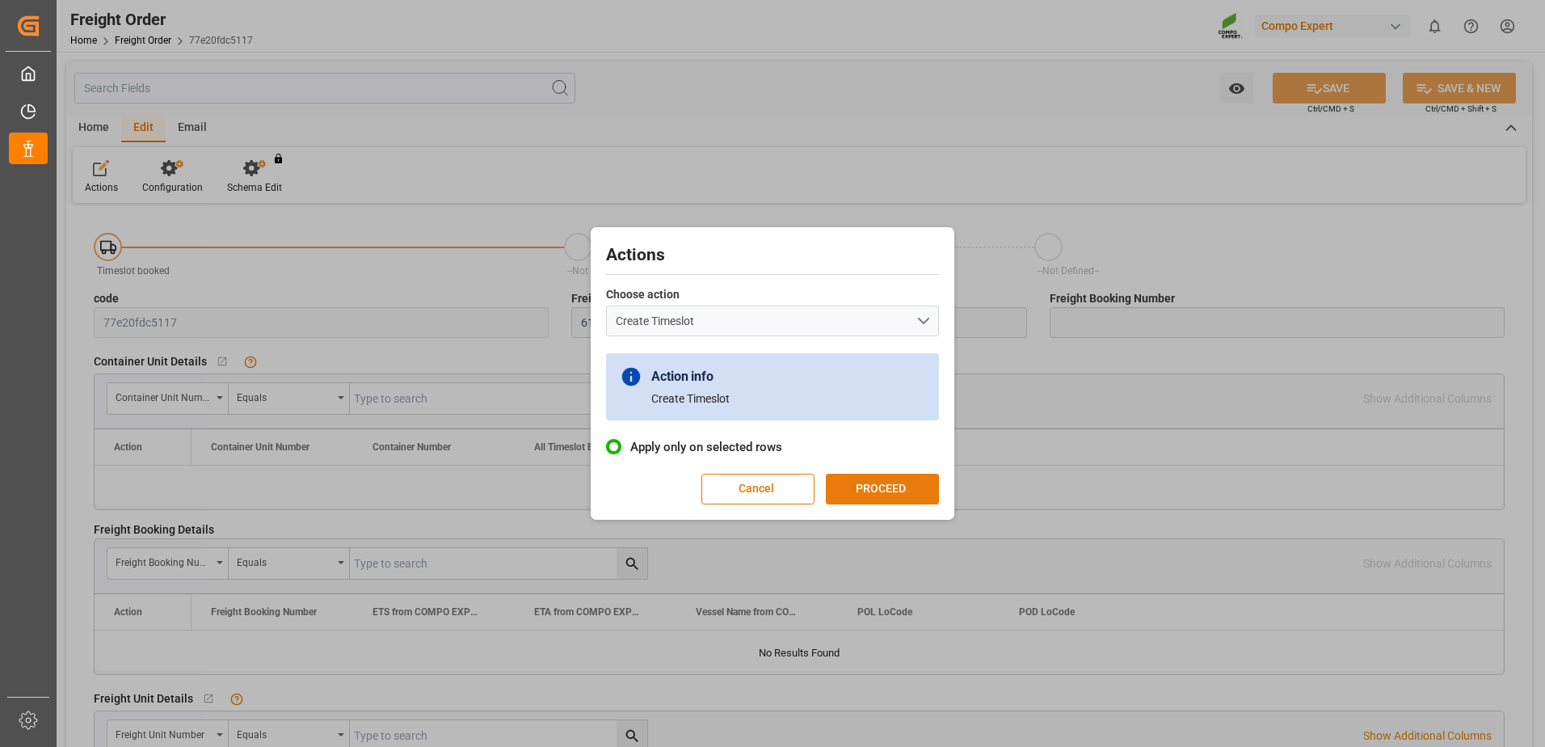
click at [866, 501] on button "PROCEED" at bounding box center [882, 489] width 113 height 31
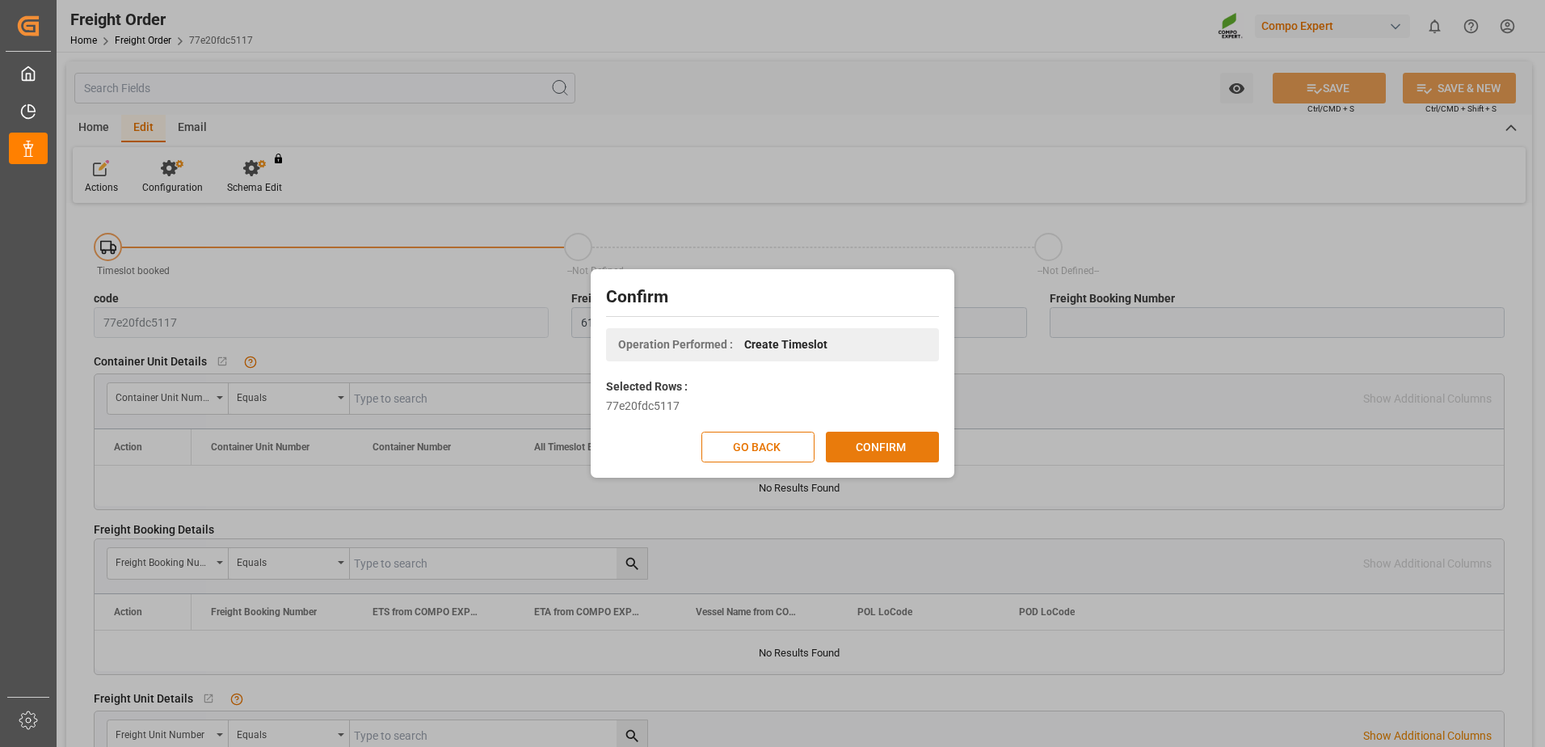
click at [871, 449] on button "CONFIRM" at bounding box center [882, 447] width 113 height 31
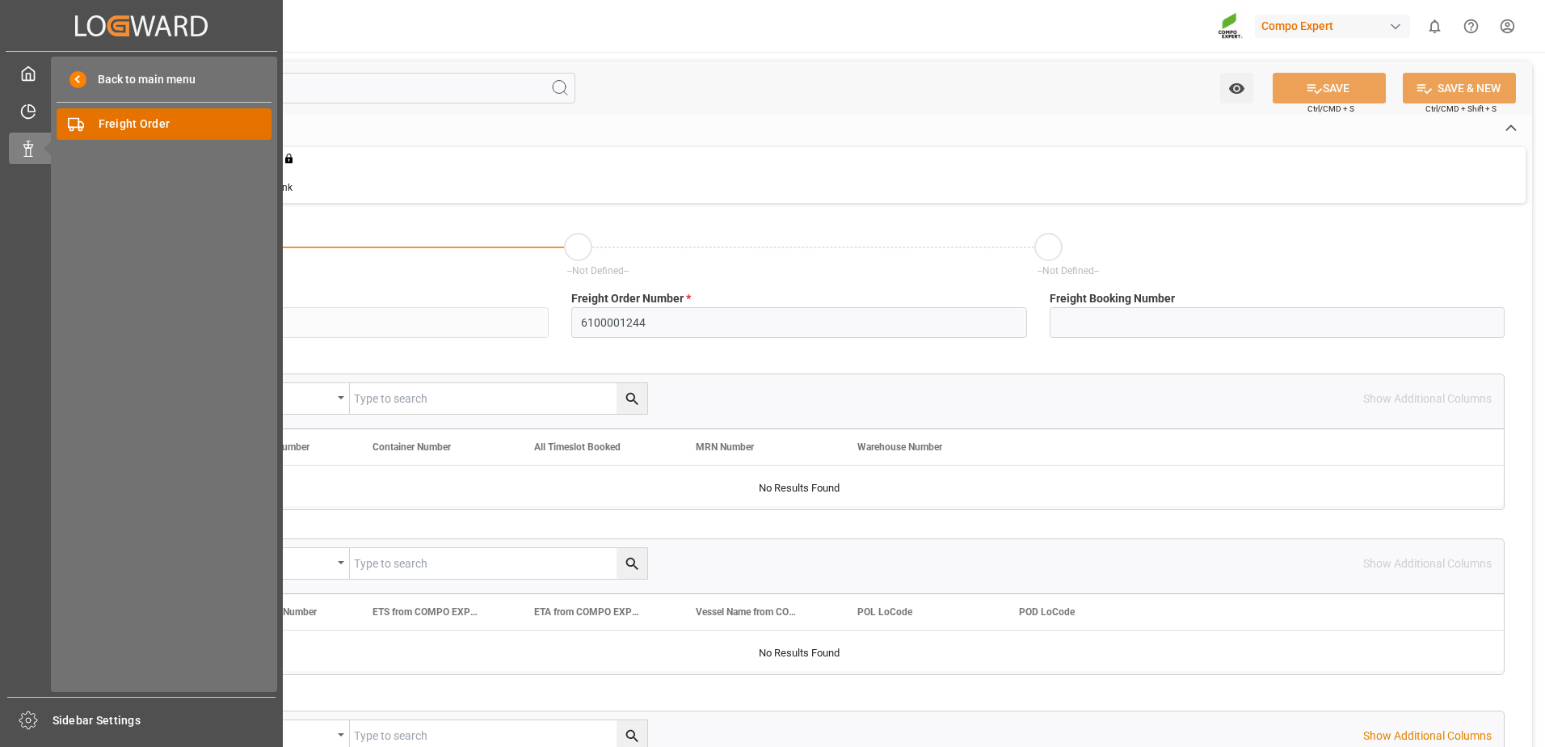
click at [221, 128] on span "Freight Order" at bounding box center [186, 124] width 174 height 17
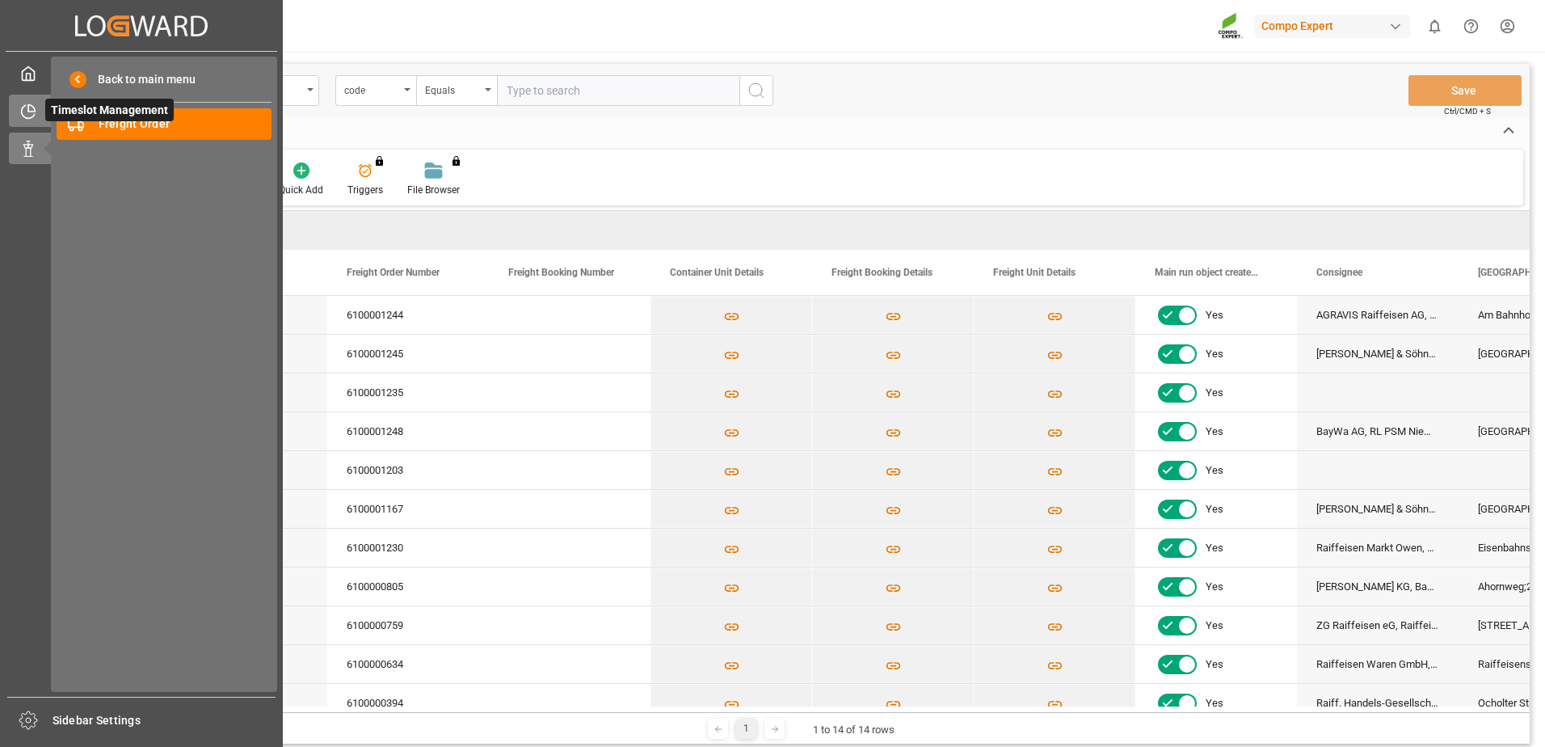
click at [23, 110] on icon at bounding box center [28, 111] width 16 height 16
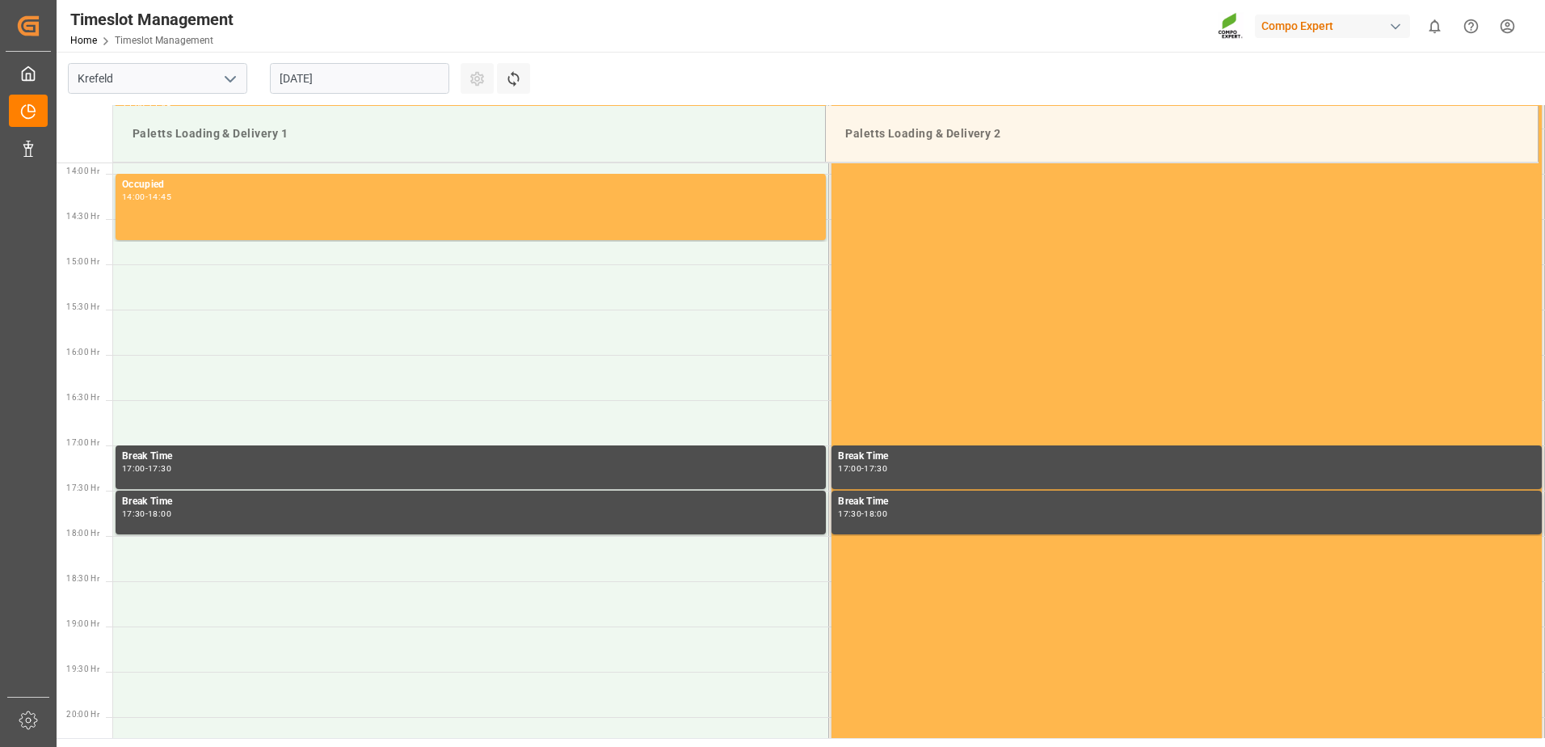
scroll to position [1257, 0]
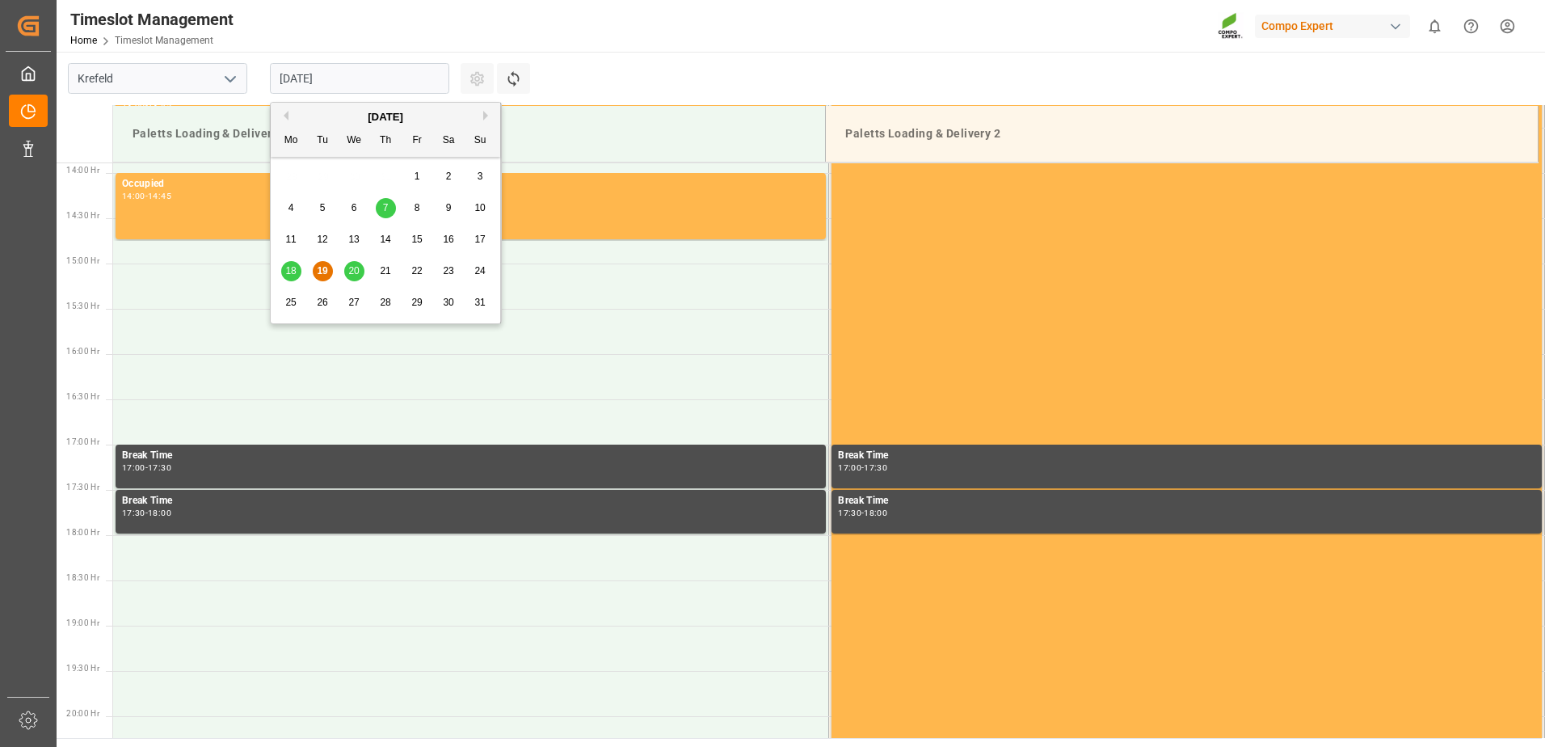
click at [401, 86] on input "[DATE]" at bounding box center [359, 78] width 179 height 31
click at [360, 275] on div "20" at bounding box center [354, 271] width 20 height 19
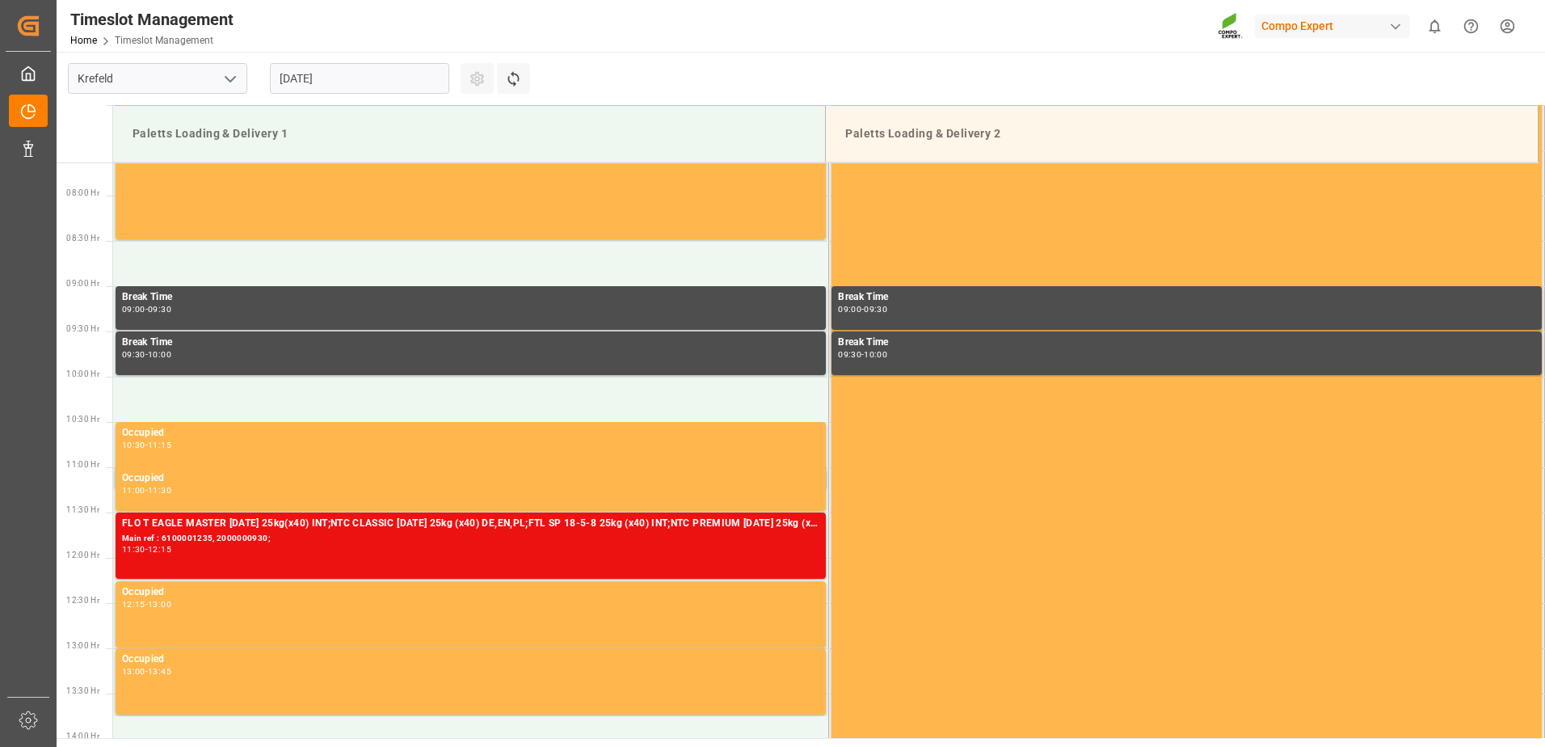
scroll to position [691, 0]
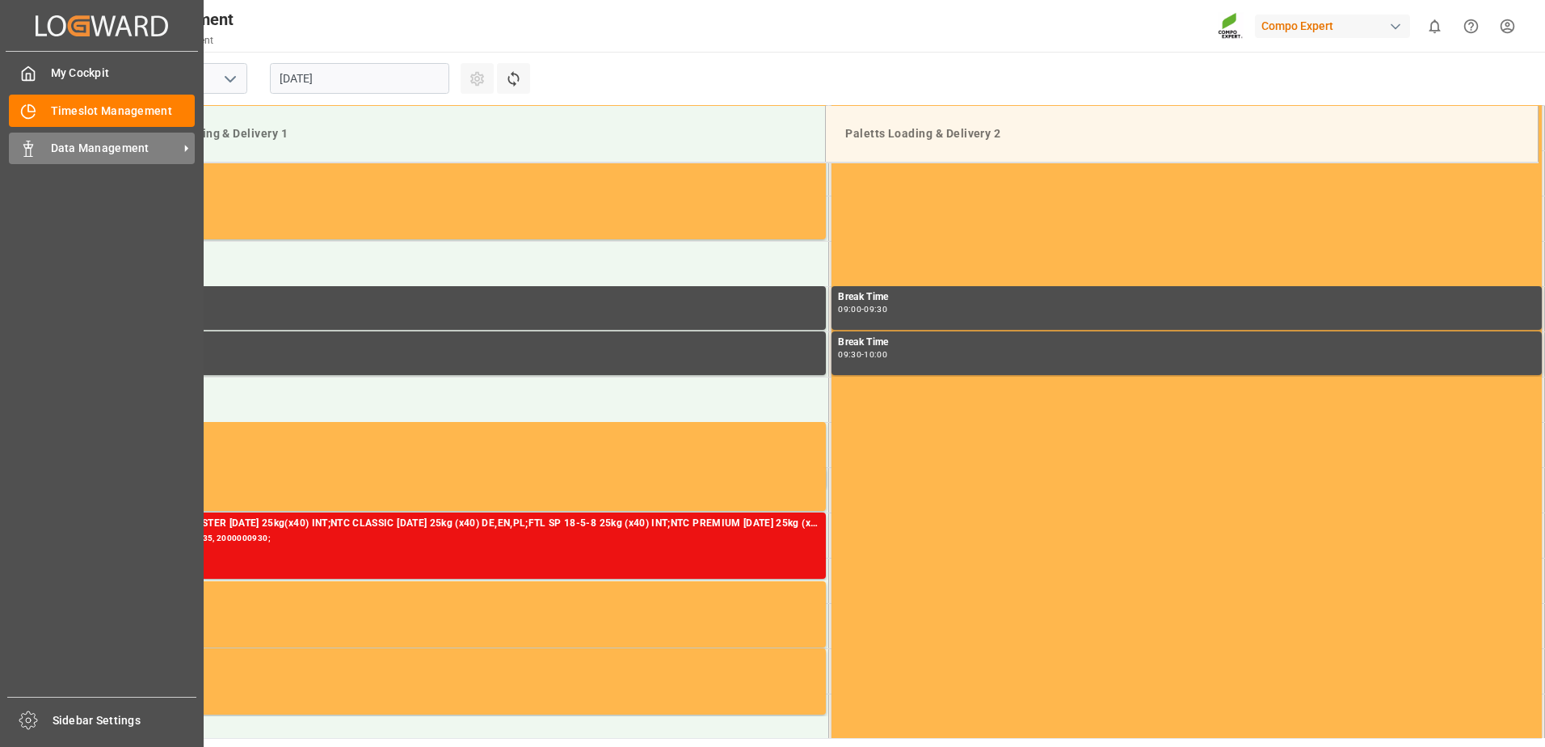
click at [65, 147] on span "Data Management" at bounding box center [115, 148] width 128 height 17
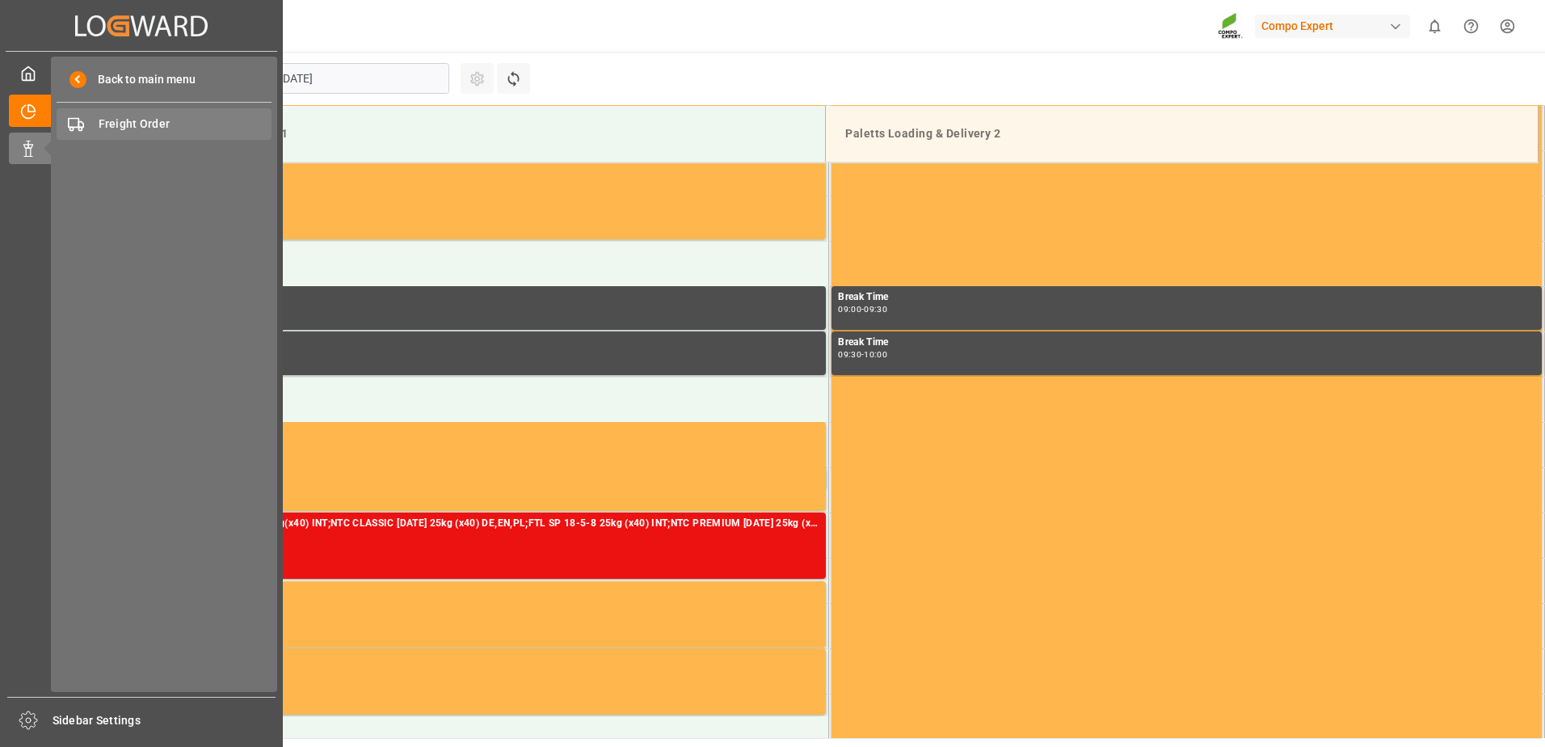
click at [127, 116] on span "Freight Order" at bounding box center [186, 124] width 174 height 17
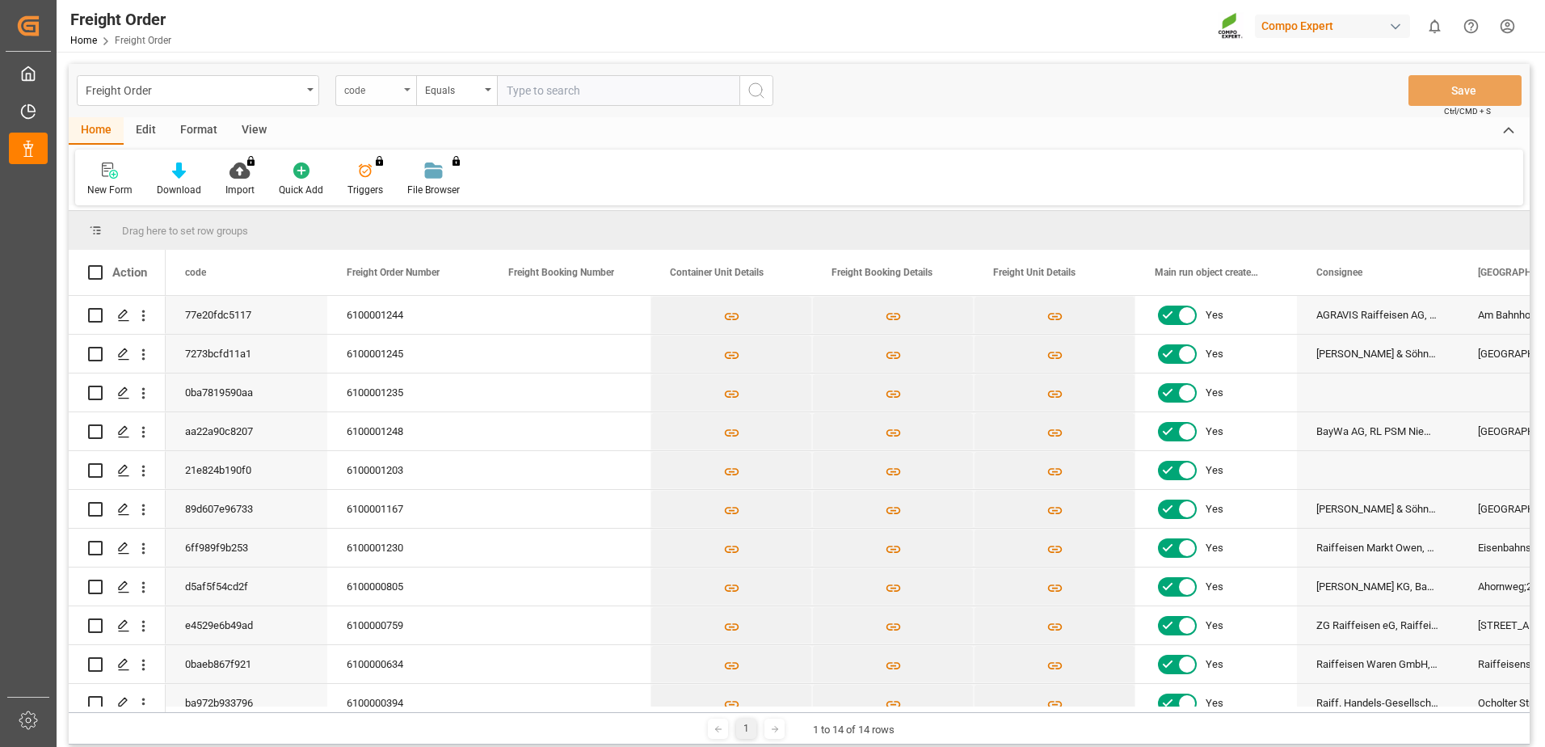
click at [390, 85] on div "code" at bounding box center [371, 88] width 55 height 19
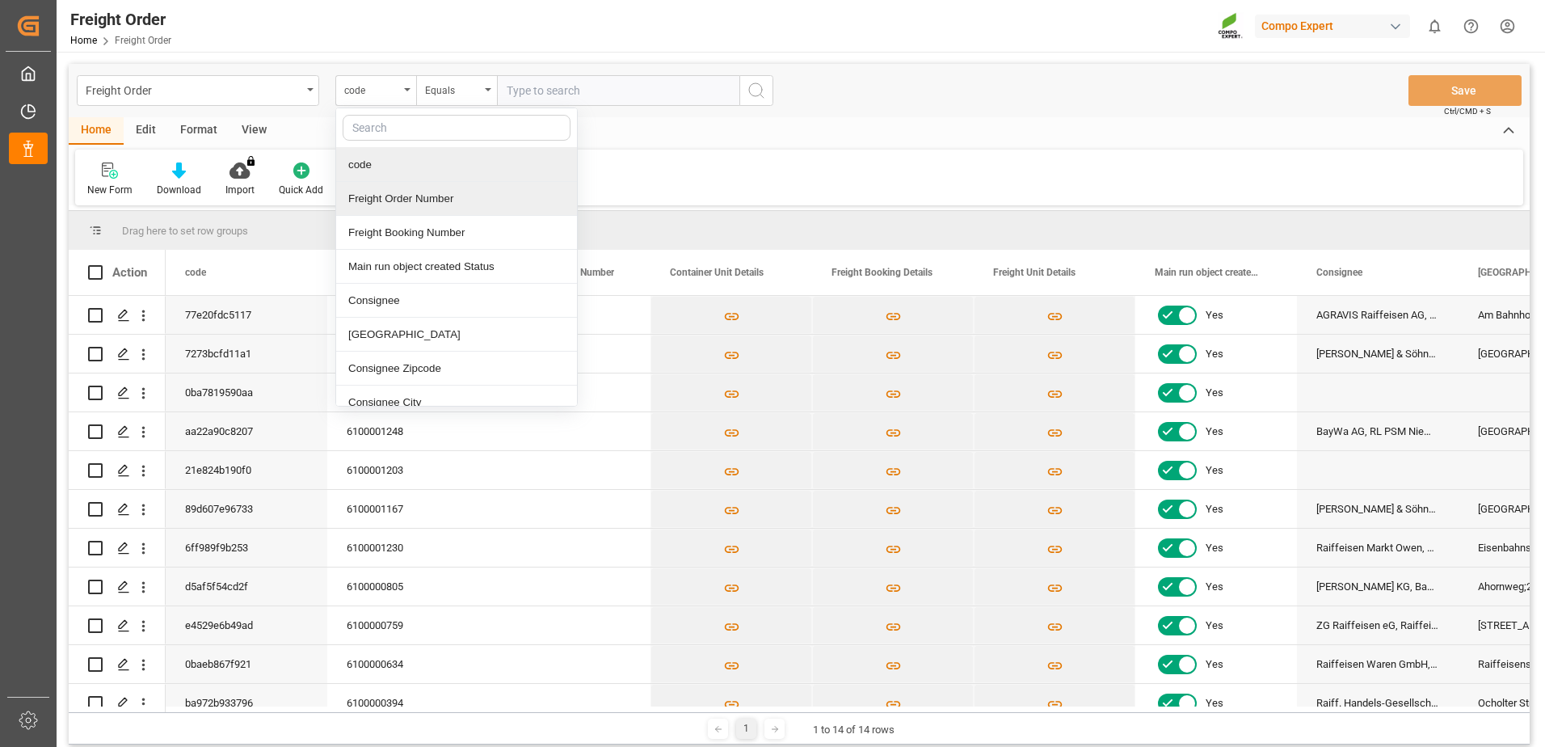
click at [376, 189] on div "Freight Order Number" at bounding box center [456, 199] width 241 height 34
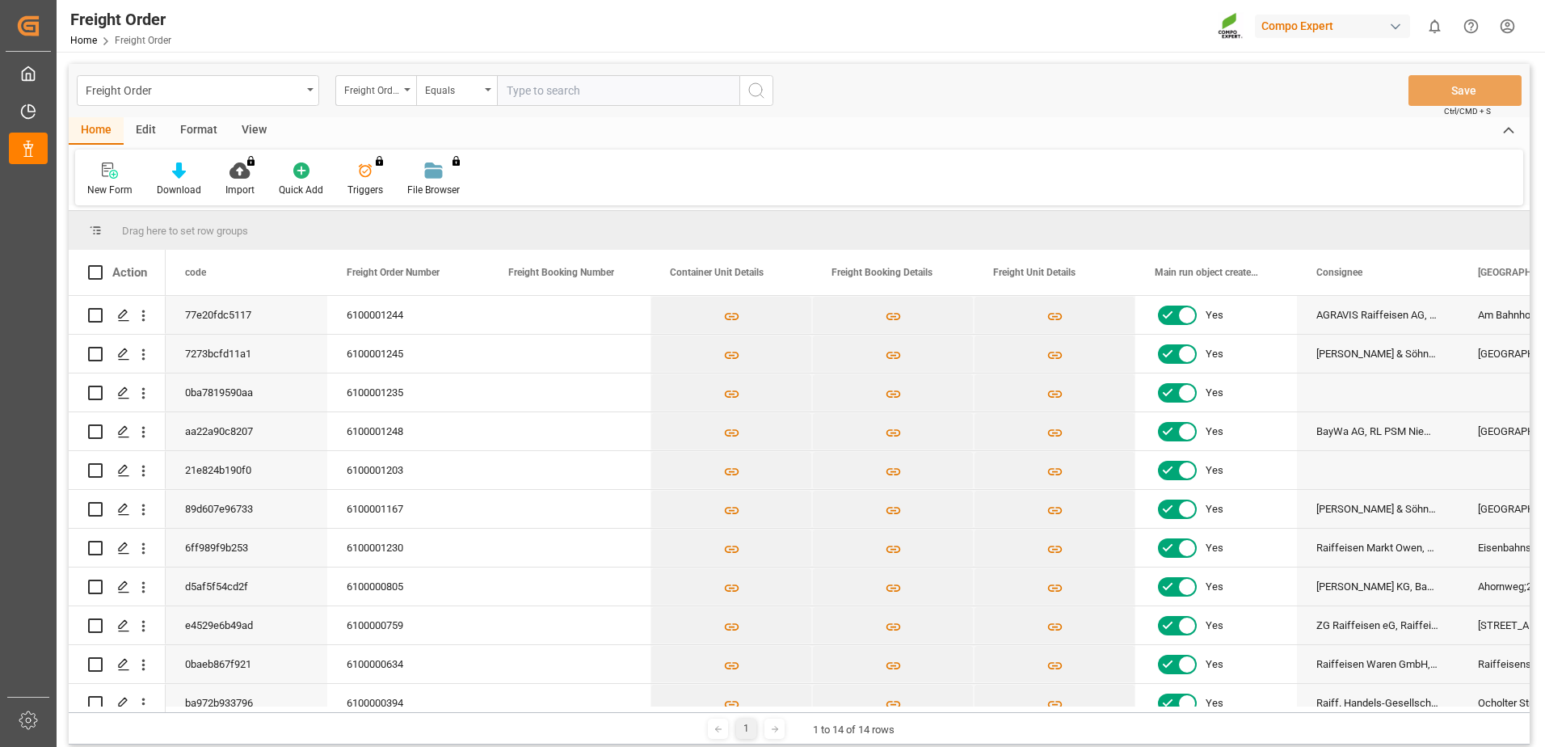
click at [567, 84] on input "text" at bounding box center [618, 90] width 242 height 31
paste input "6100001248"
type input "6100001248"
click at [753, 92] on icon "search button" at bounding box center [756, 90] width 19 height 19
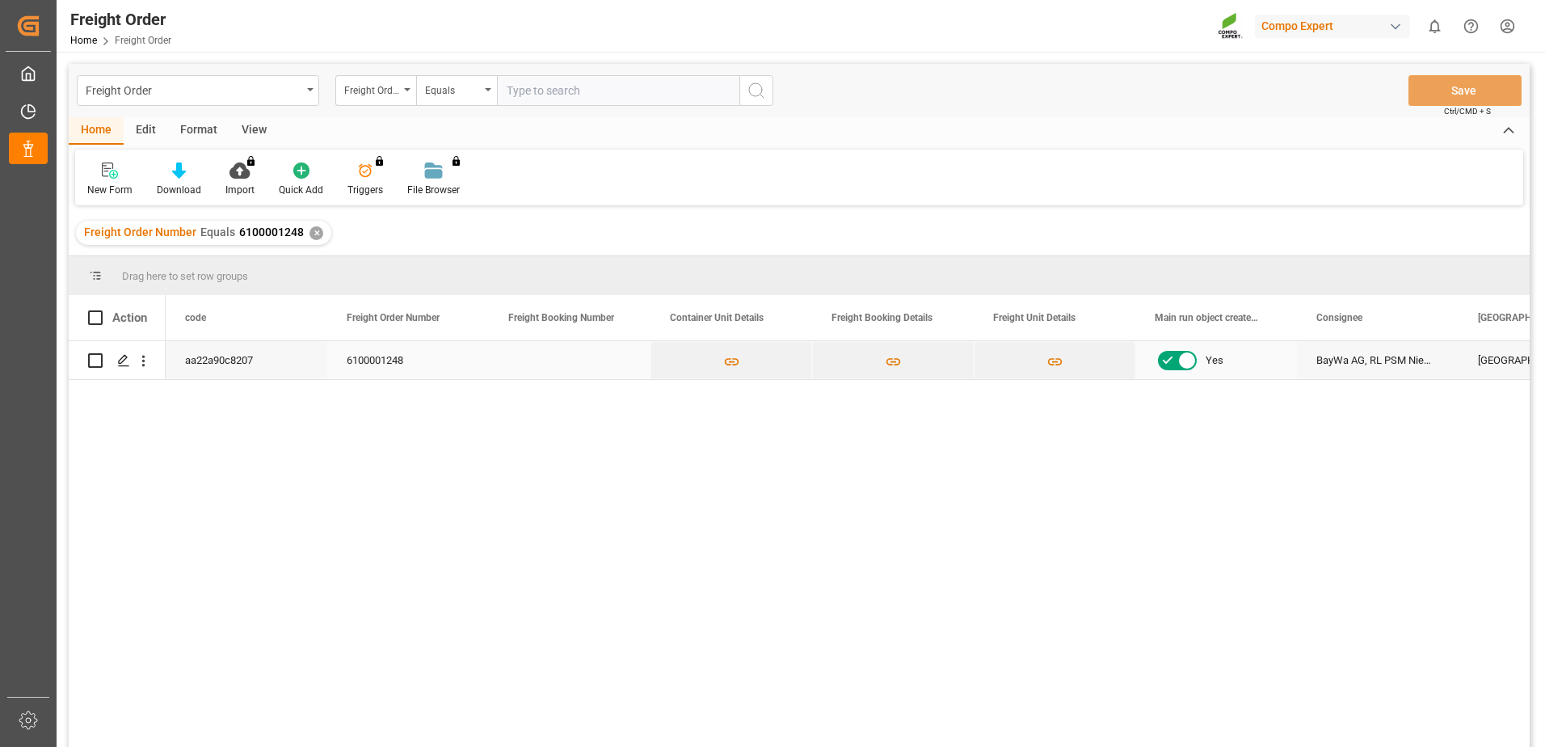
click at [94, 356] on input "Press Space to toggle row selection (unchecked)" at bounding box center [95, 360] width 15 height 15
checkbox input "true"
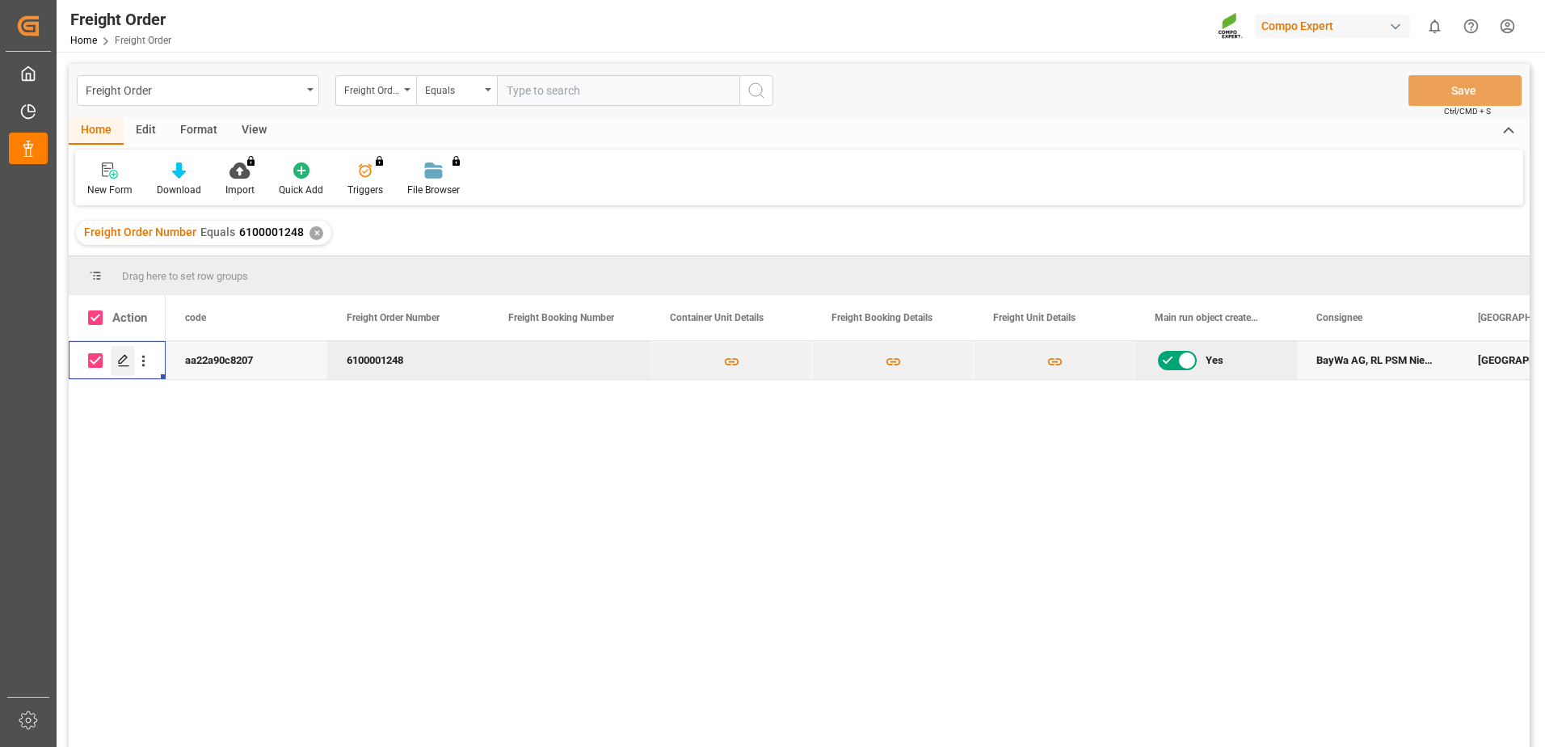
click at [115, 356] on div "Press SPACE to deselect this row." at bounding box center [123, 361] width 24 height 30
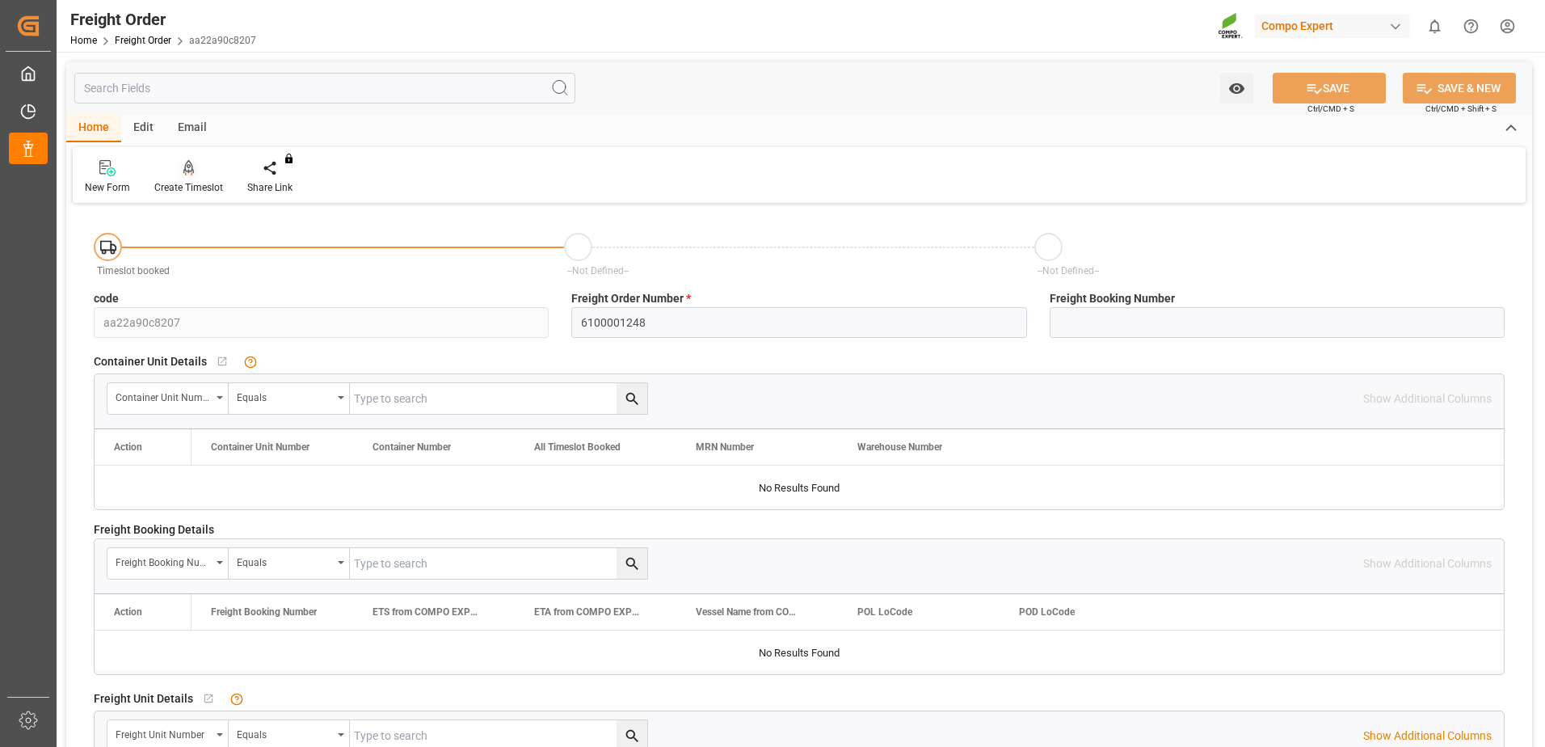
click at [209, 176] on div at bounding box center [188, 167] width 69 height 17
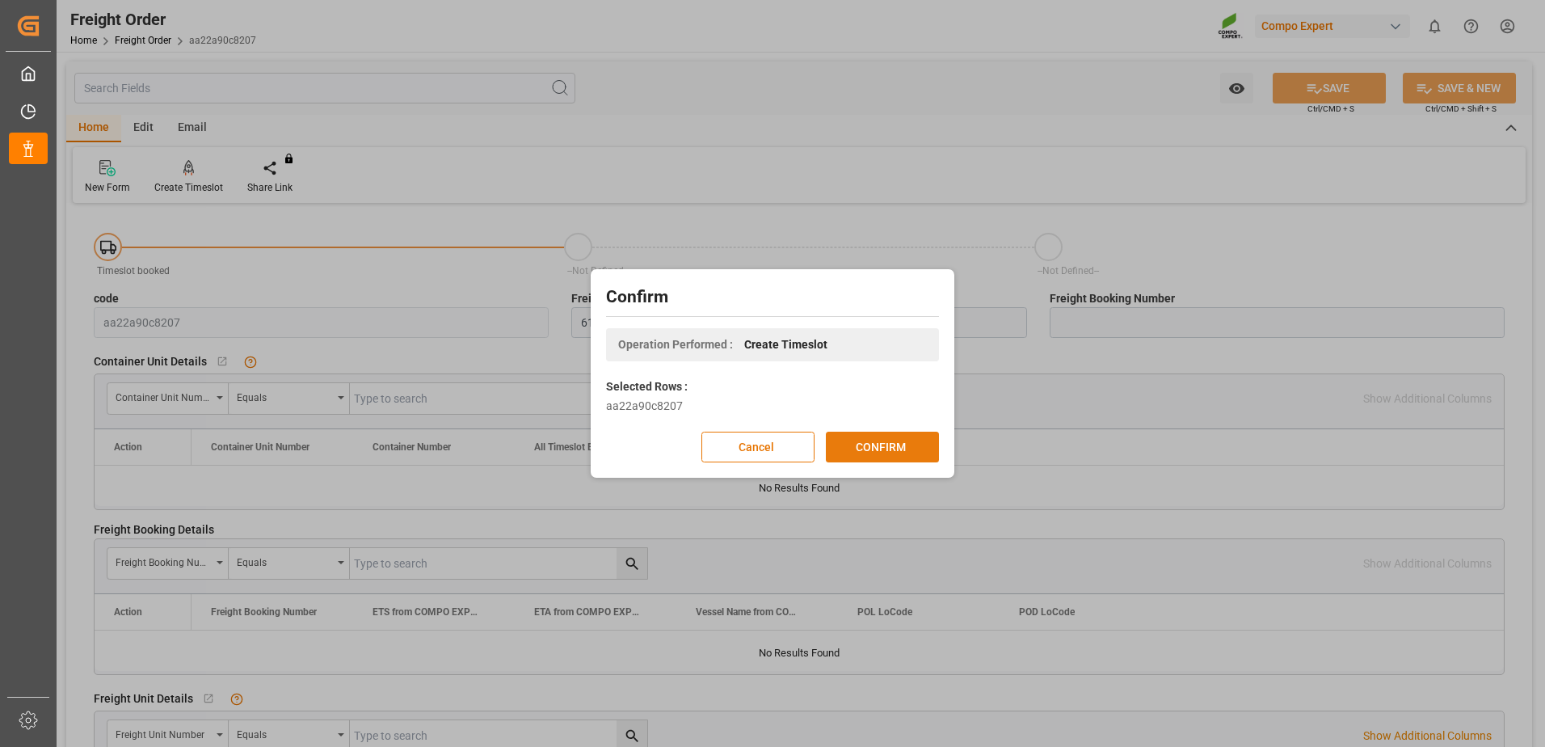
click at [845, 447] on button "CONFIRM" at bounding box center [882, 447] width 113 height 31
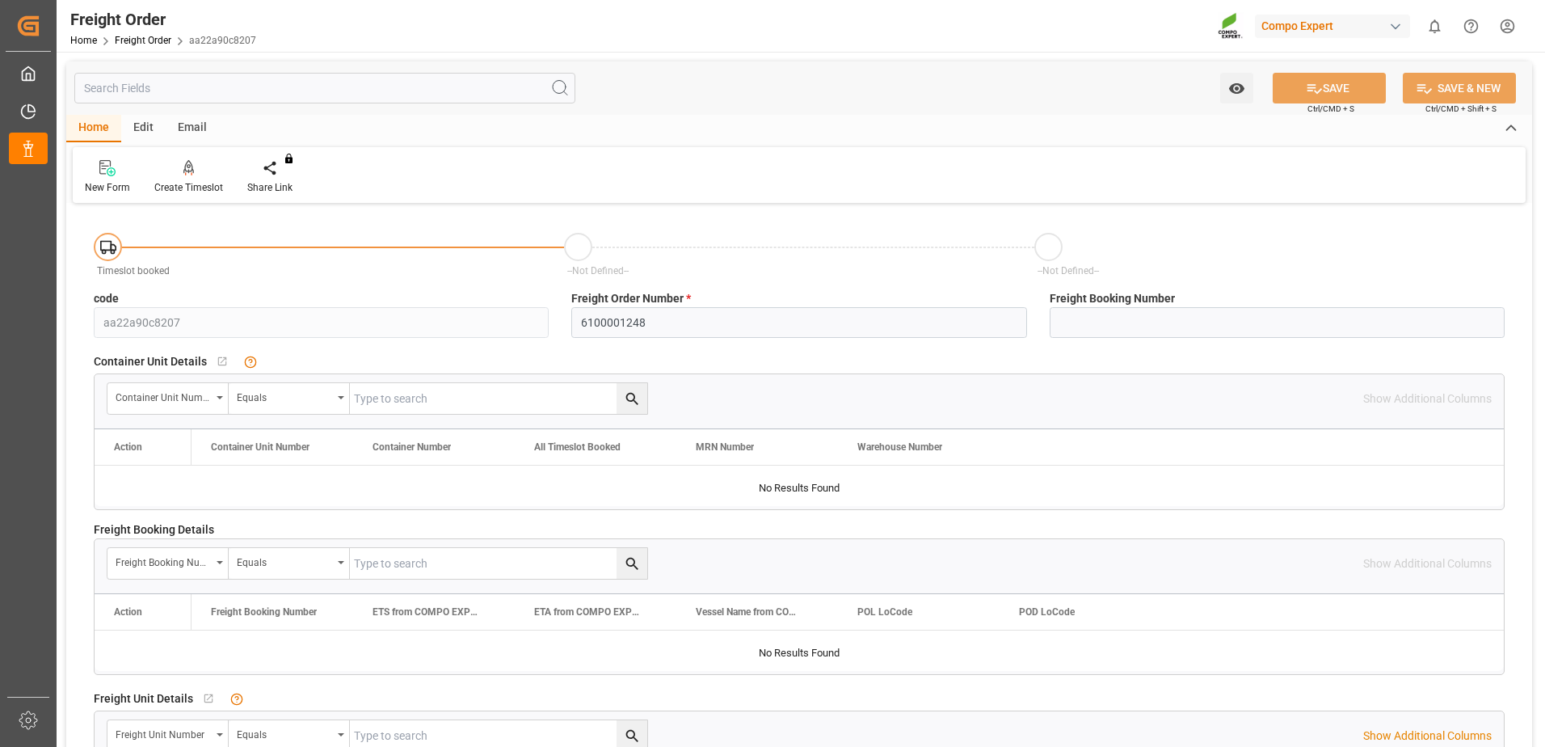
click at [150, 116] on div "Edit" at bounding box center [143, 128] width 44 height 27
click at [112, 171] on div at bounding box center [101, 167] width 33 height 17
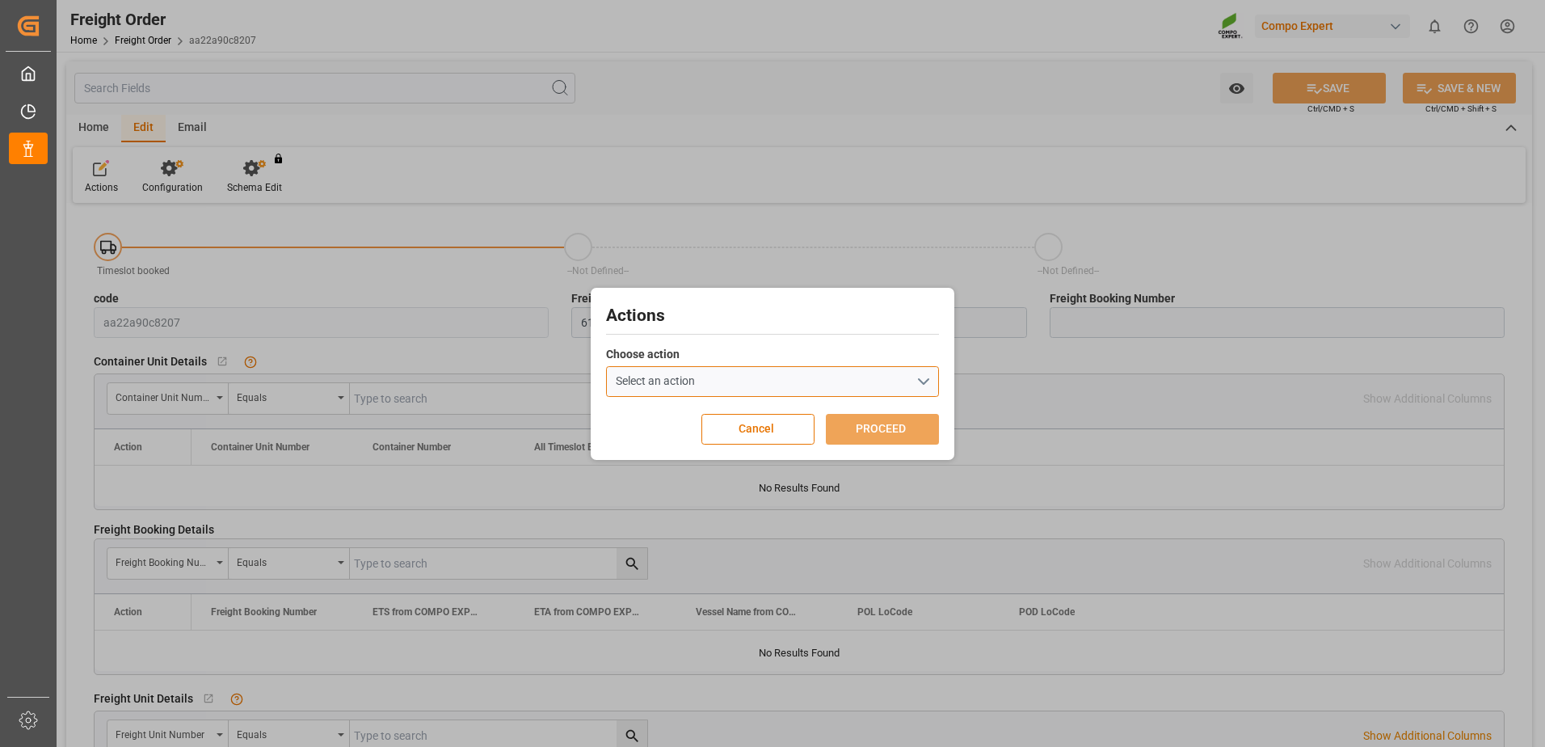
click at [791, 382] on button "Select an action" at bounding box center [772, 381] width 333 height 31
click at [763, 414] on div "Create Timeslot" at bounding box center [785, 413] width 356 height 29
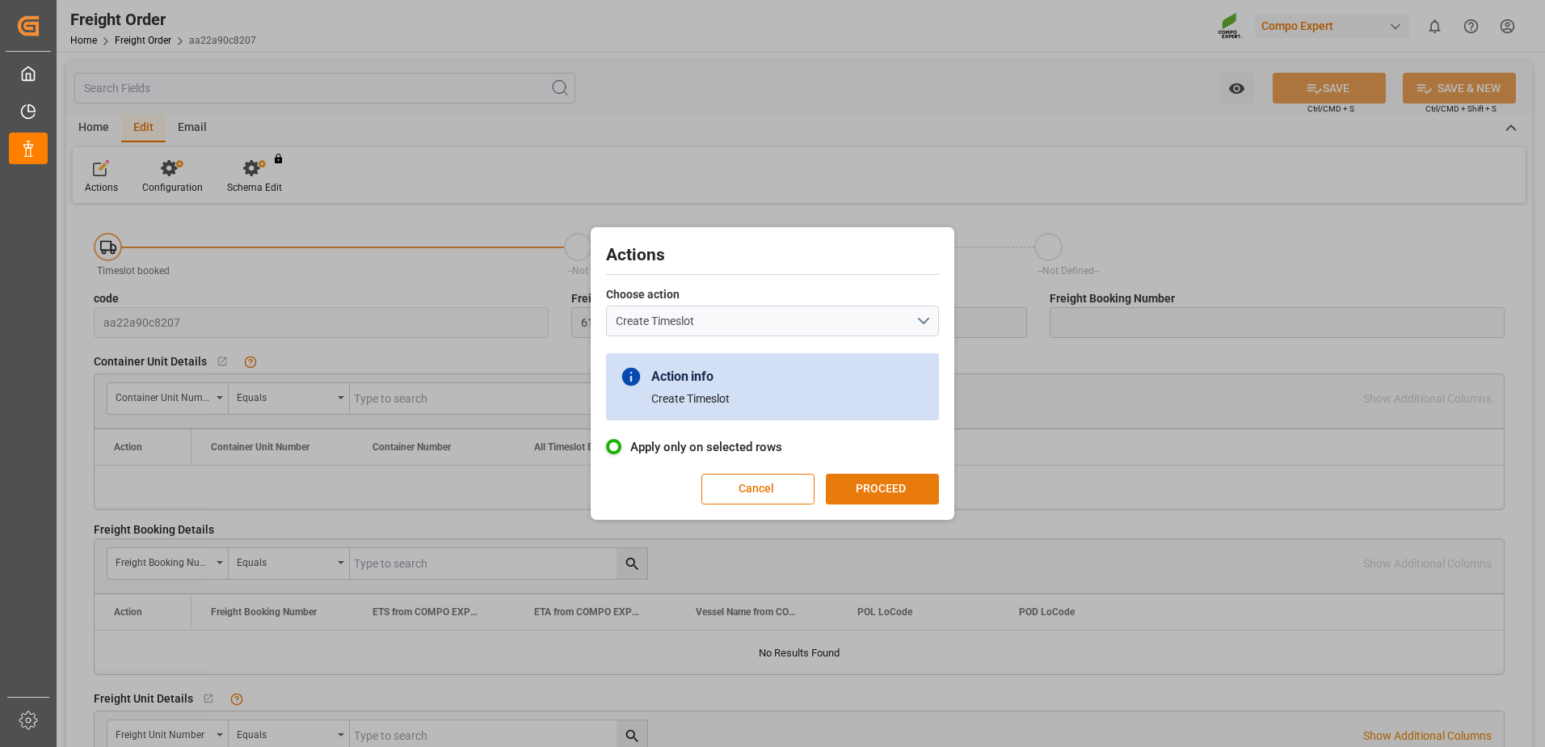
click at [891, 493] on button "PROCEED" at bounding box center [882, 489] width 113 height 31
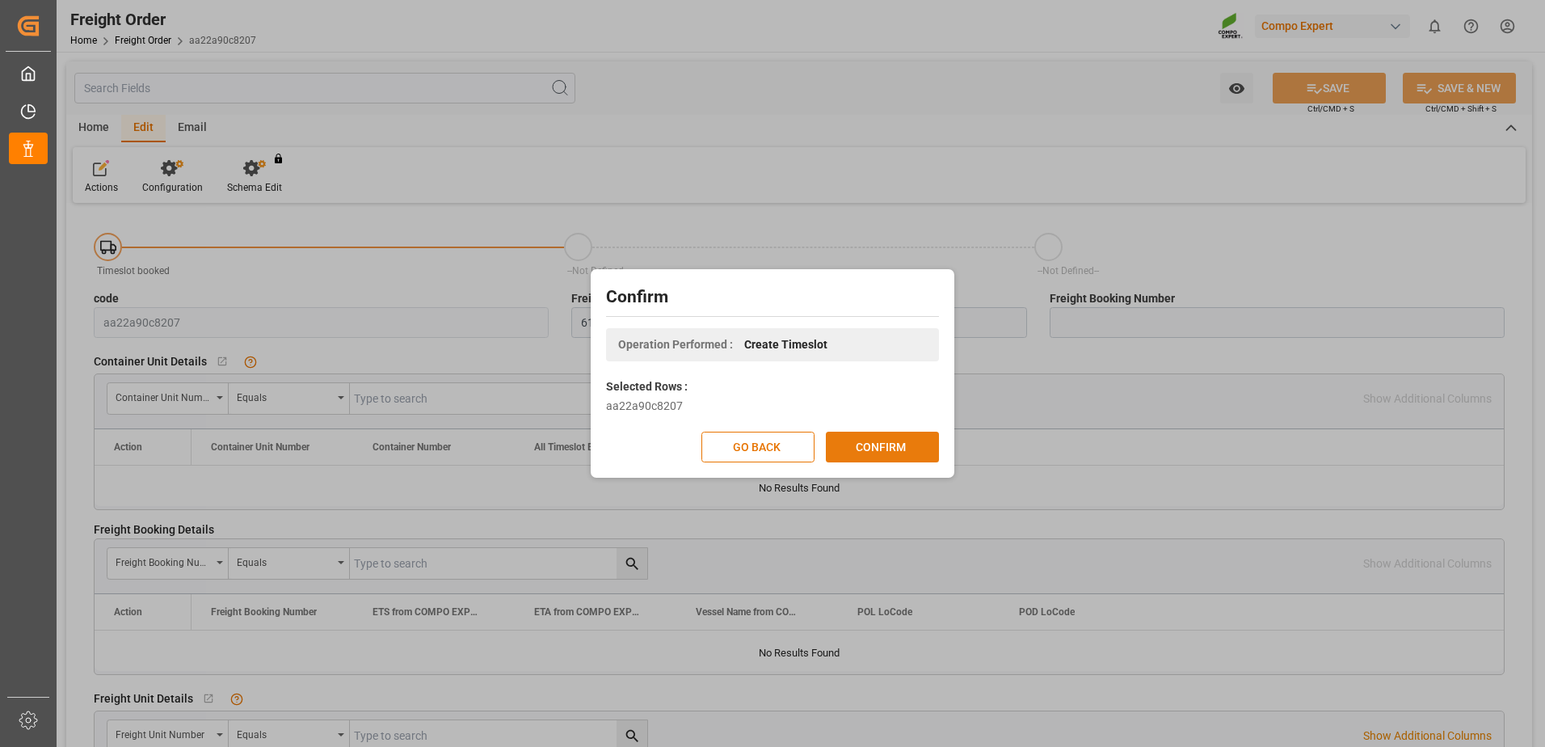
click at [892, 455] on button "CONFIRM" at bounding box center [882, 447] width 113 height 31
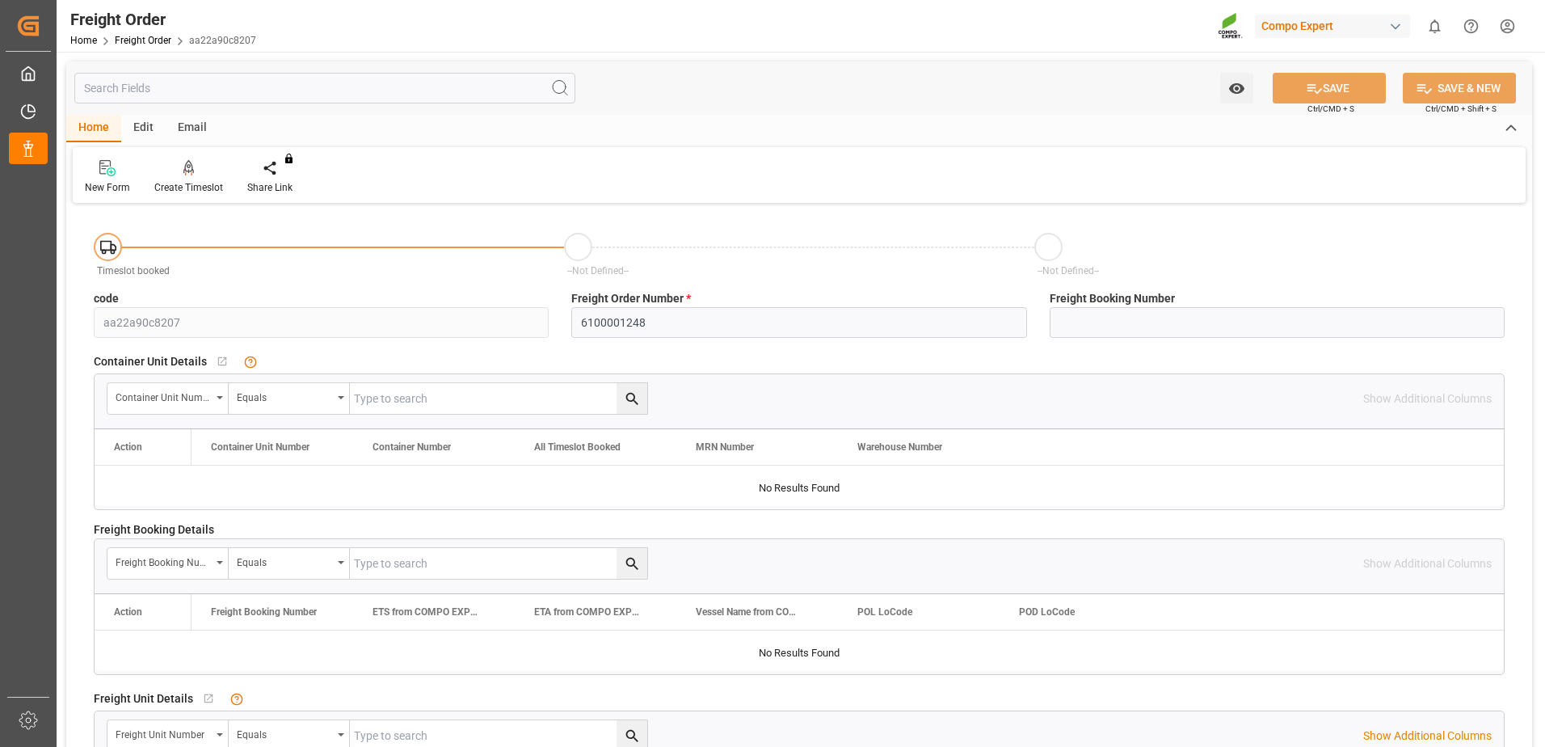
click at [145, 130] on div "Edit" at bounding box center [143, 128] width 44 height 27
click at [97, 132] on div "Home" at bounding box center [93, 128] width 55 height 27
click at [171, 187] on div "Create Timeslot" at bounding box center [188, 187] width 69 height 15
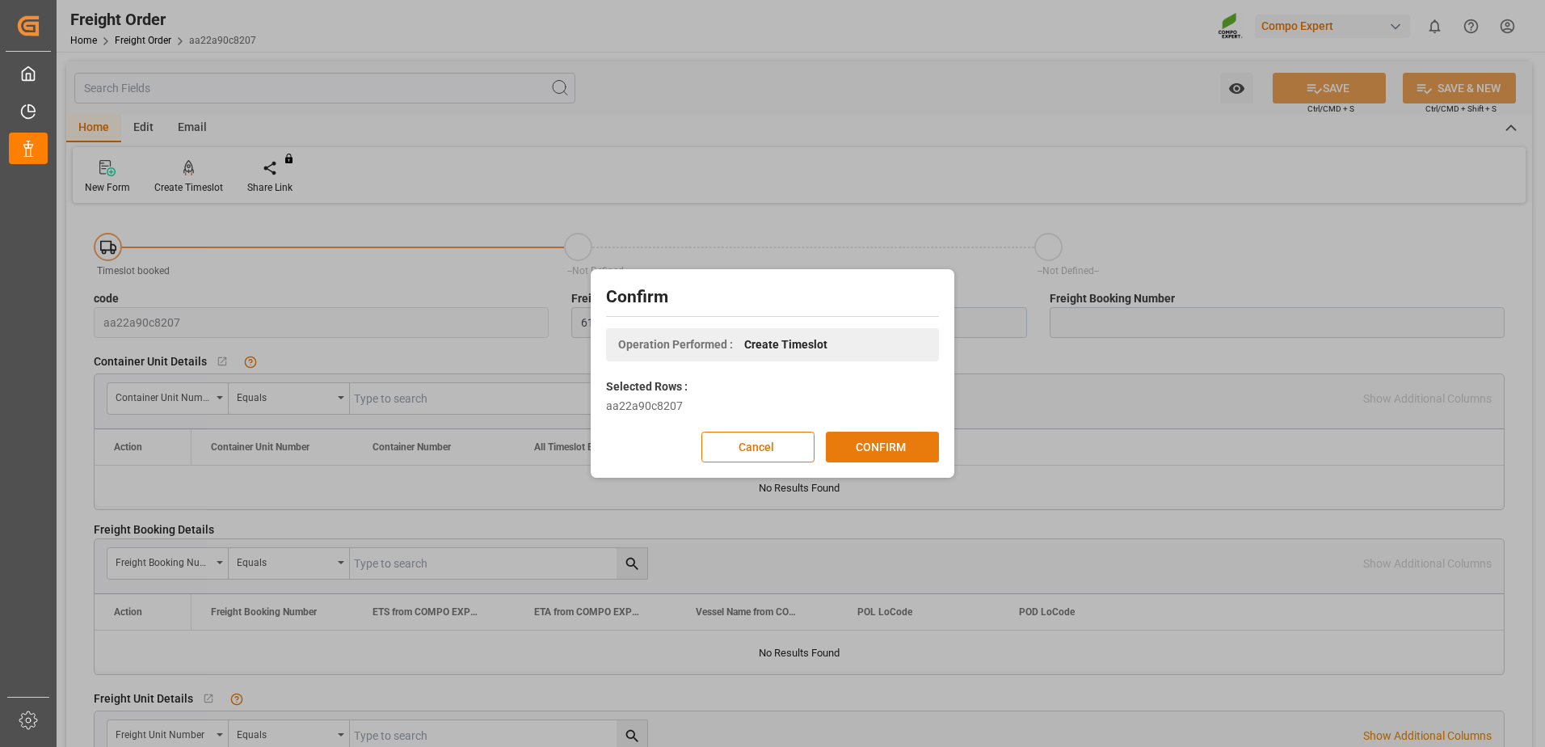
click at [878, 435] on button "CONFIRM" at bounding box center [882, 447] width 113 height 31
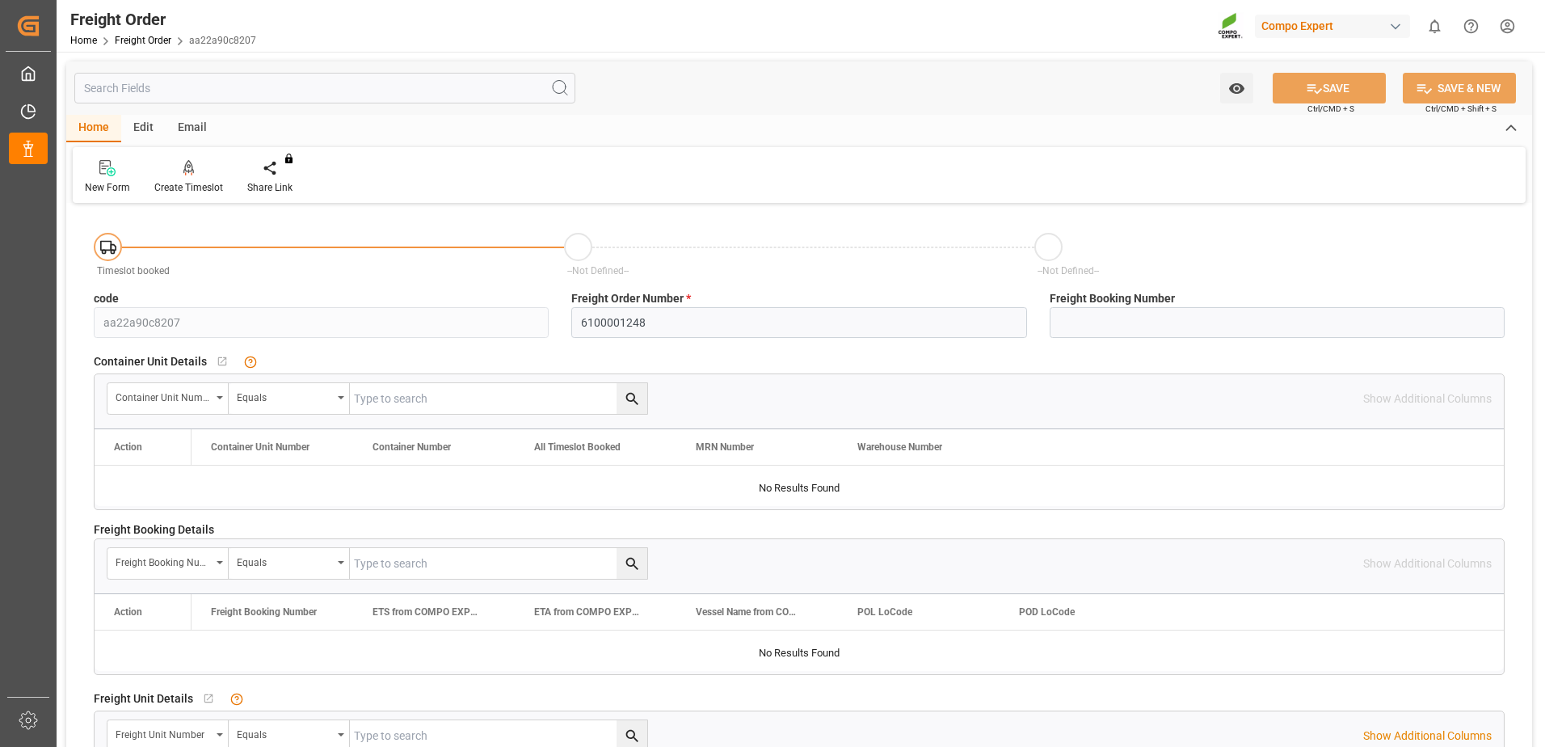
click at [156, 132] on div "Edit" at bounding box center [143, 128] width 44 height 27
click at [98, 177] on div "Actions" at bounding box center [101, 177] width 57 height 36
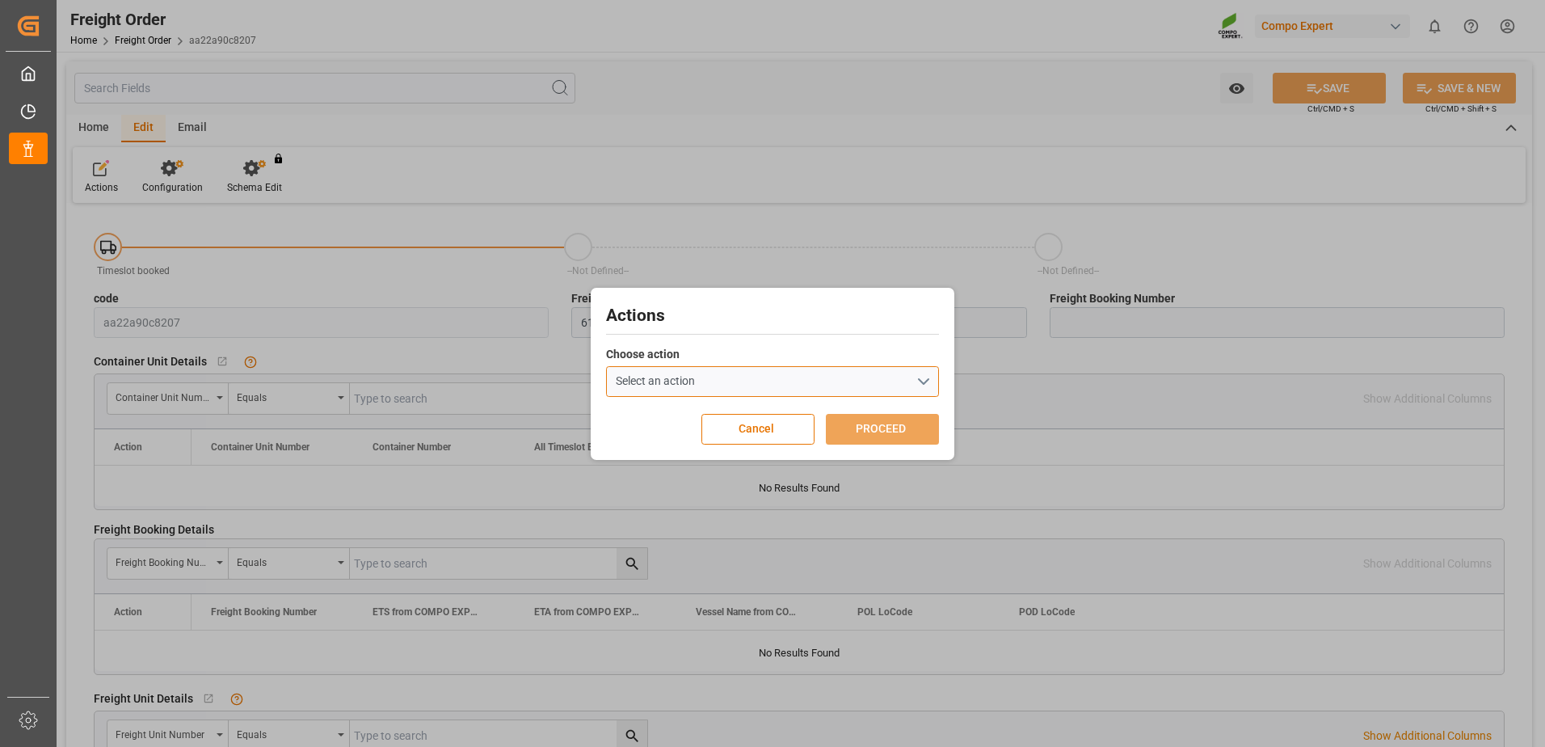
click at [832, 376] on button "Select an action" at bounding box center [772, 381] width 333 height 31
click at [813, 427] on div "Create Timeslot" at bounding box center [785, 413] width 356 height 29
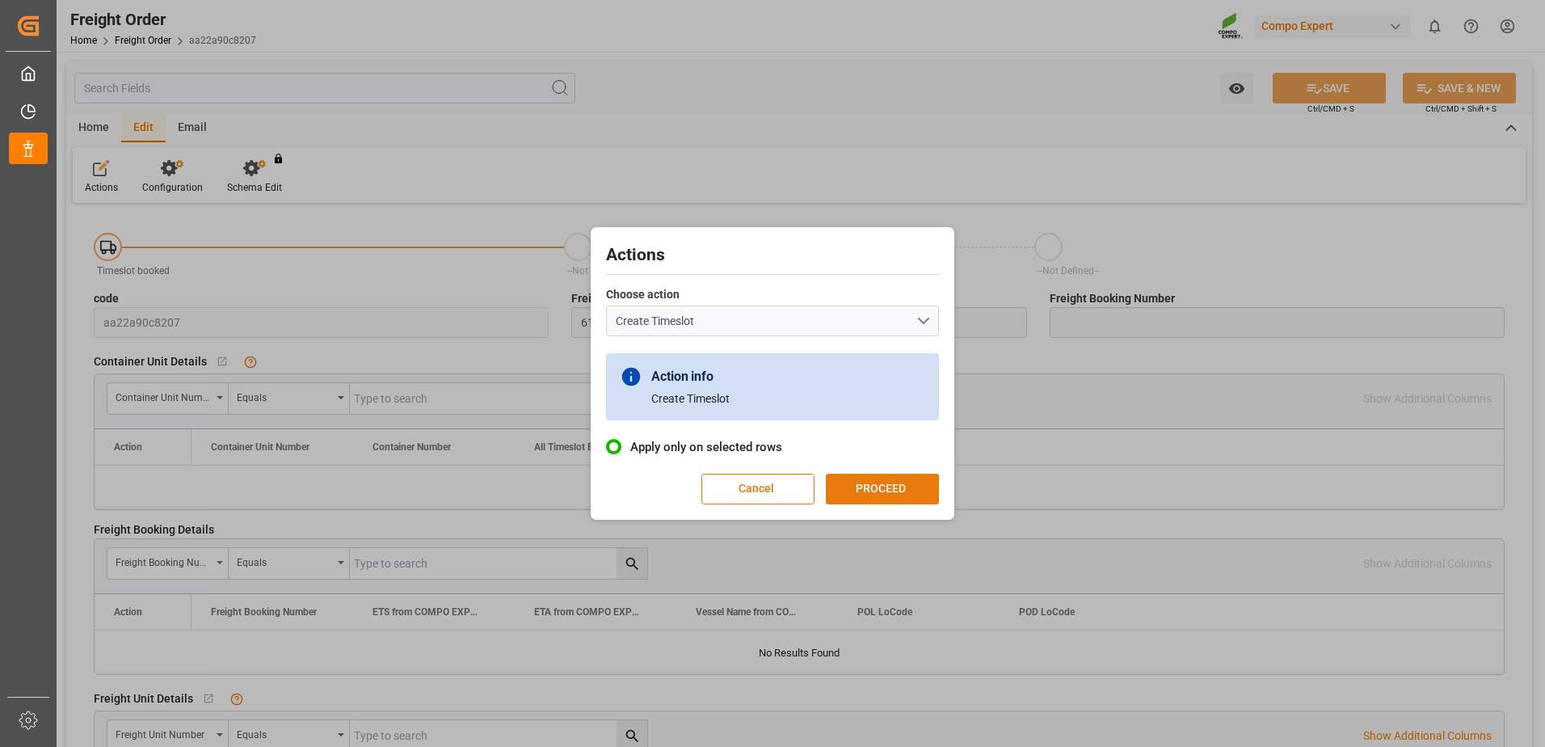
click at [878, 474] on div "Actions Choose action Create Timeslot Field is required Action info Create Time…" at bounding box center [773, 373] width 356 height 284
click at [883, 495] on button "PROCEED" at bounding box center [882, 489] width 113 height 31
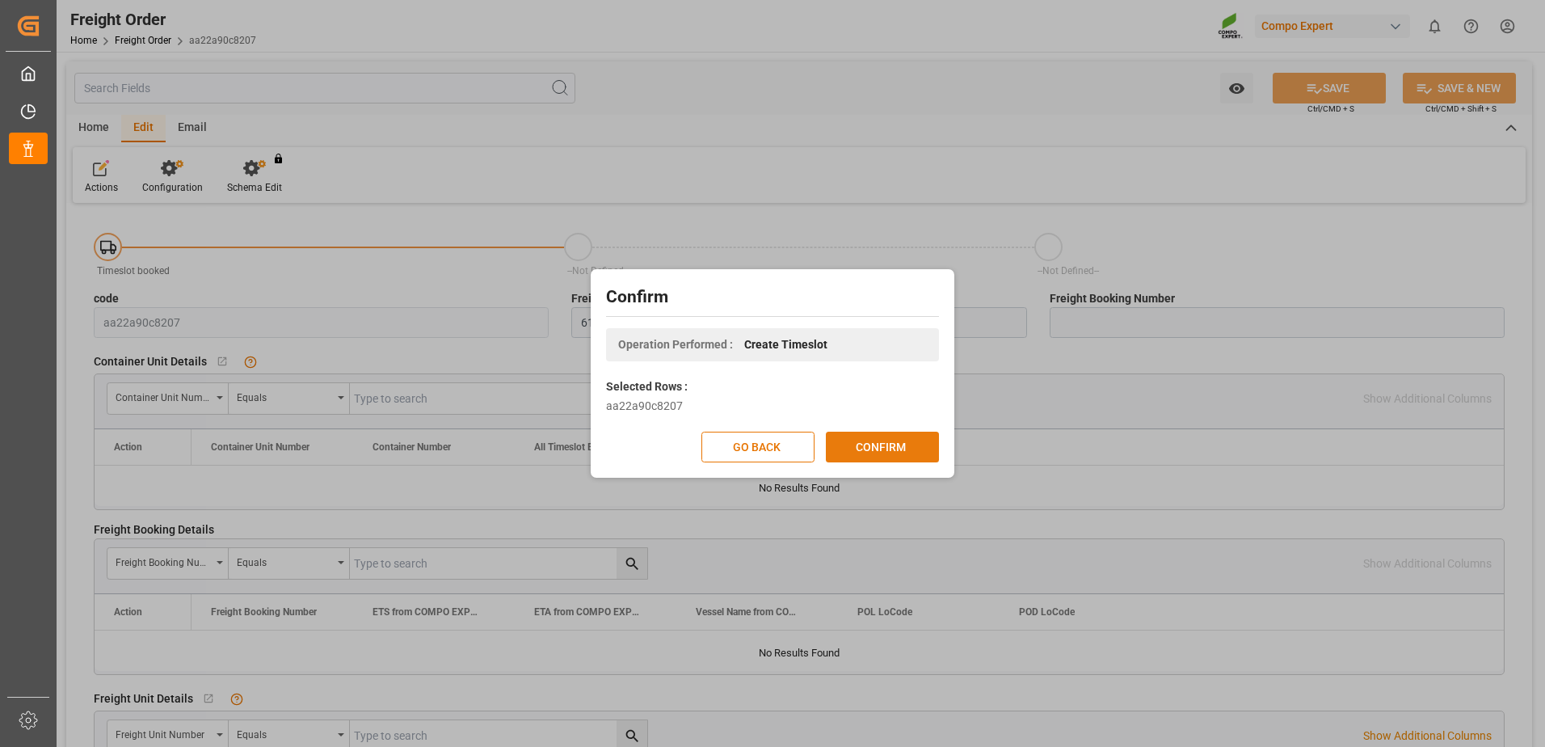
click at [886, 445] on button "CONFIRM" at bounding box center [882, 447] width 113 height 31
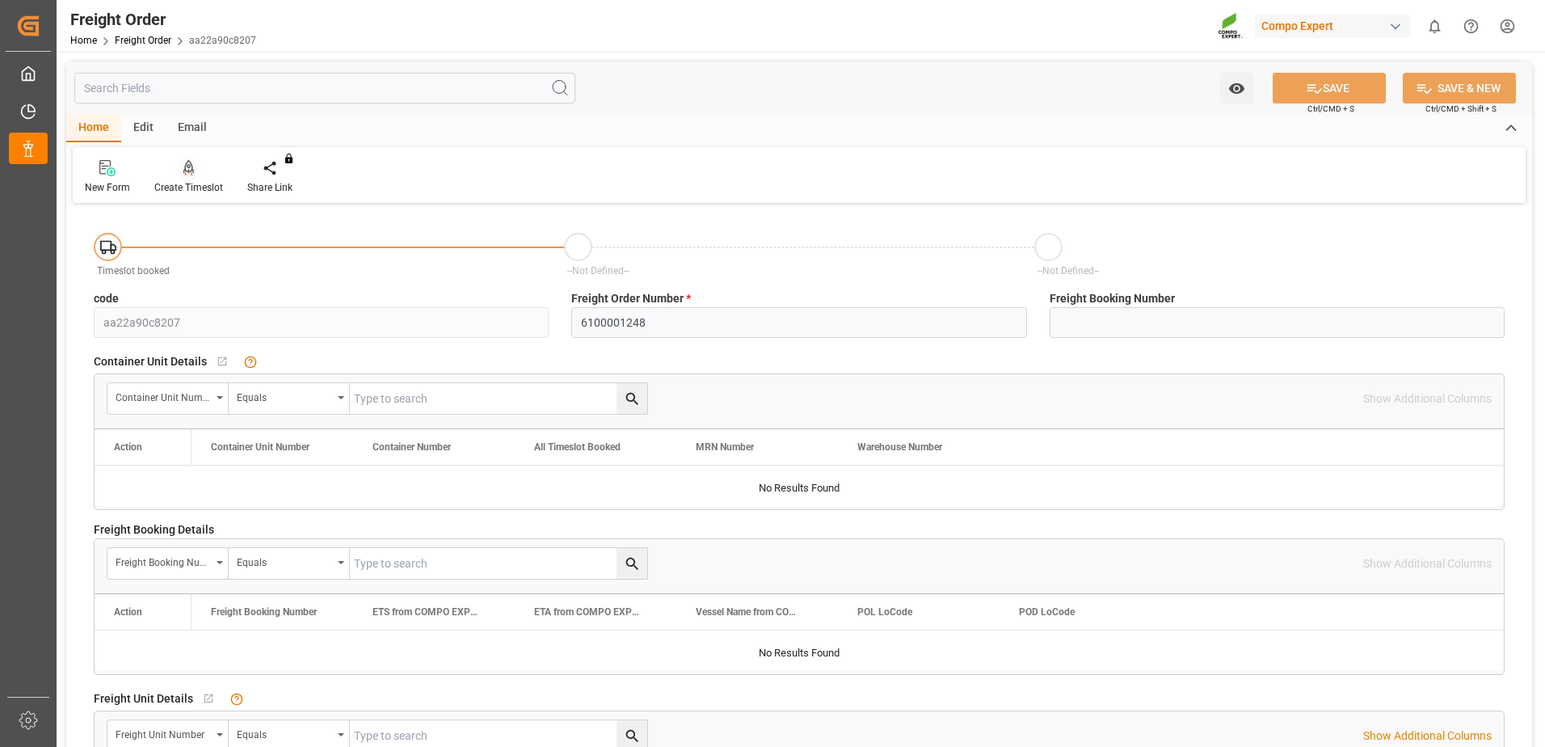
click at [174, 180] on div "Create Timeslot" at bounding box center [188, 187] width 69 height 15
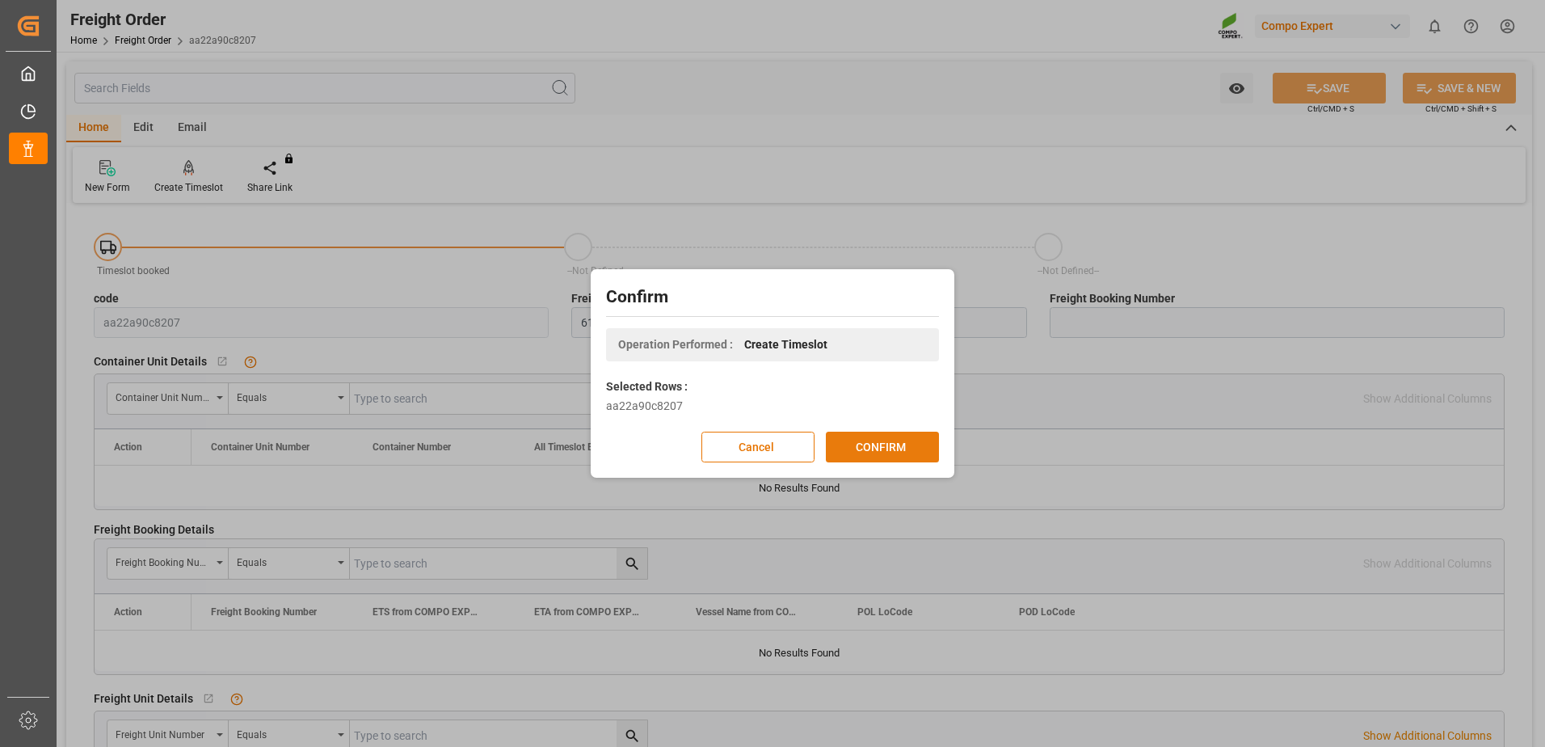
click at [920, 449] on button "CONFIRM" at bounding box center [882, 447] width 113 height 31
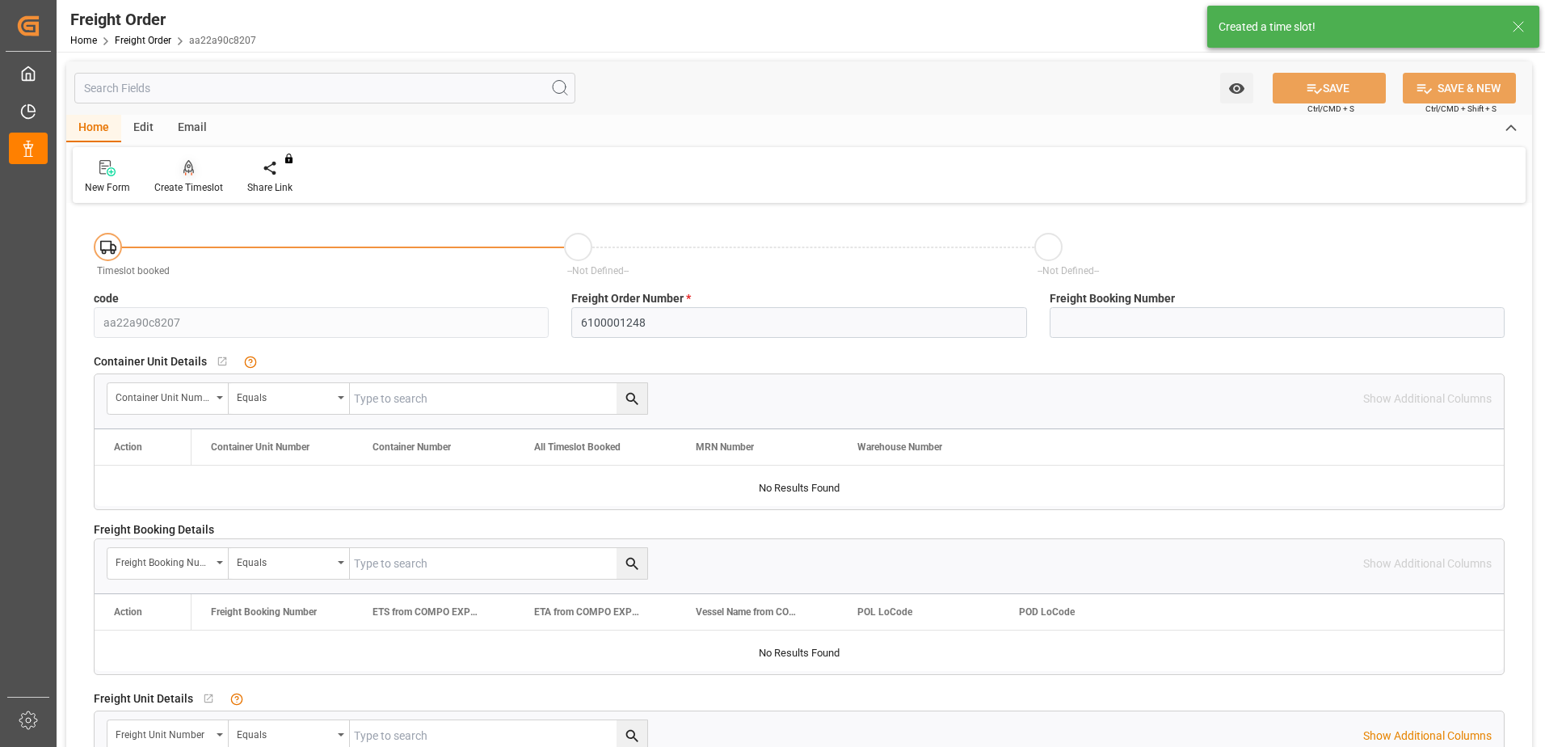
click at [194, 177] on div "Create Timeslot" at bounding box center [188, 177] width 93 height 36
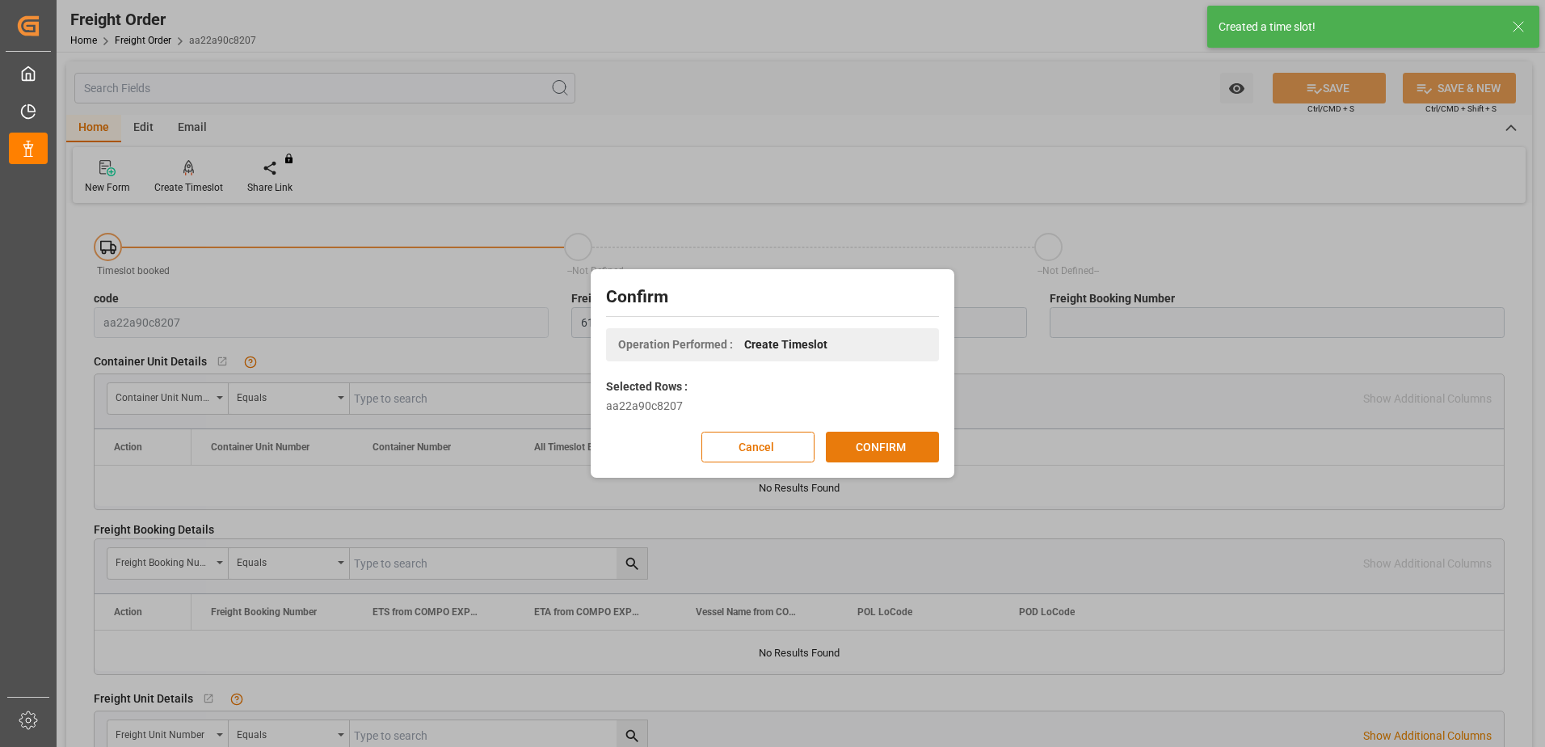
click at [871, 441] on button "CONFIRM" at bounding box center [882, 447] width 113 height 31
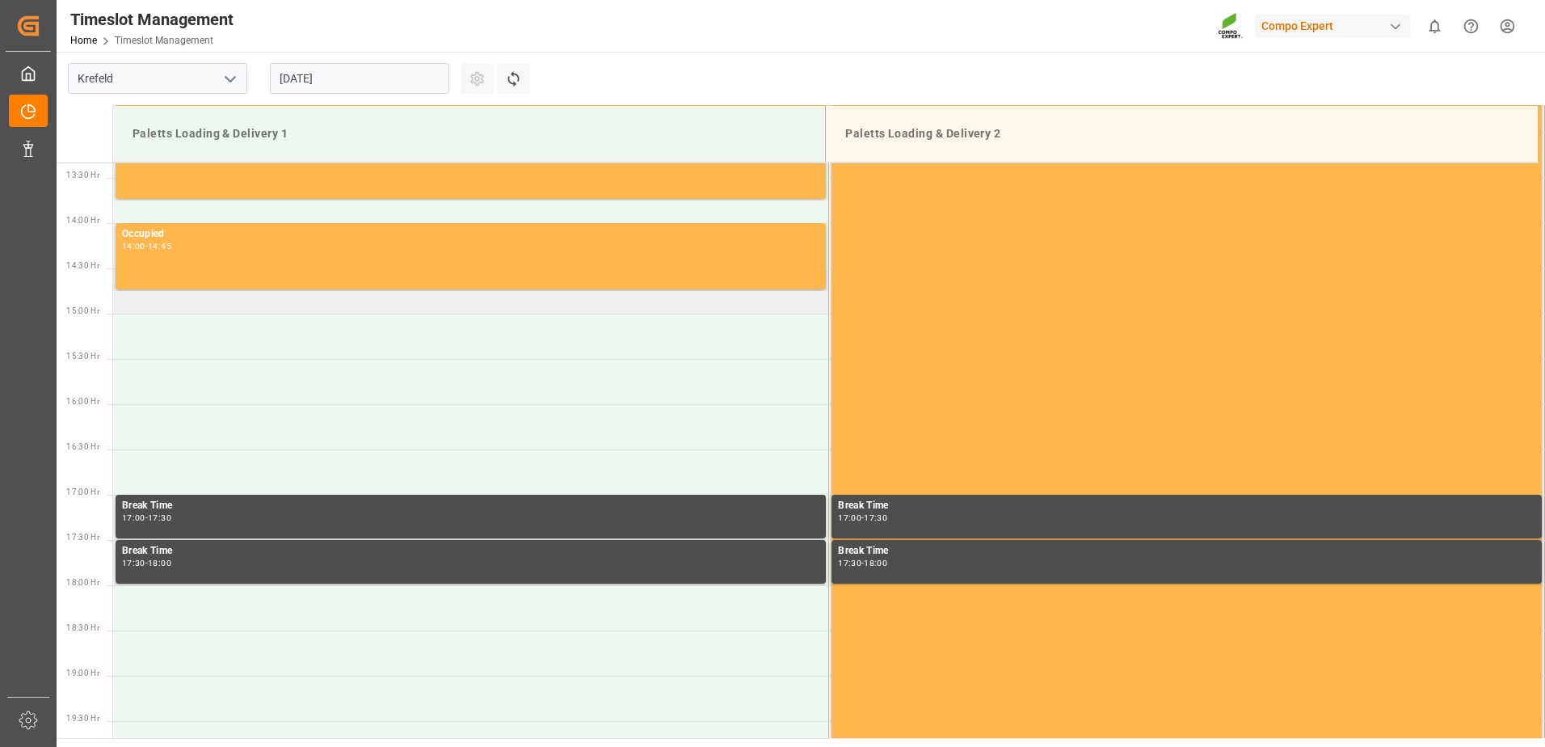
scroll to position [1257, 0]
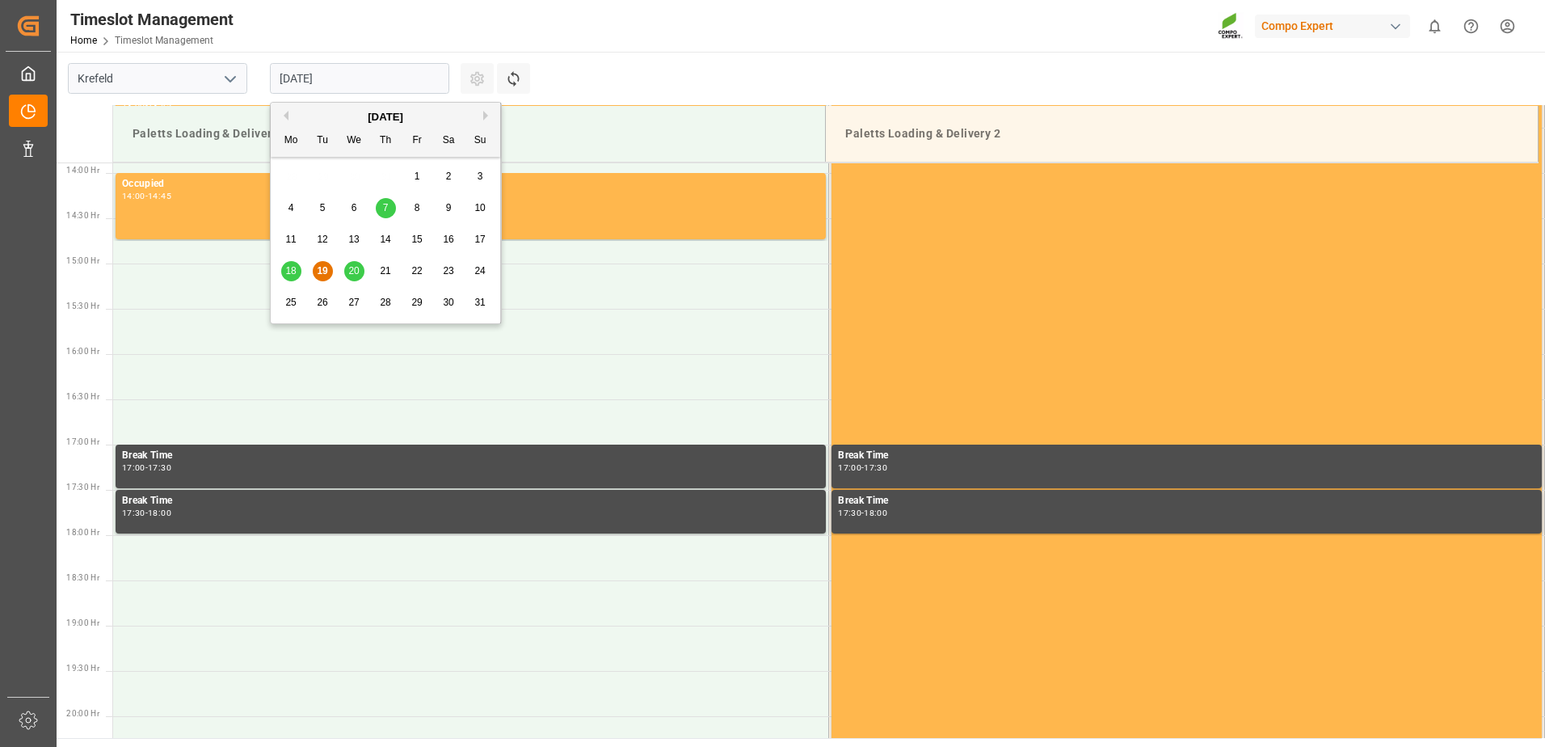
click at [428, 84] on input "[DATE]" at bounding box center [359, 78] width 179 height 31
click at [352, 272] on span "20" at bounding box center [353, 270] width 11 height 11
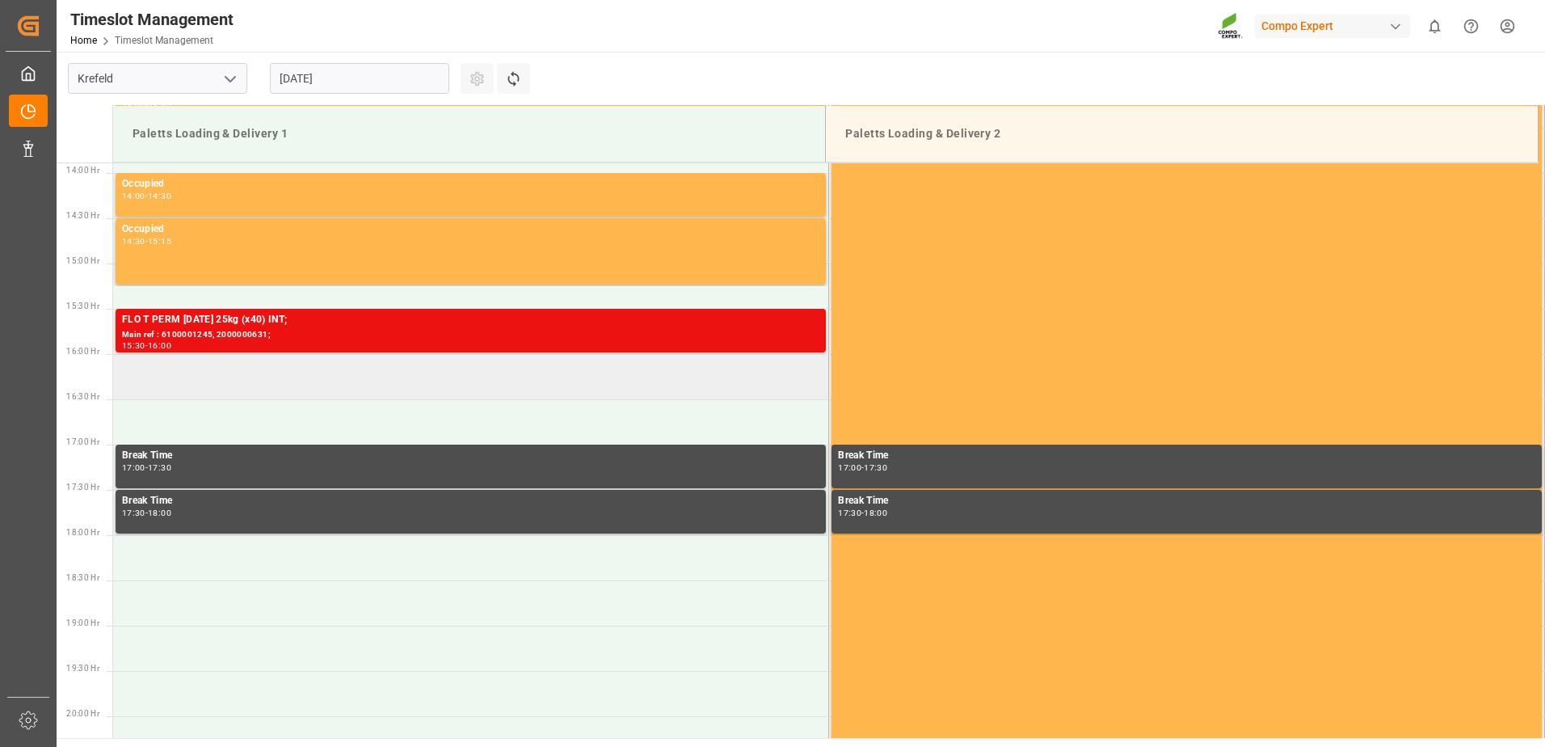
click at [237, 372] on td at bounding box center [471, 376] width 716 height 45
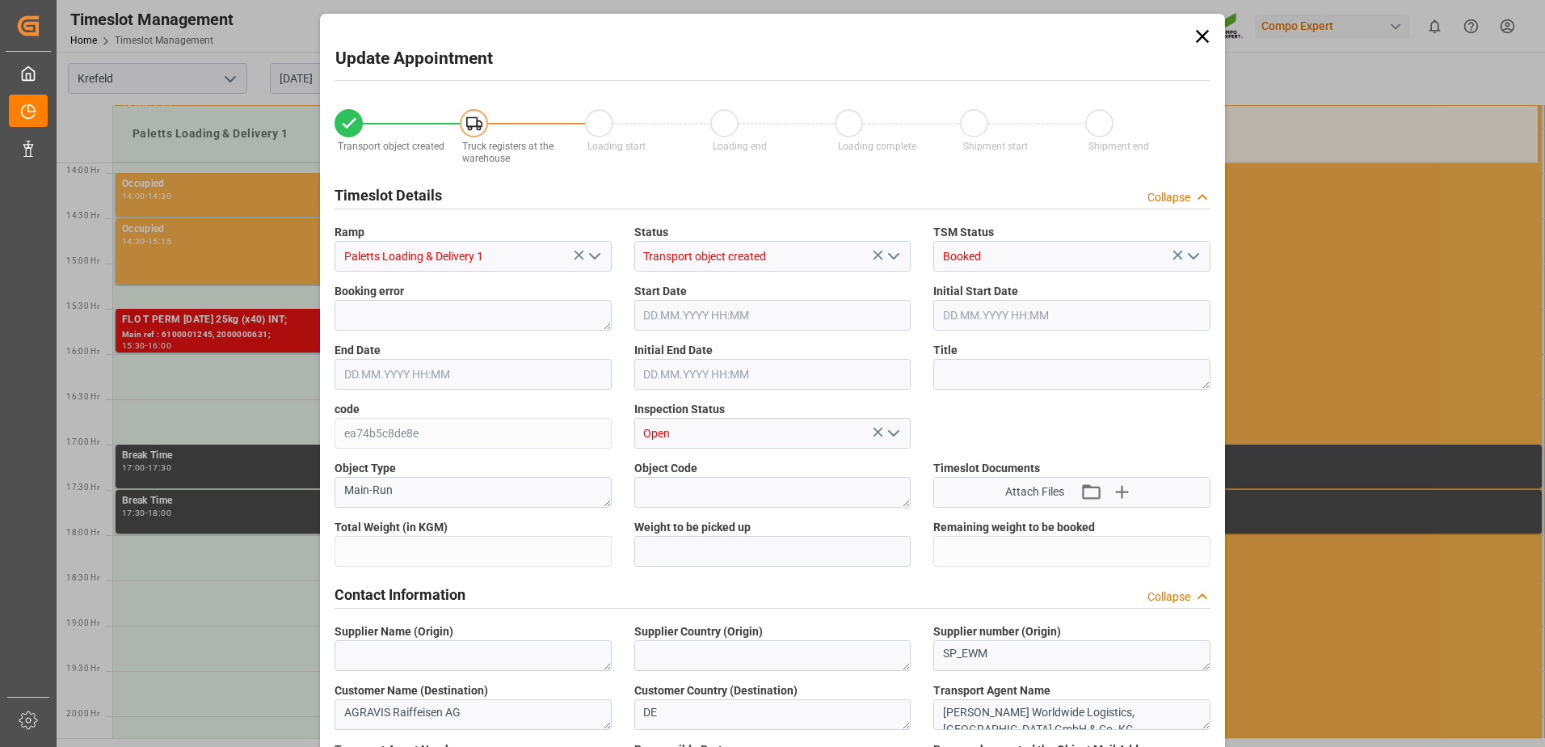
click at [245, 369] on div "Update Appointment Transport object created Truck registers at the warehouse Lo…" at bounding box center [772, 373] width 1545 height 747
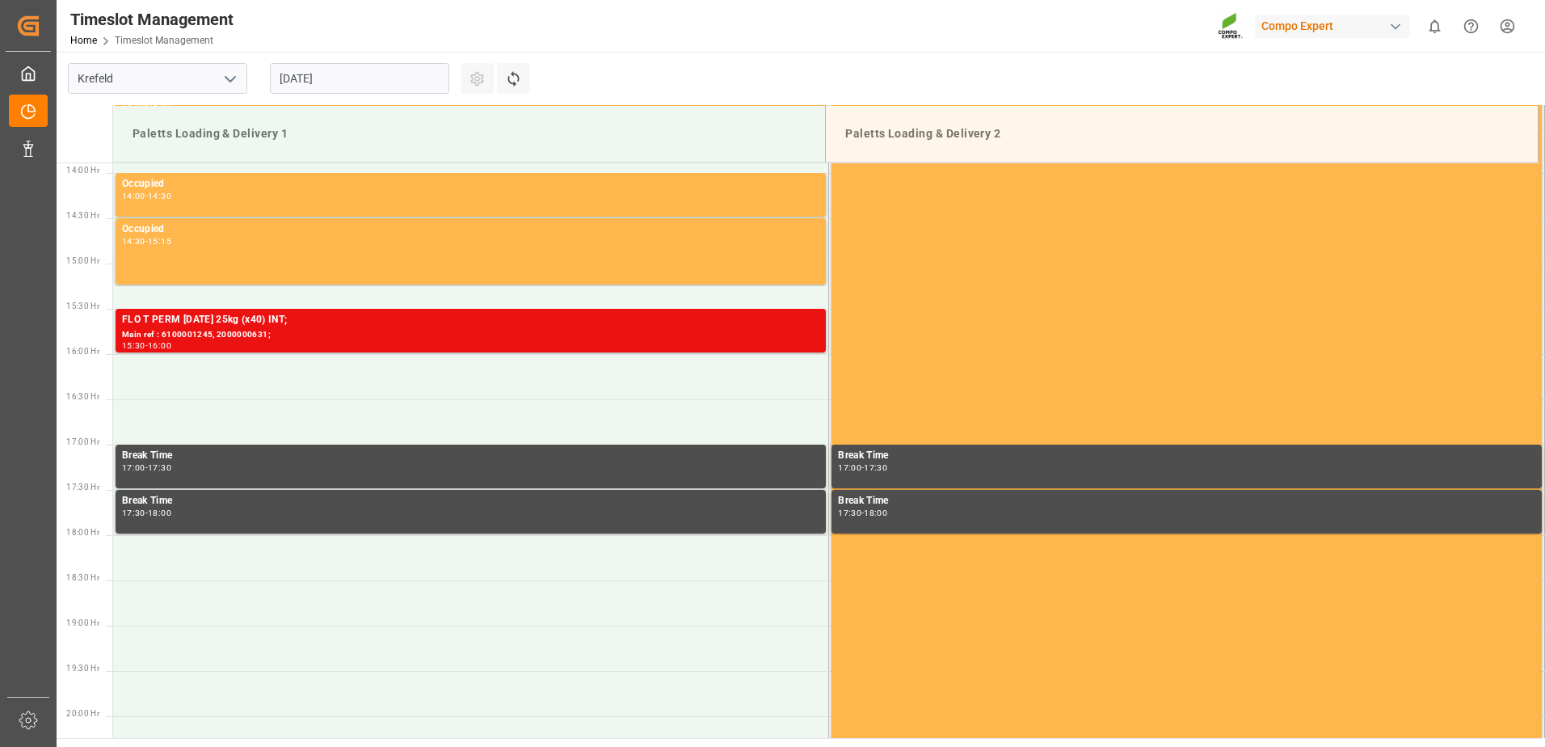
click at [245, 369] on td at bounding box center [471, 376] width 716 height 45
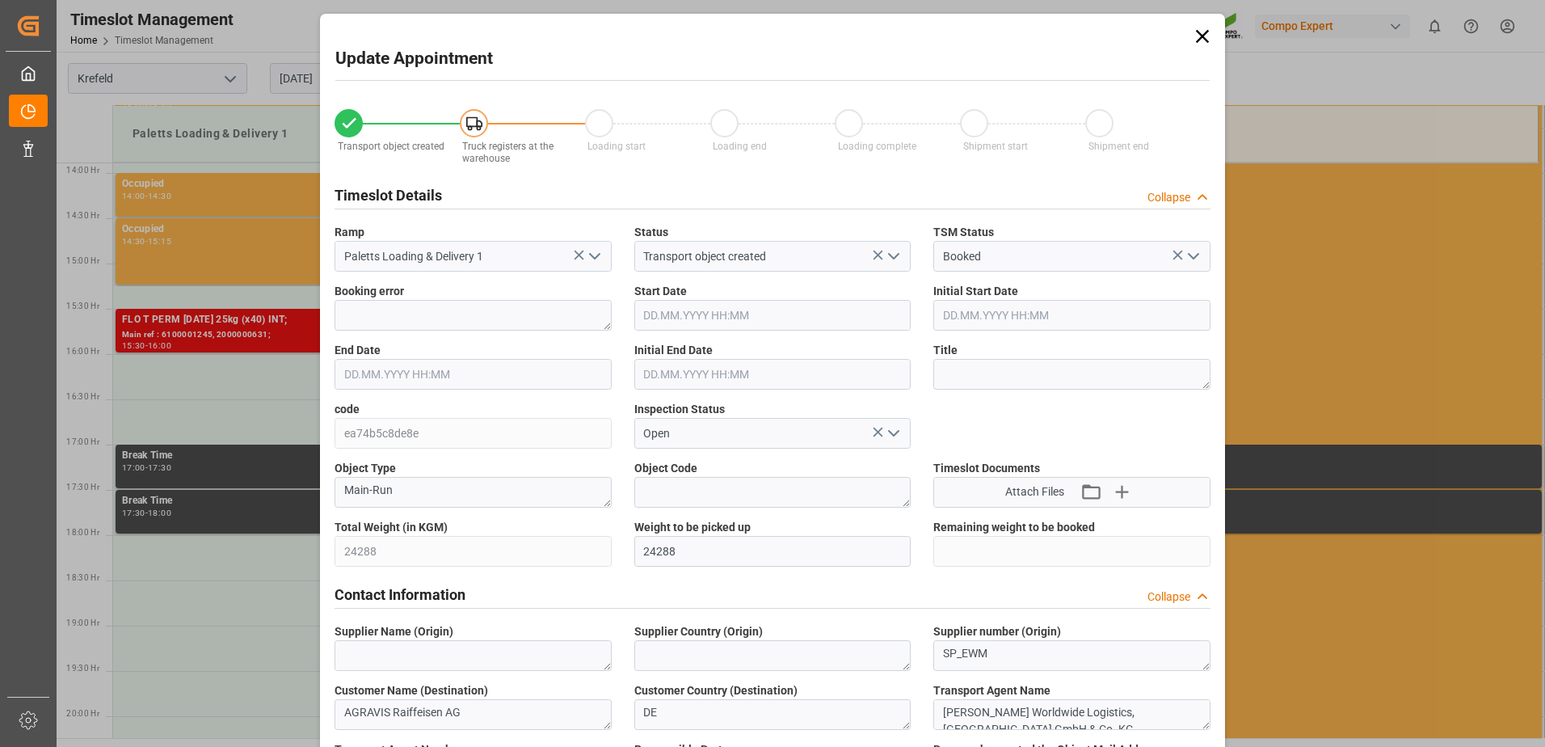
type input "20.08.2025 16:00"
type input "20.08.2025 16:30"
type input "18.08.2025 14:01"
type input "19.08.2025 13:15"
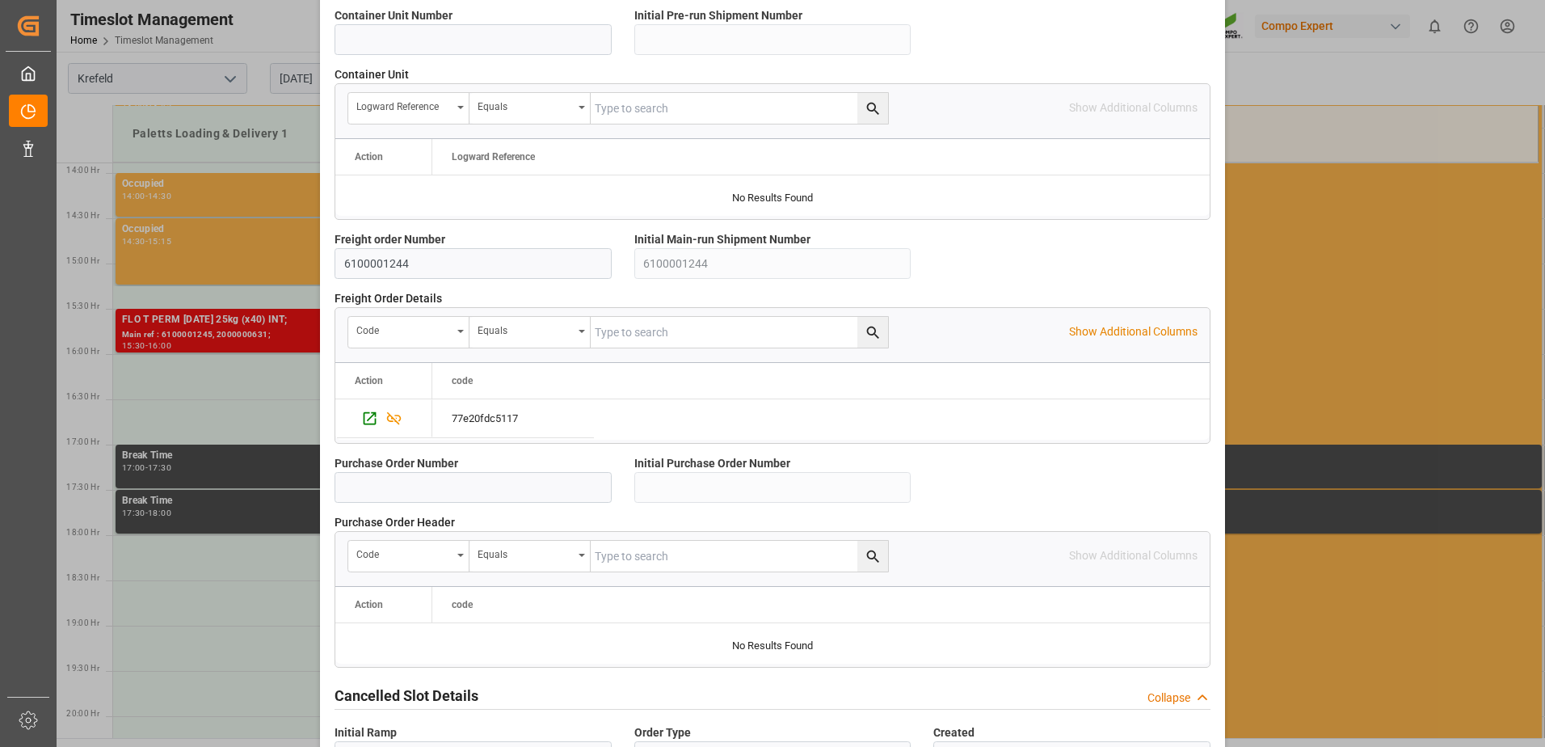
scroll to position [1388, 0]
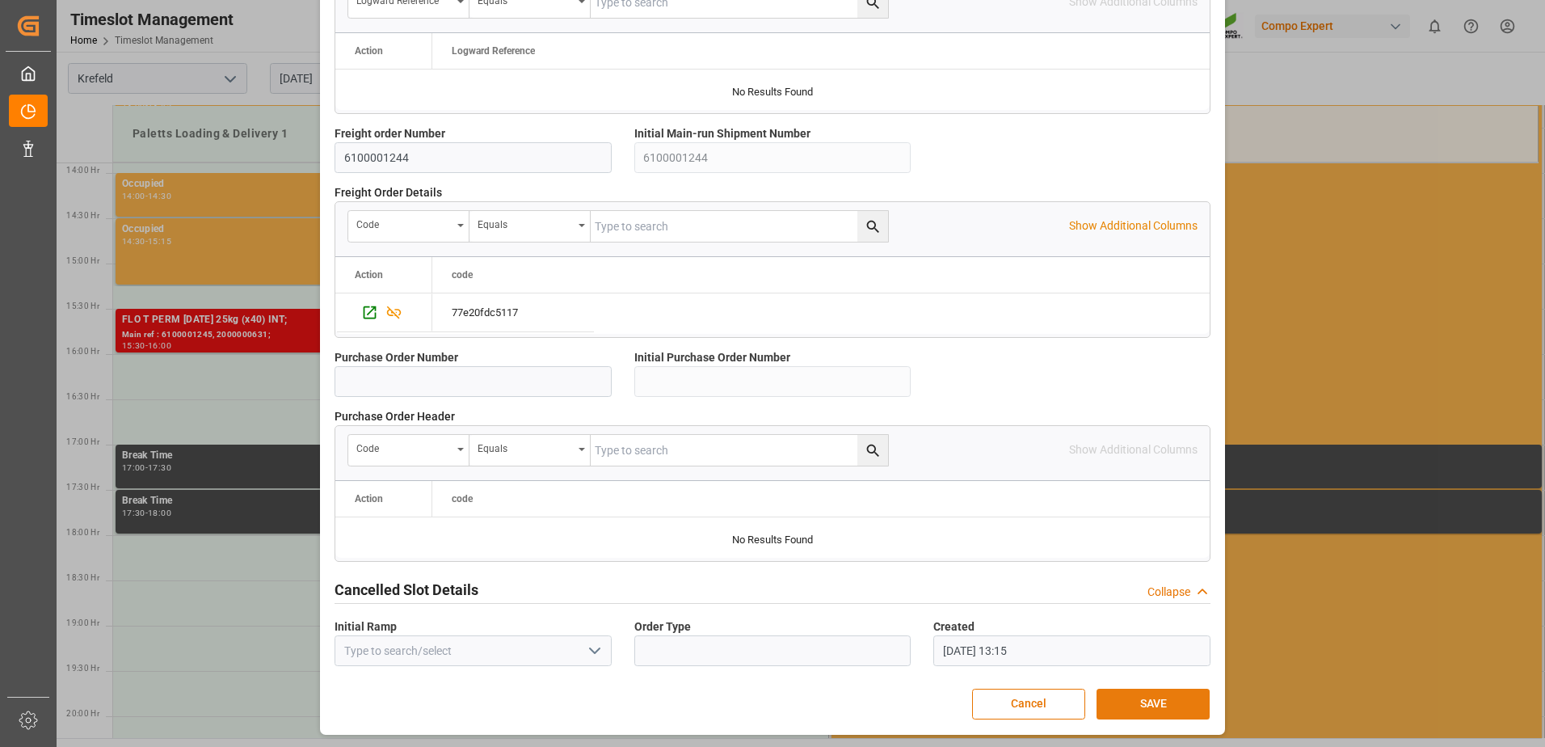
click at [1154, 711] on button "SAVE" at bounding box center [1153, 704] width 113 height 31
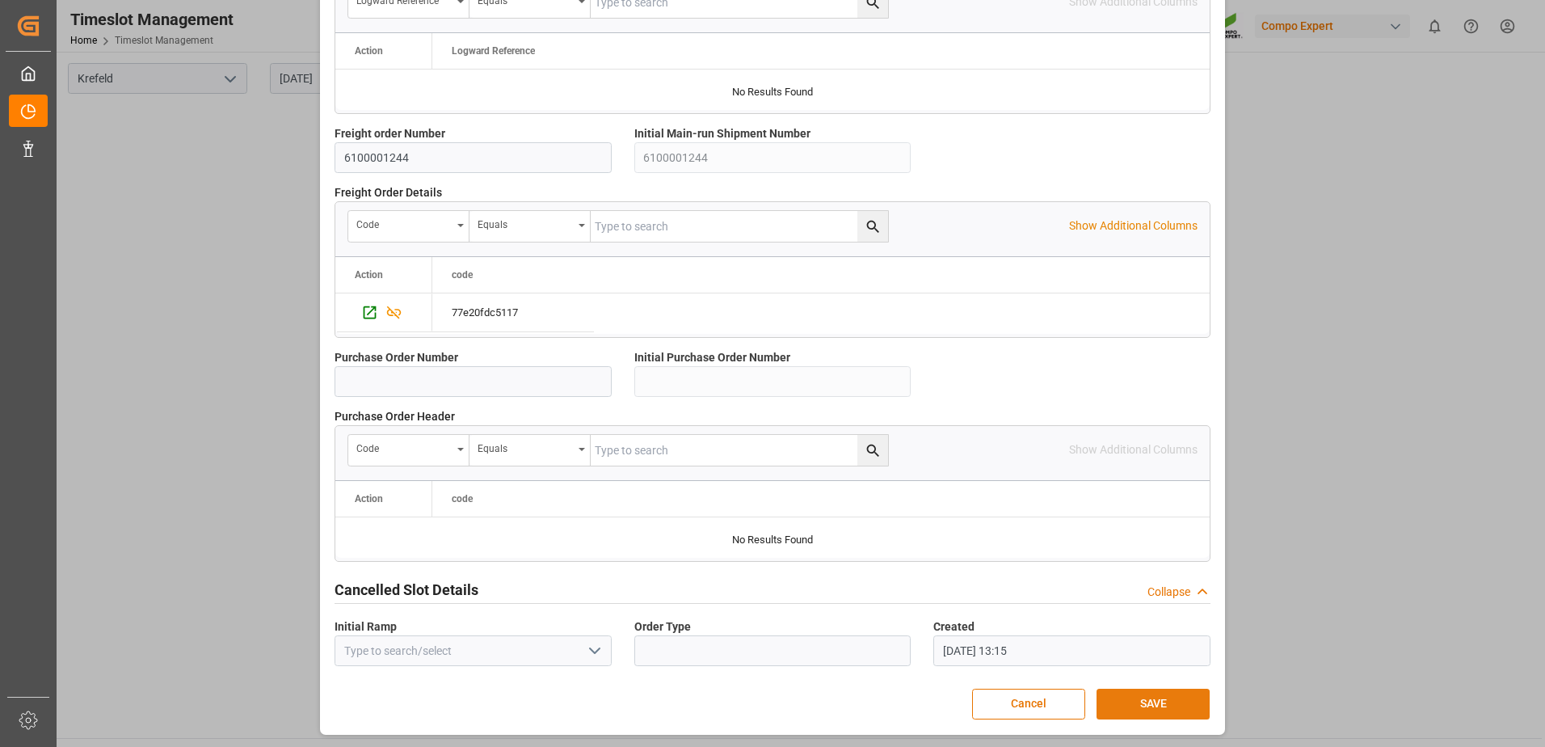
click at [1166, 706] on button "SAVE" at bounding box center [1153, 704] width 113 height 31
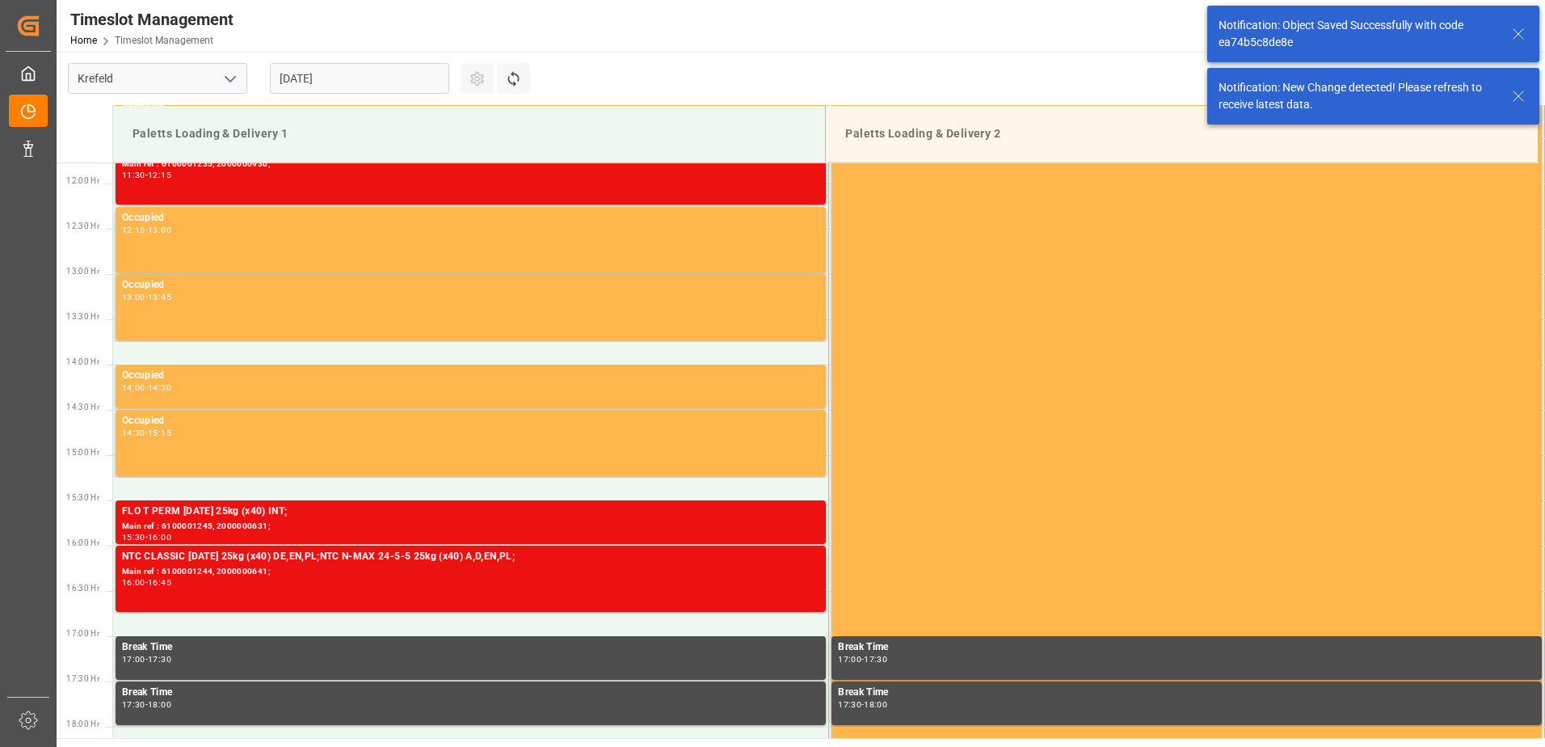
scroll to position [1347, 0]
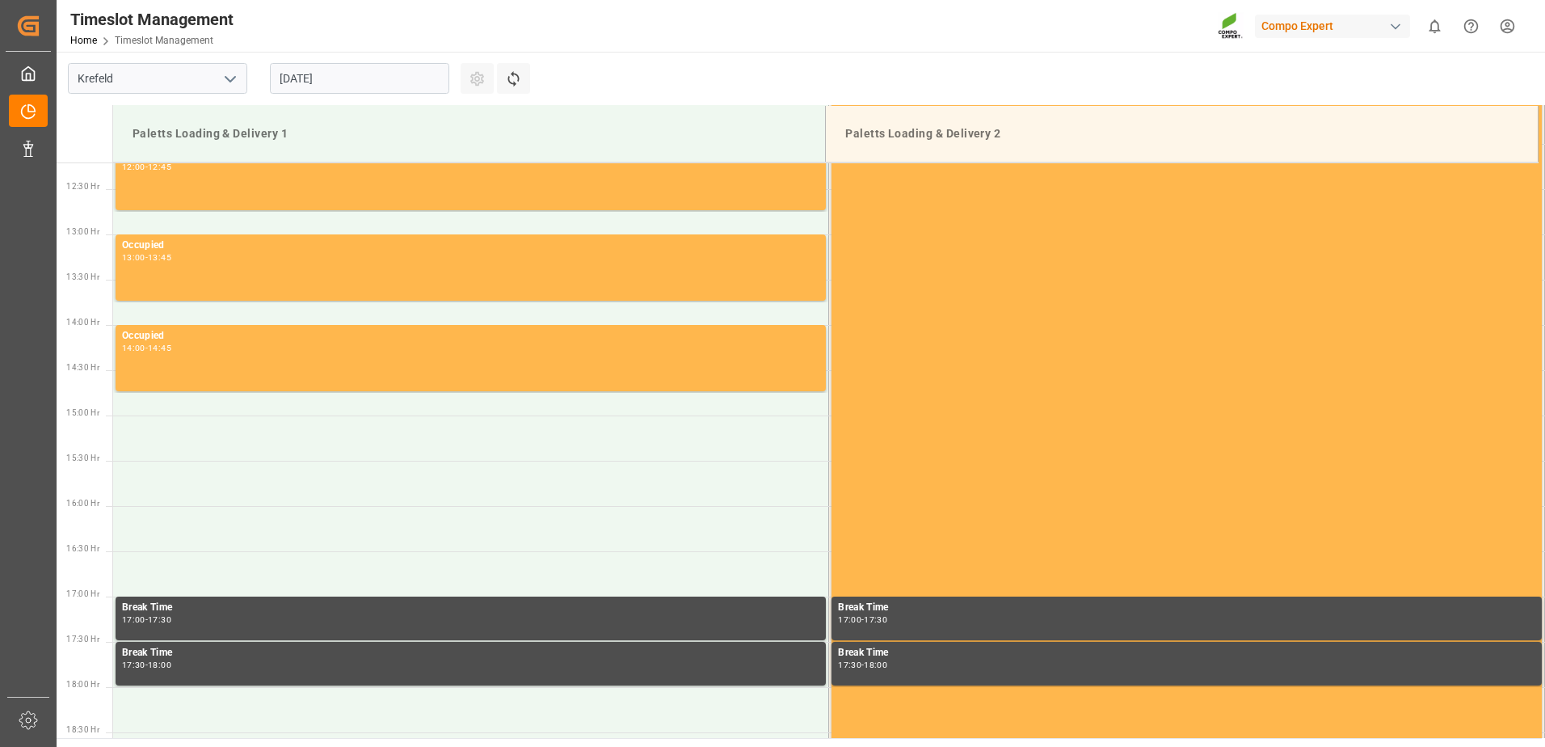
scroll to position [1257, 0]
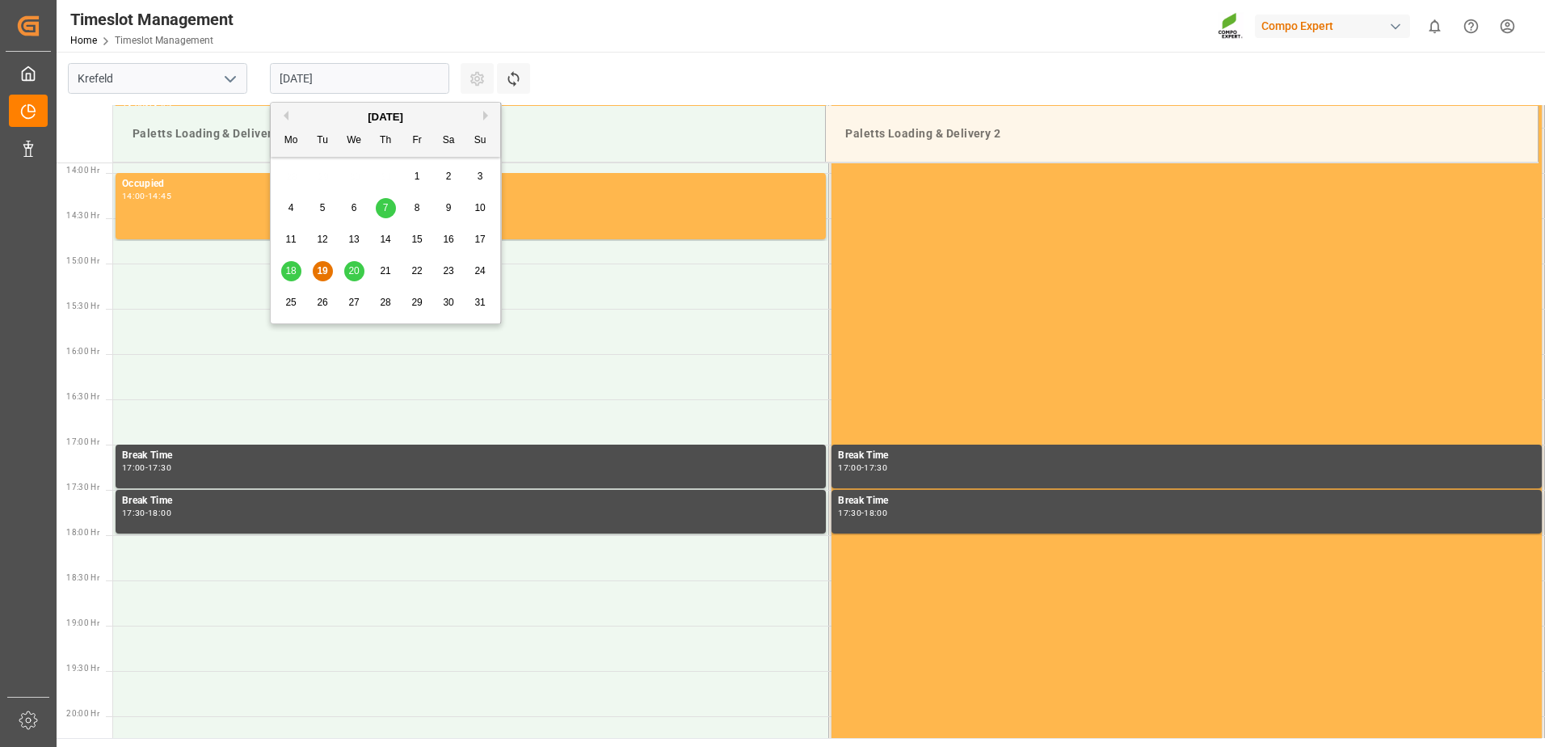
click at [352, 84] on input "[DATE]" at bounding box center [359, 78] width 179 height 31
click at [356, 274] on span "20" at bounding box center [353, 270] width 11 height 11
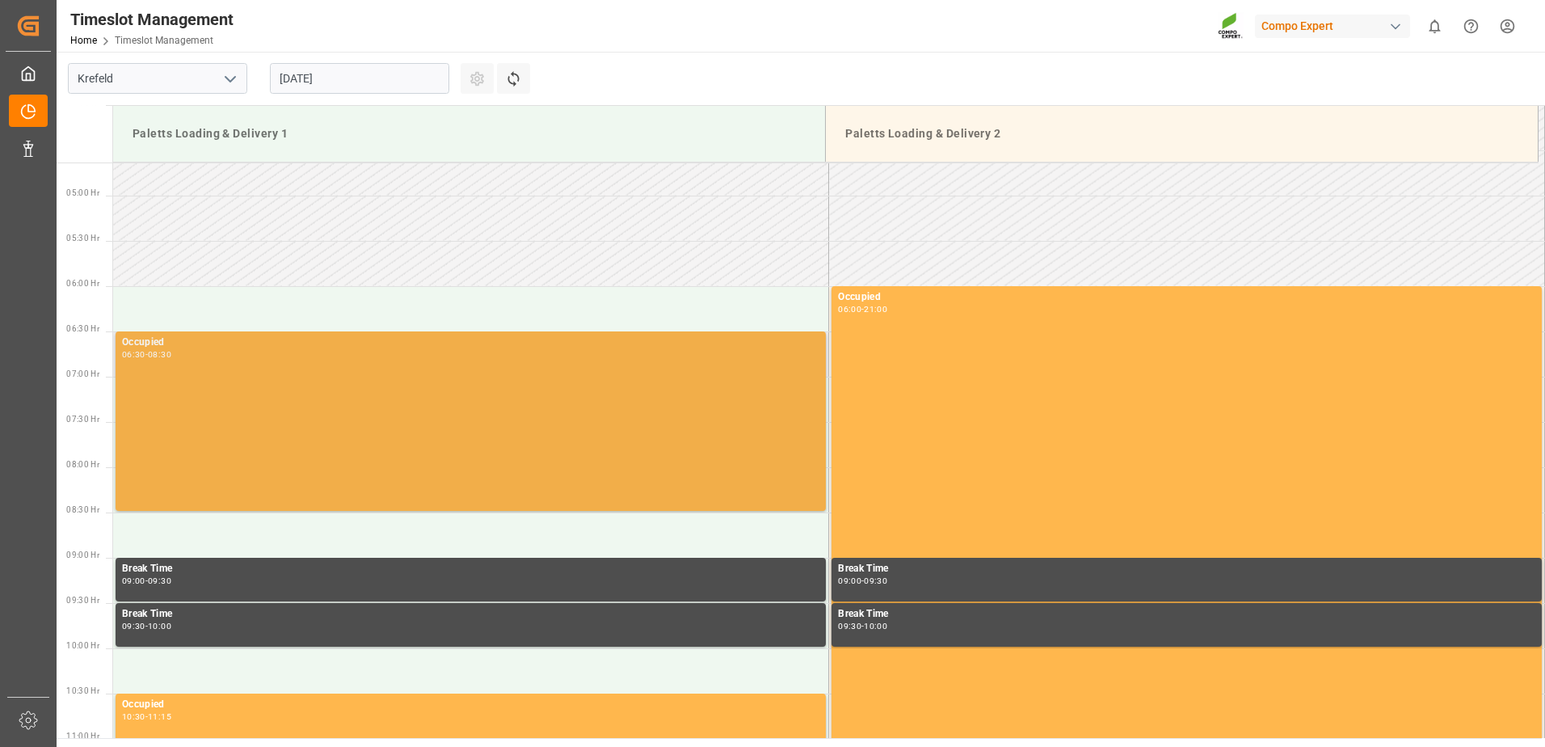
scroll to position [449, 0]
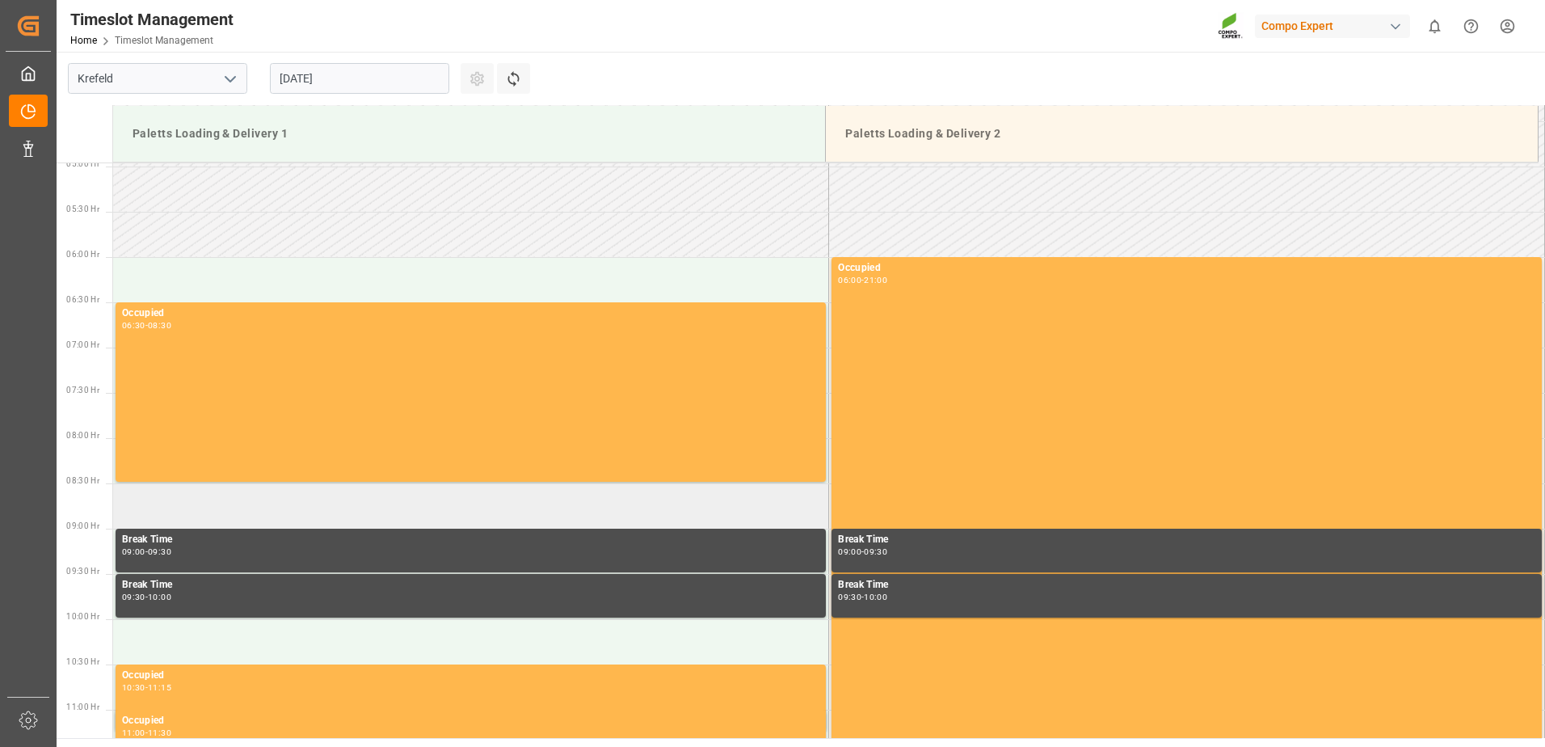
click at [287, 498] on td at bounding box center [471, 505] width 716 height 45
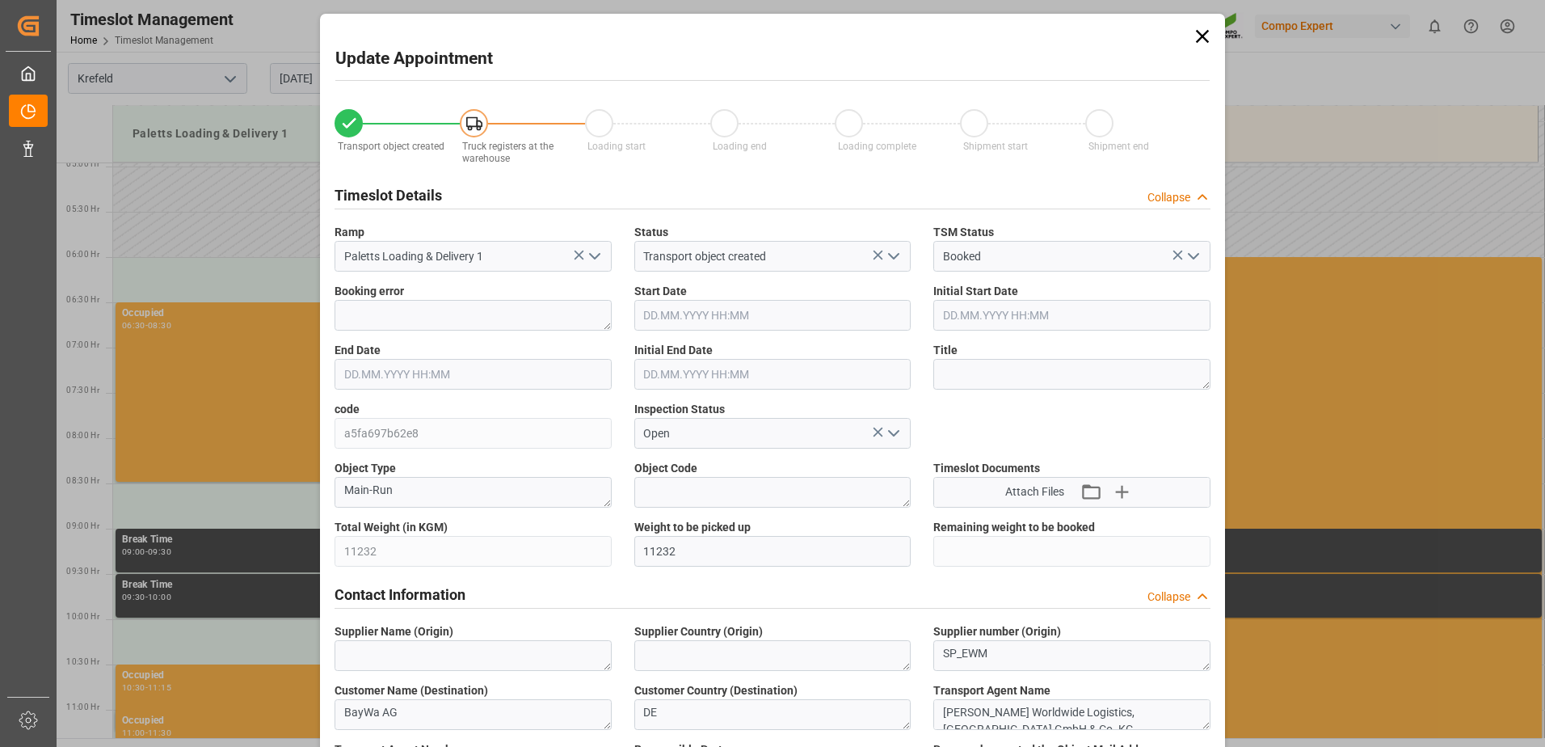
type input "11232"
type input "0"
type input "20.08.2025 08:30"
type input "20.08.2025 09:00"
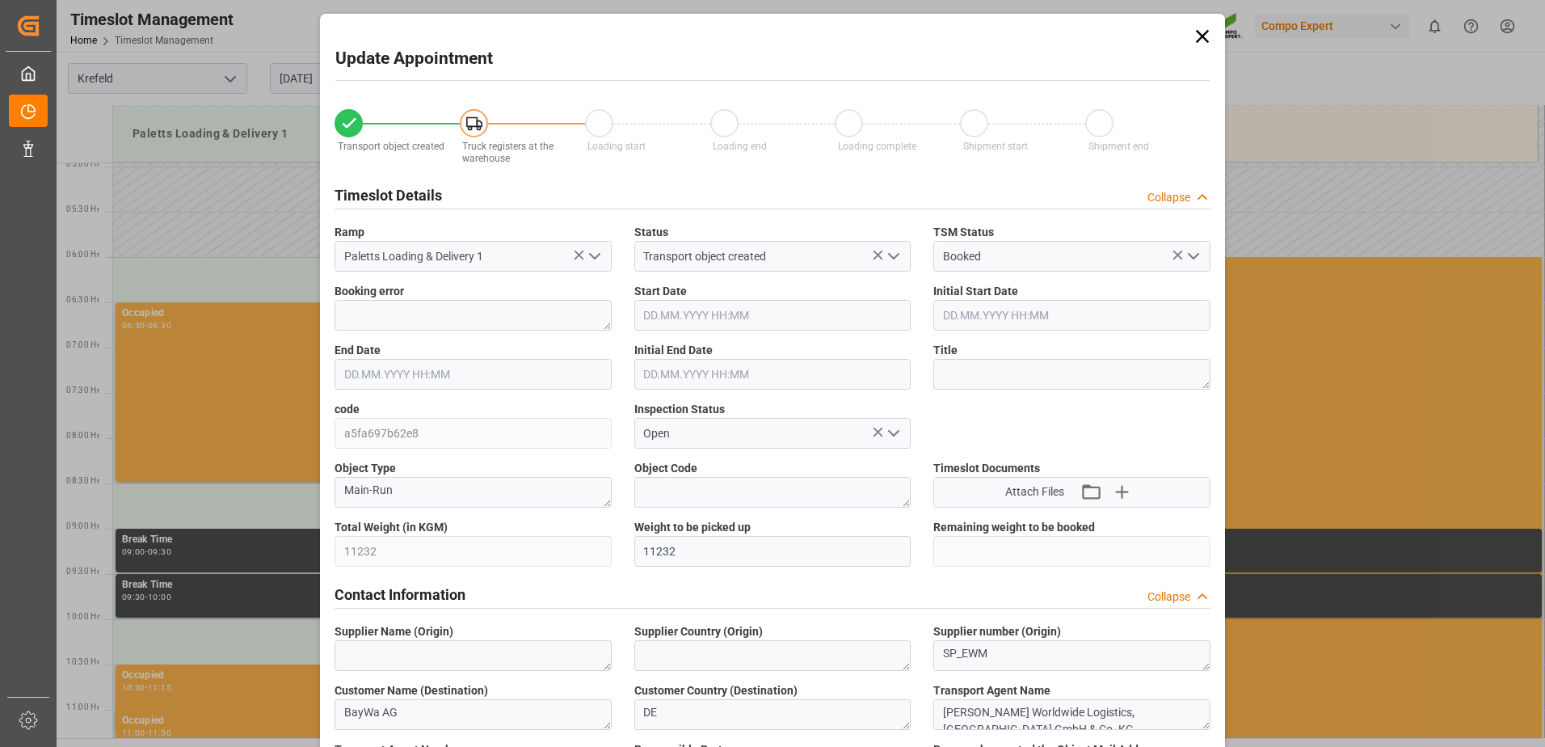
type input "18.08.2025 14:25"
type input "19.08.2025 13:25"
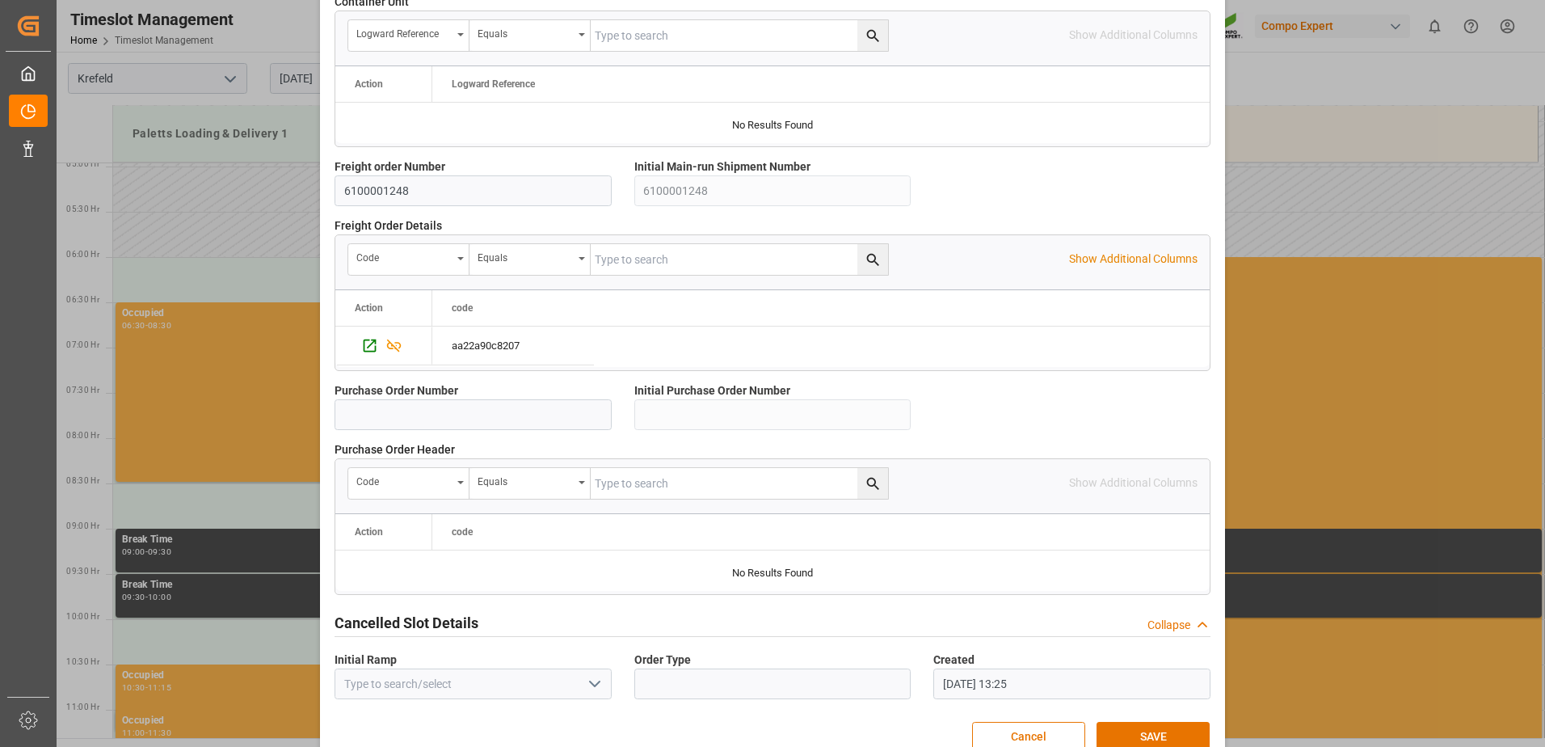
scroll to position [1388, 0]
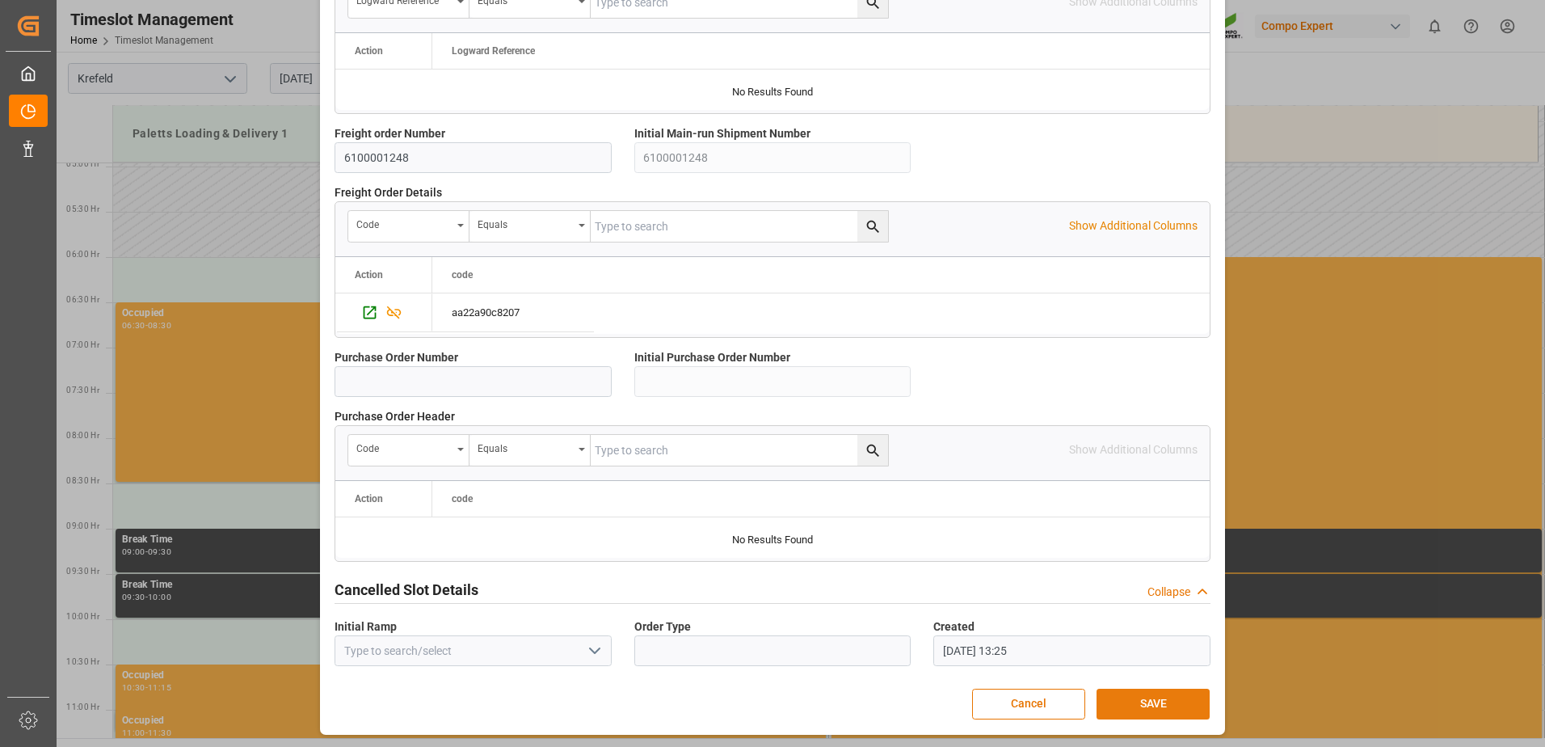
click at [1152, 707] on button "SAVE" at bounding box center [1153, 704] width 113 height 31
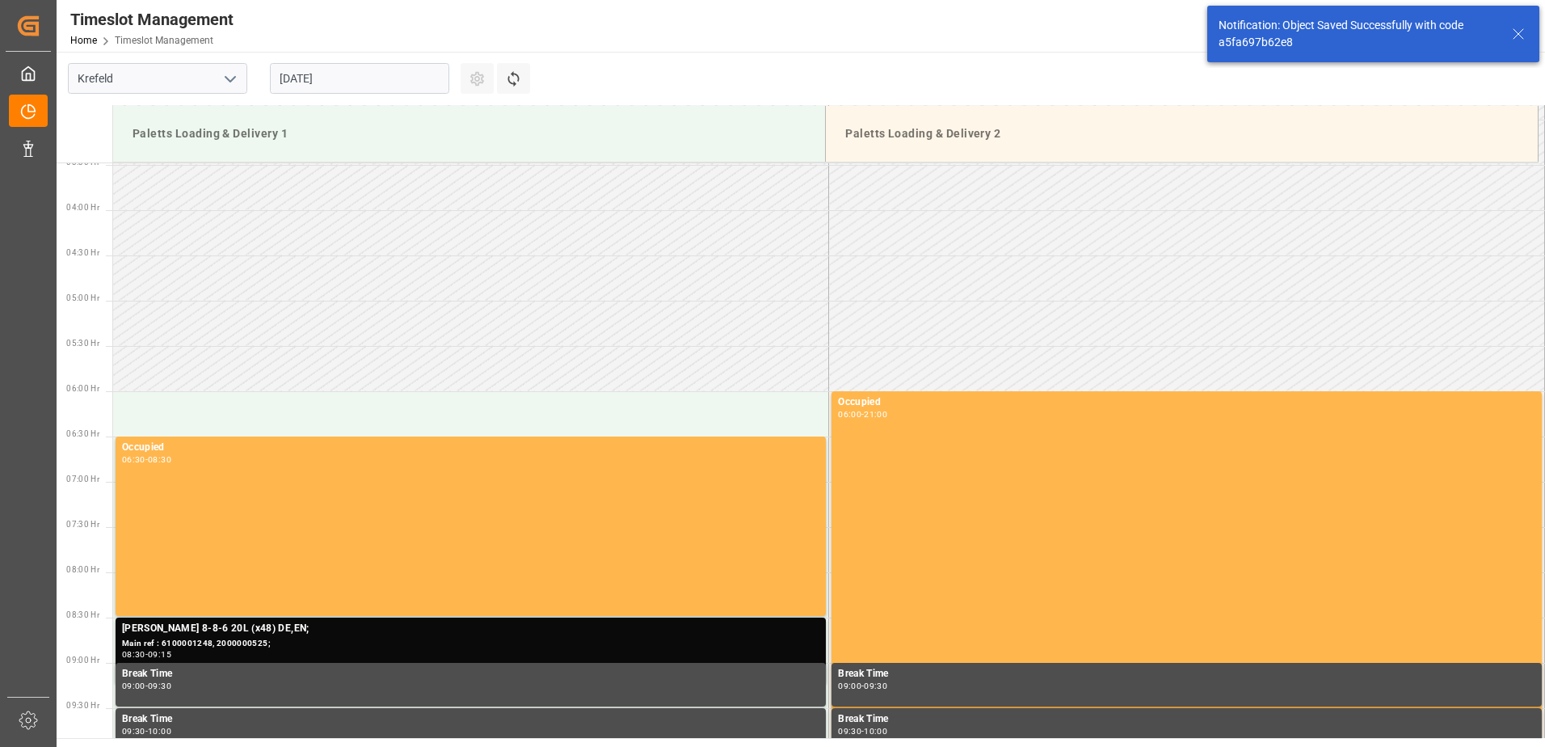
scroll to position [623, 0]
